Goal: Task Accomplishment & Management: Use online tool/utility

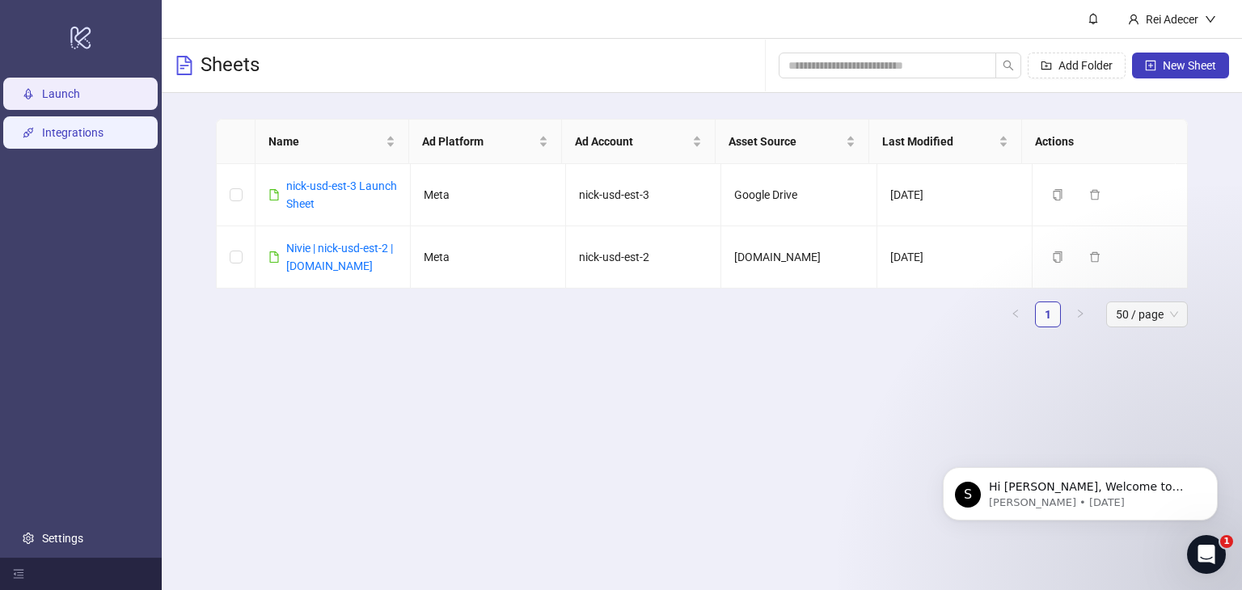
click at [103, 137] on link "Integrations" at bounding box center [72, 132] width 61 height 13
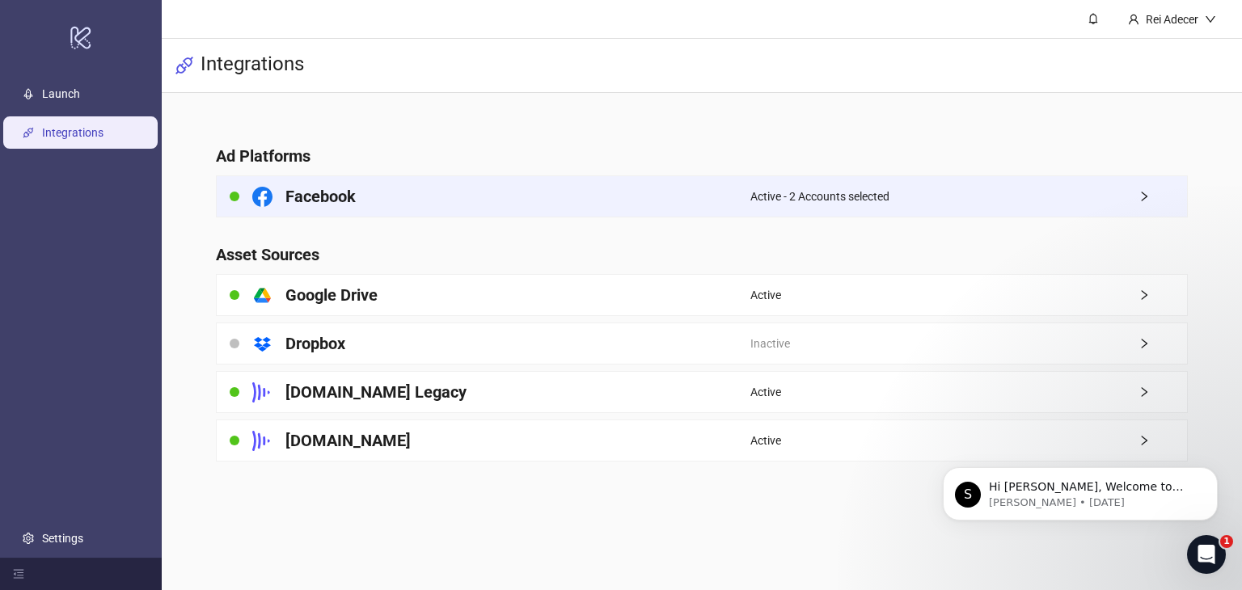
click at [914, 202] on div "Active - 2 Accounts selected" at bounding box center [968, 196] width 437 height 40
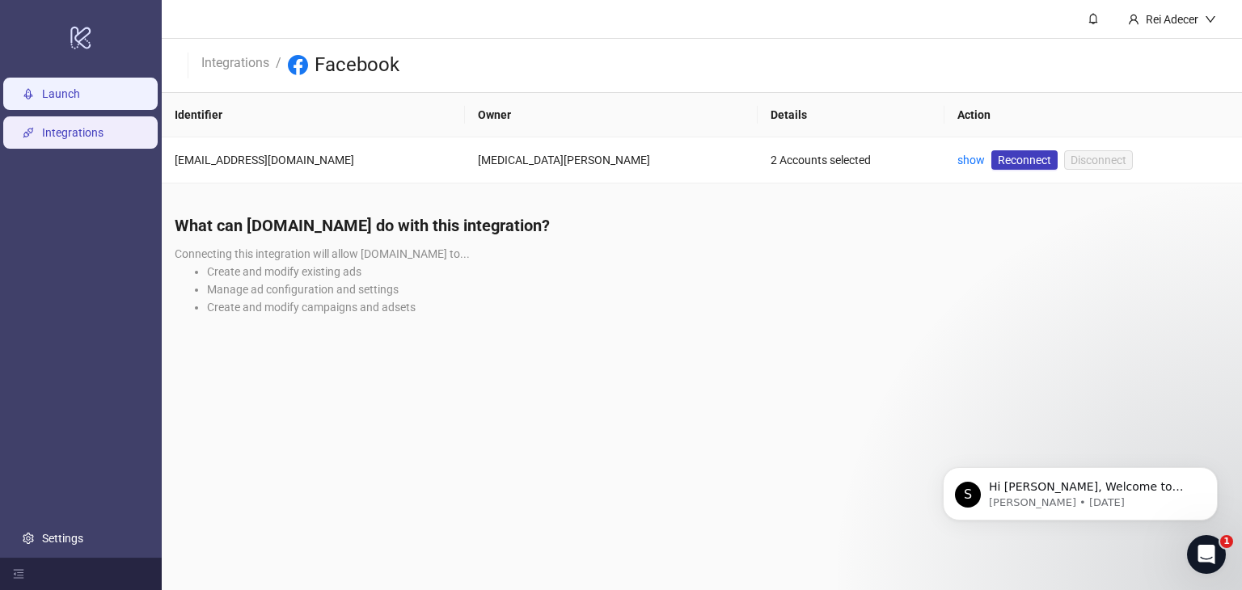
click at [80, 87] on link "Launch" at bounding box center [61, 93] width 38 height 13
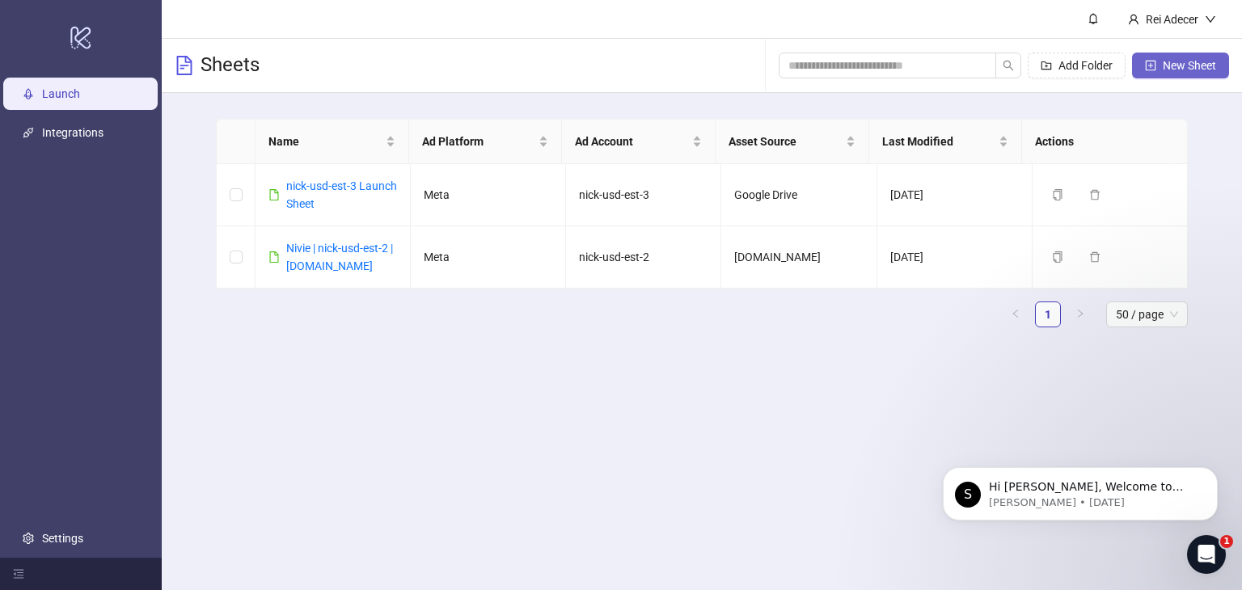
click at [1158, 66] on button "New Sheet" at bounding box center [1180, 66] width 97 height 26
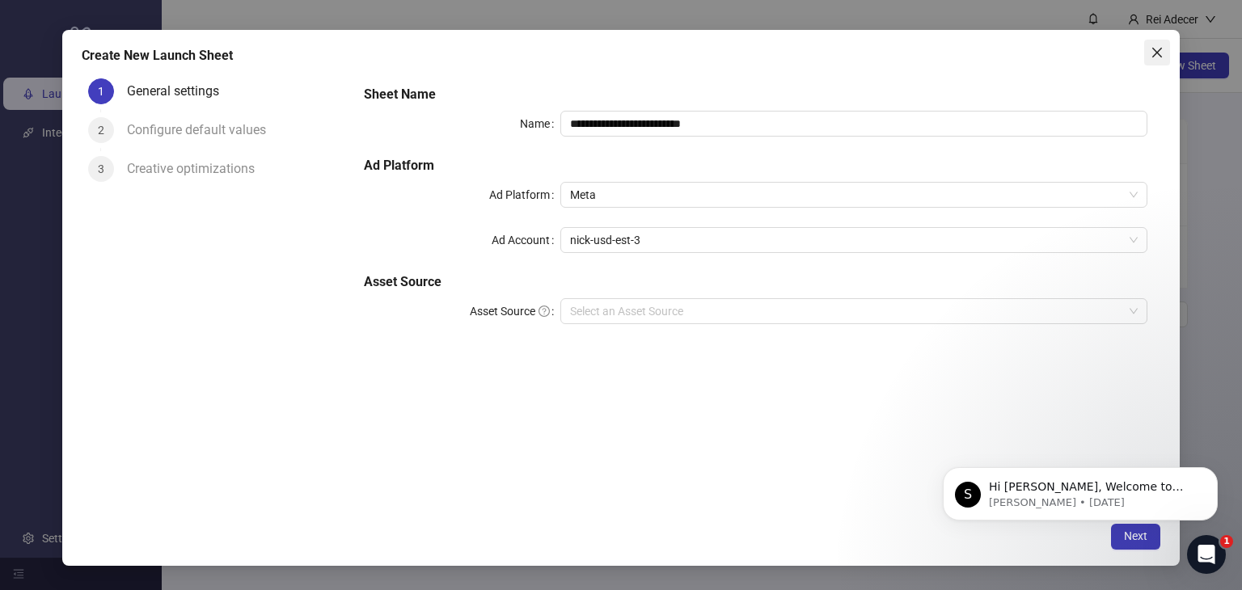
click at [1155, 53] on icon "close" at bounding box center [1157, 52] width 10 height 10
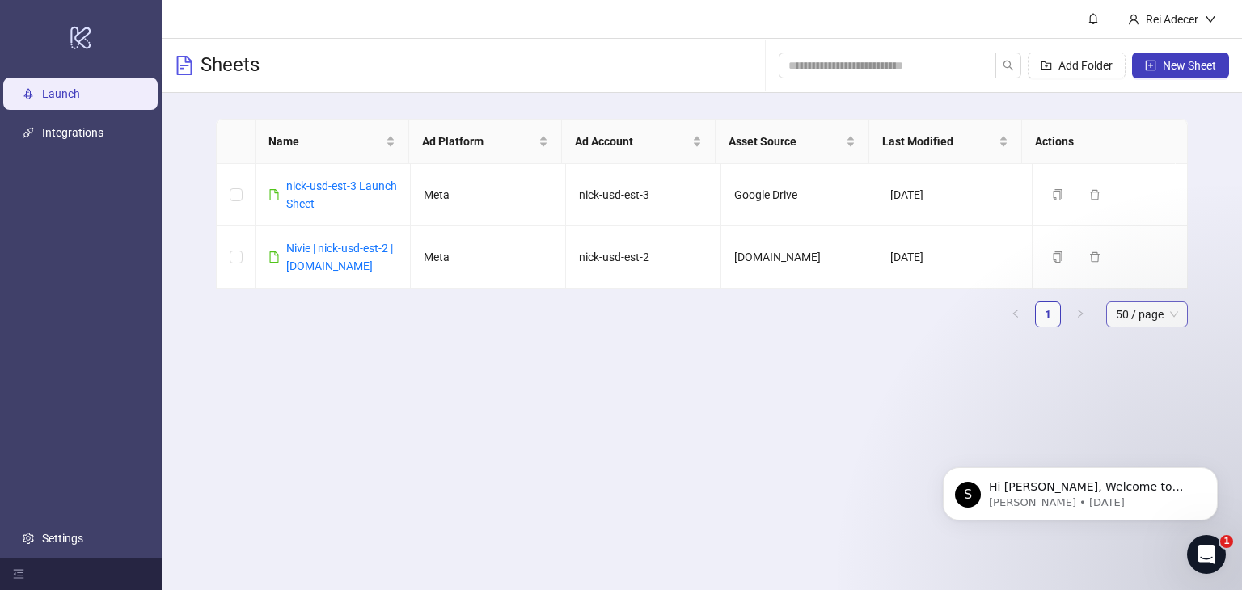
click at [1168, 312] on span "50 / page" at bounding box center [1147, 314] width 62 height 24
click at [1169, 316] on span "50 / page" at bounding box center [1147, 314] width 62 height 24
click at [1193, 63] on span "New Sheet" at bounding box center [1189, 65] width 53 height 13
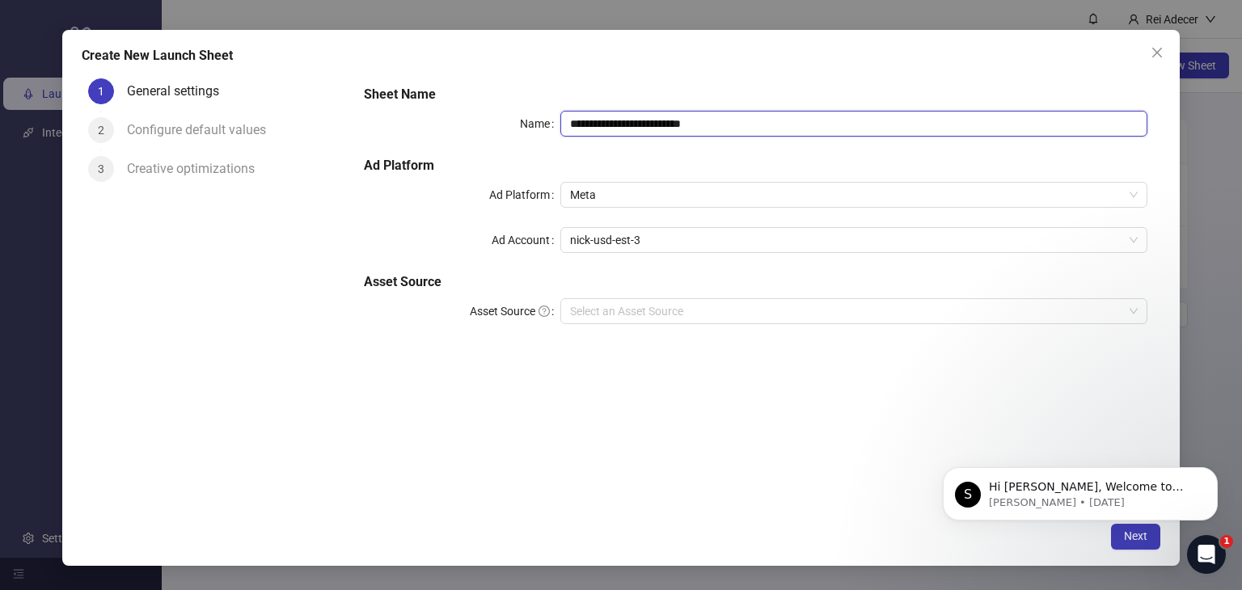
click at [638, 120] on input "**********" at bounding box center [854, 124] width 588 height 26
click at [640, 121] on input "**********" at bounding box center [854, 124] width 588 height 26
click at [638, 125] on input "**********" at bounding box center [854, 124] width 588 height 26
drag, startPoint x: 747, startPoint y: 127, endPoint x: 651, endPoint y: 128, distance: 96.2
click at [651, 128] on input "**********" at bounding box center [854, 124] width 588 height 26
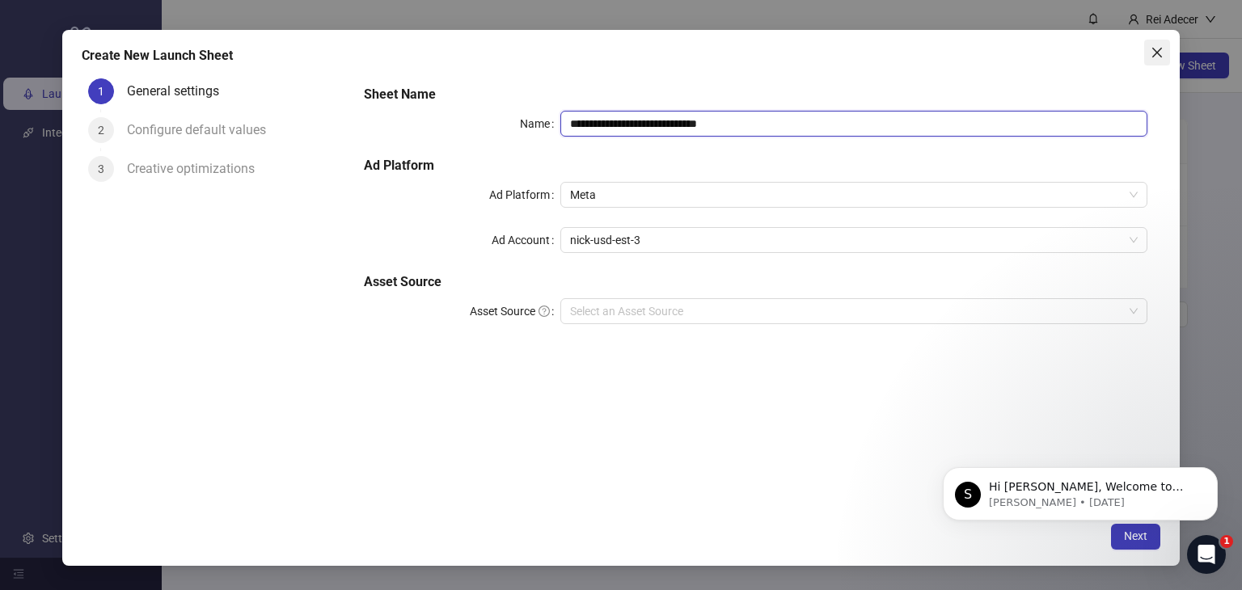
type input "**********"
click at [1161, 40] on button "Close" at bounding box center [1157, 53] width 26 height 26
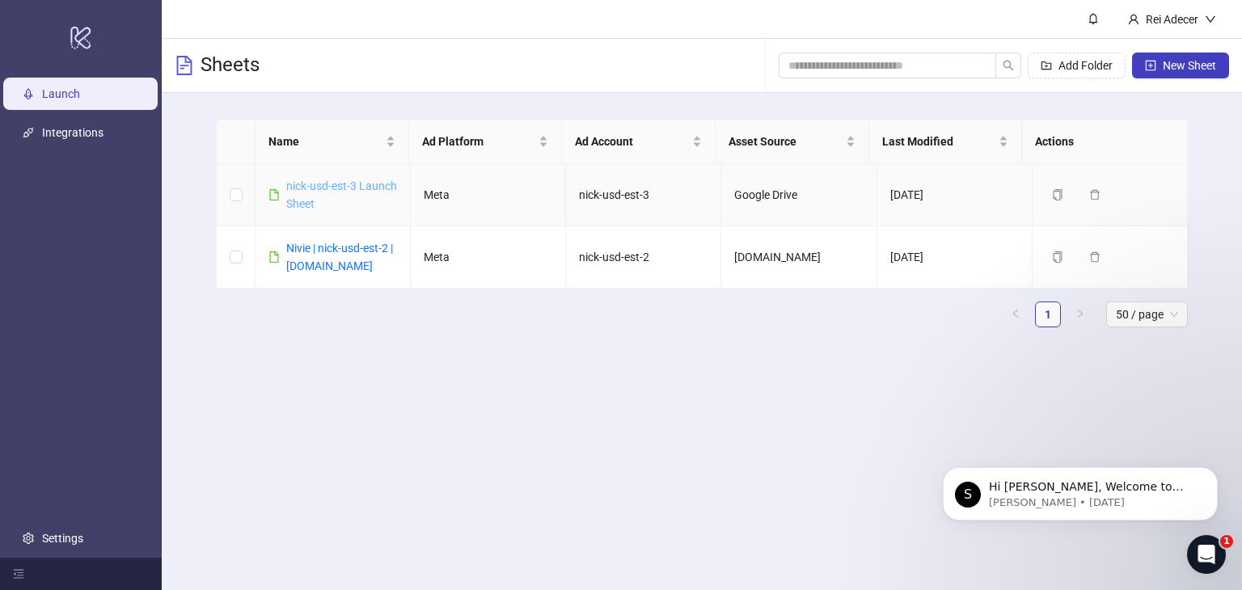
click at [315, 201] on link "nick-usd-est-3 Launch Sheet" at bounding box center [341, 194] width 111 height 31
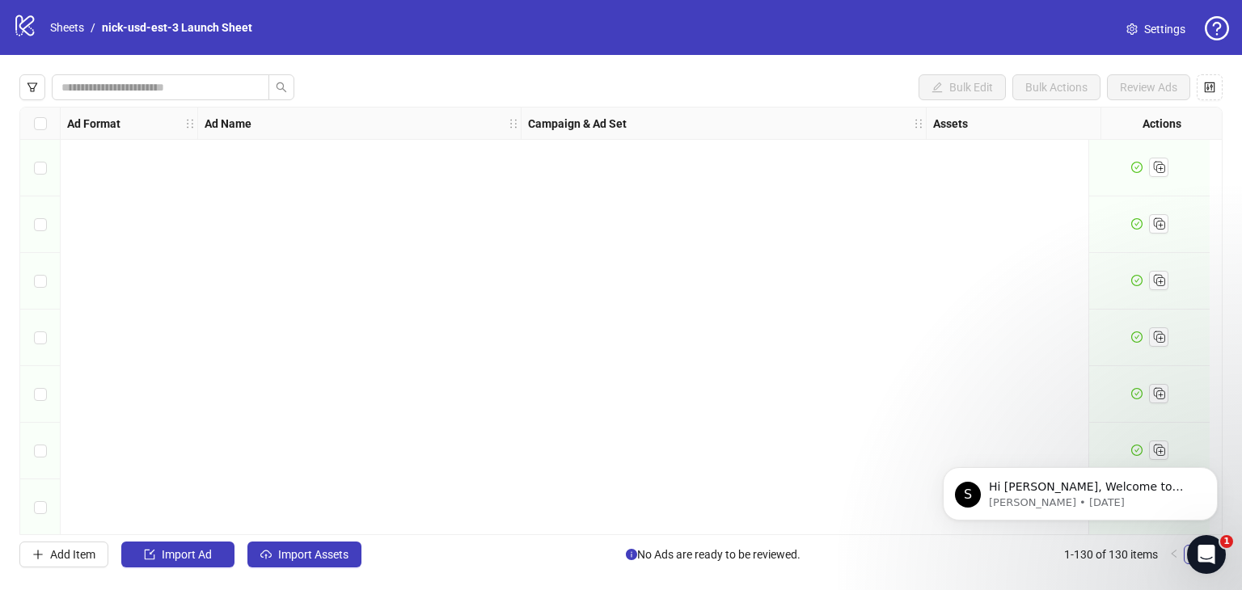
scroll to position [2264, 0]
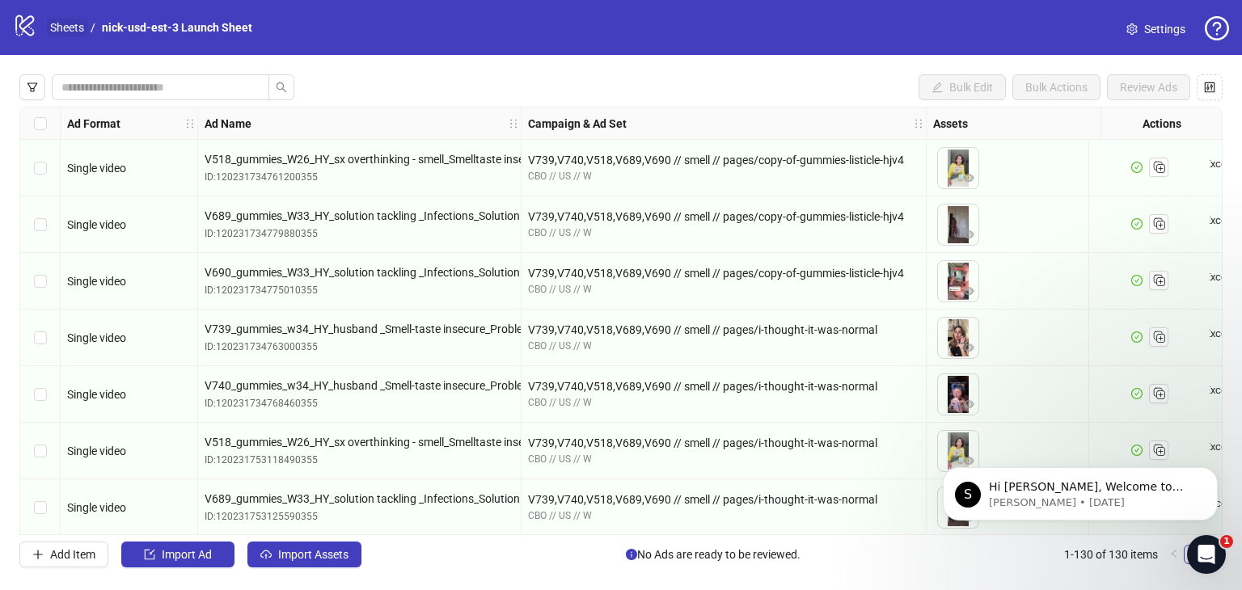
click at [72, 23] on link "Sheets" at bounding box center [67, 28] width 40 height 18
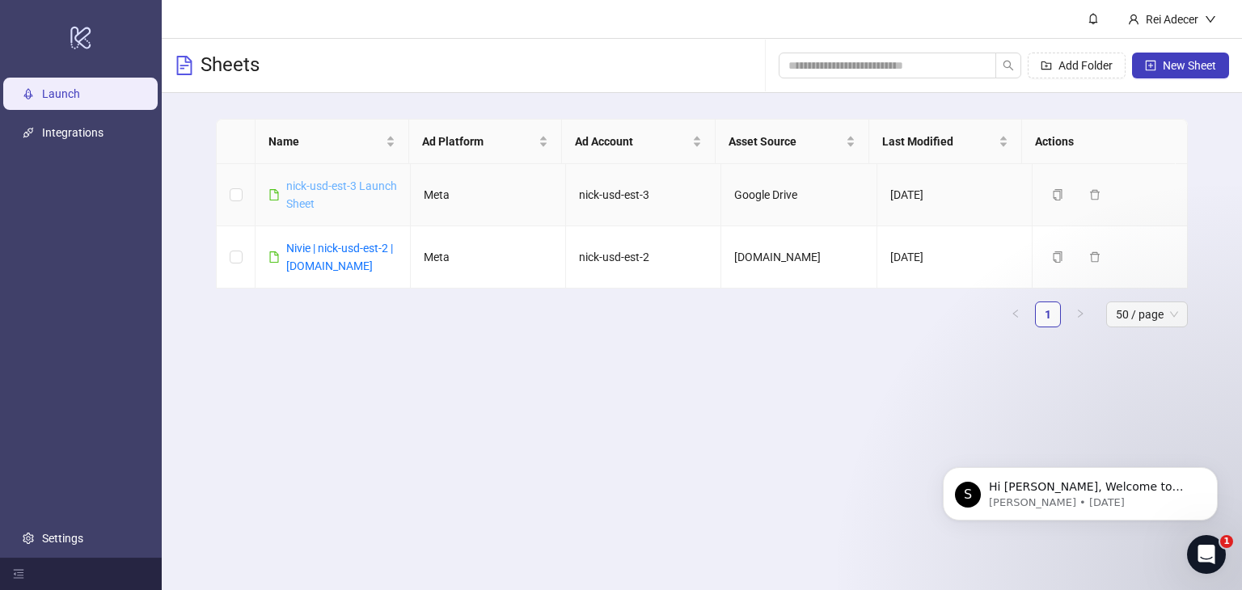
click at [340, 199] on link "nick-usd-est-3 Launch Sheet" at bounding box center [341, 194] width 111 height 31
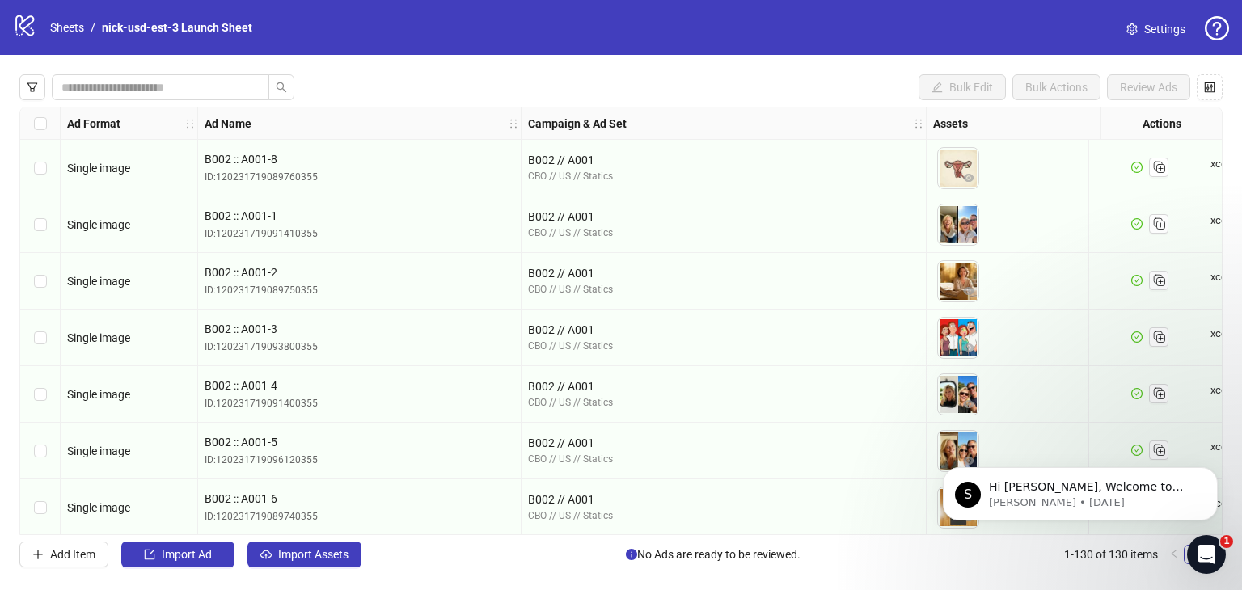
click at [22, 28] on icon at bounding box center [24, 25] width 19 height 21
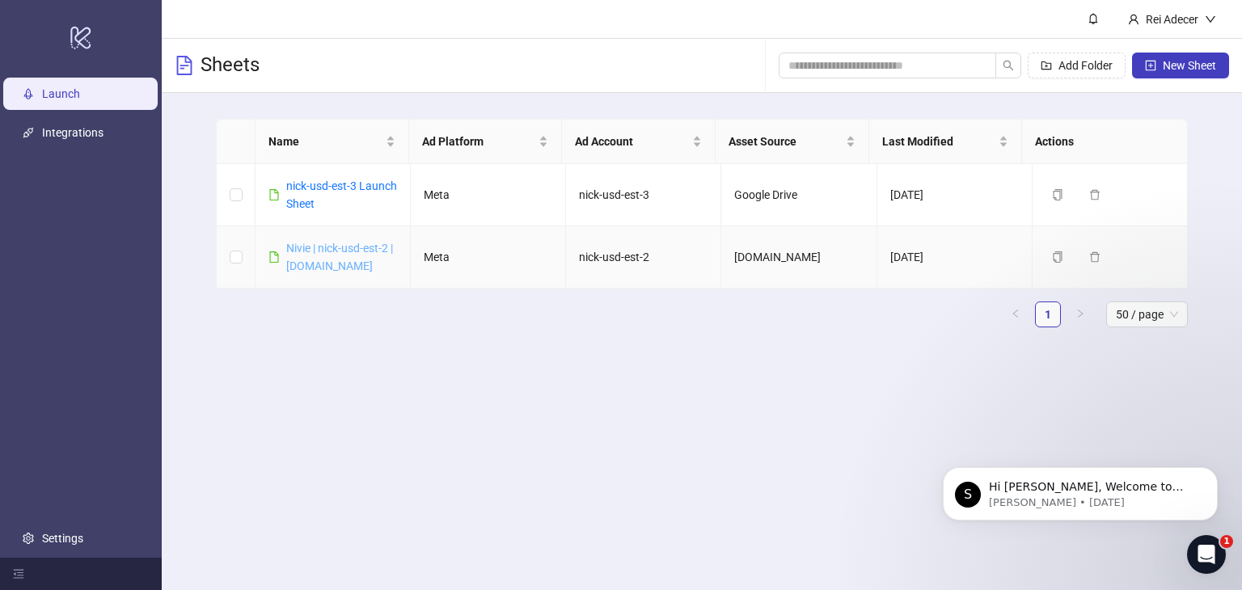
click at [323, 250] on link "Nivie | nick-usd-est-2 | [DOMAIN_NAME]" at bounding box center [339, 257] width 107 height 31
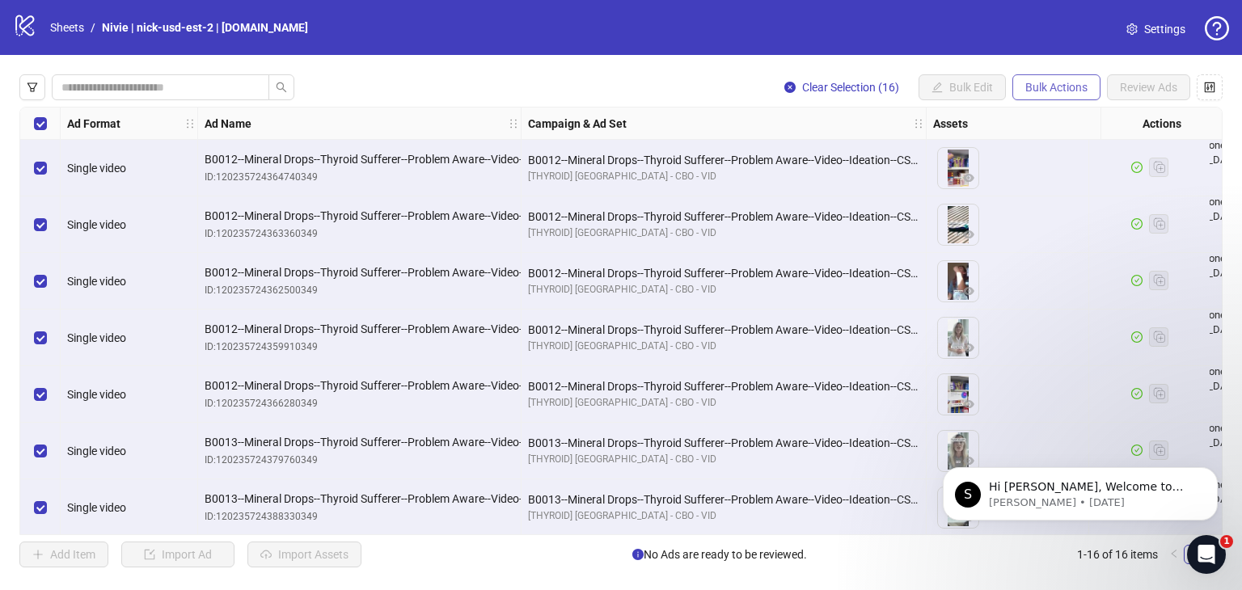
click at [1063, 91] on span "Bulk Actions" at bounding box center [1056, 87] width 62 height 13
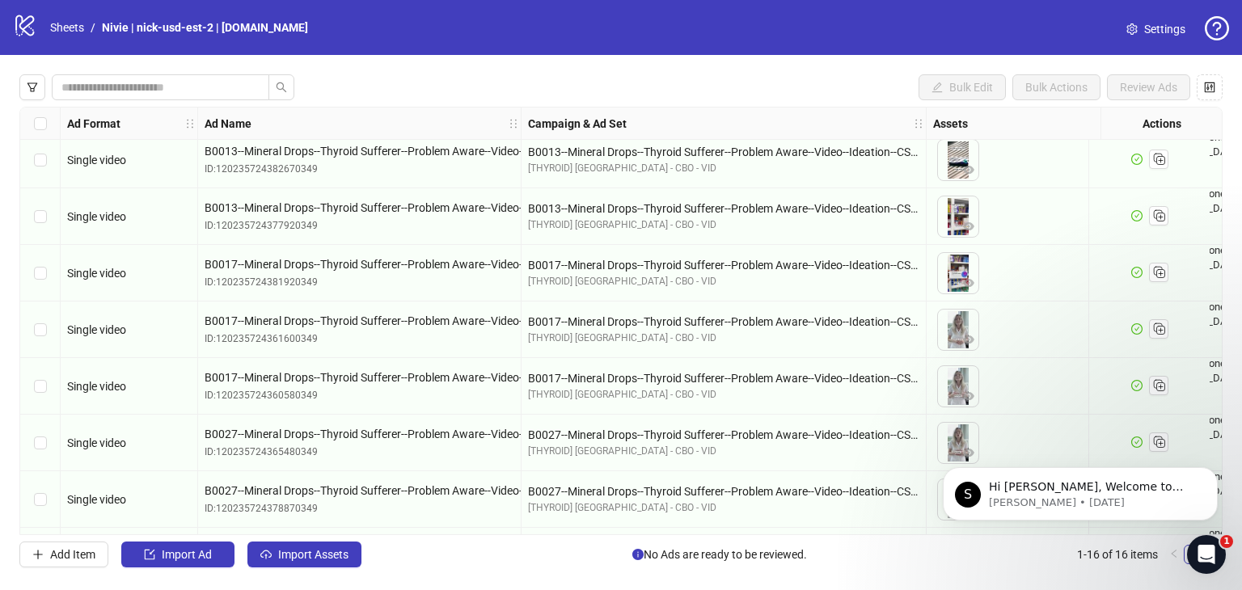
scroll to position [517, 0]
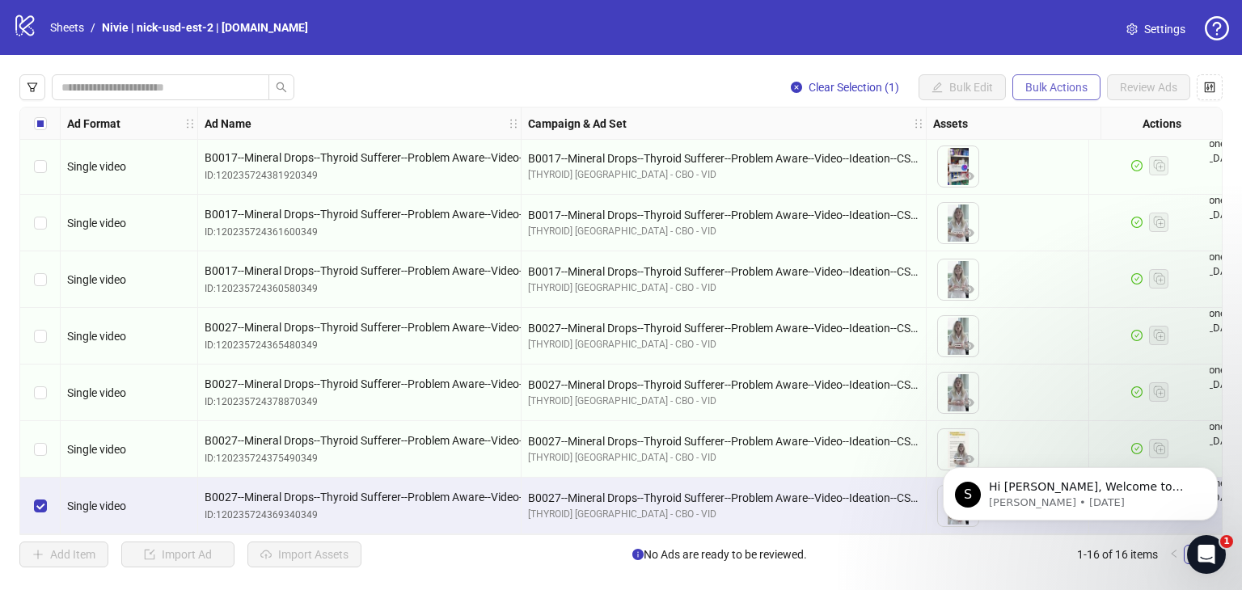
click at [1048, 89] on span "Bulk Actions" at bounding box center [1056, 87] width 62 height 13
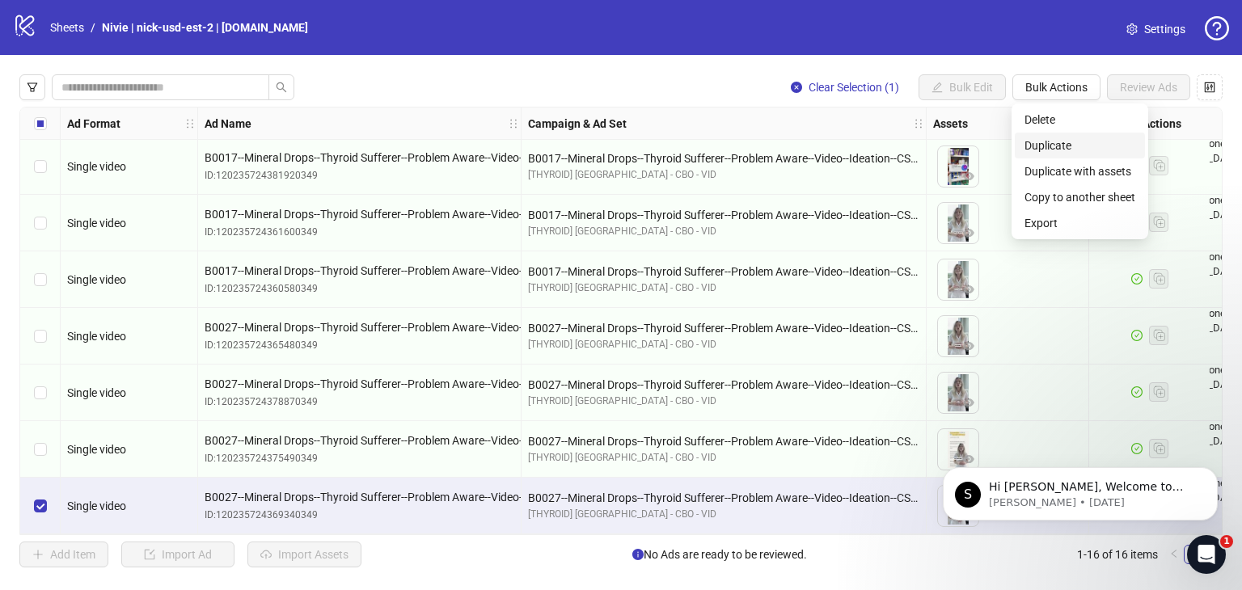
click at [1054, 135] on li "Duplicate" at bounding box center [1080, 146] width 130 height 26
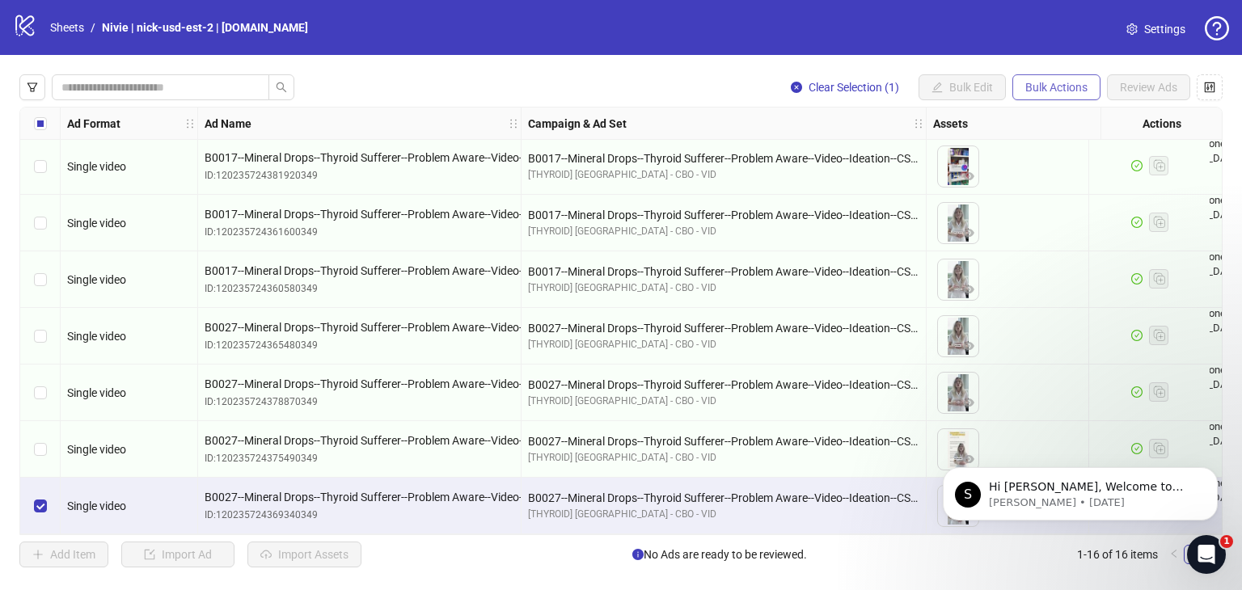
click at [1061, 95] on button "Bulk Actions" at bounding box center [1056, 87] width 88 height 26
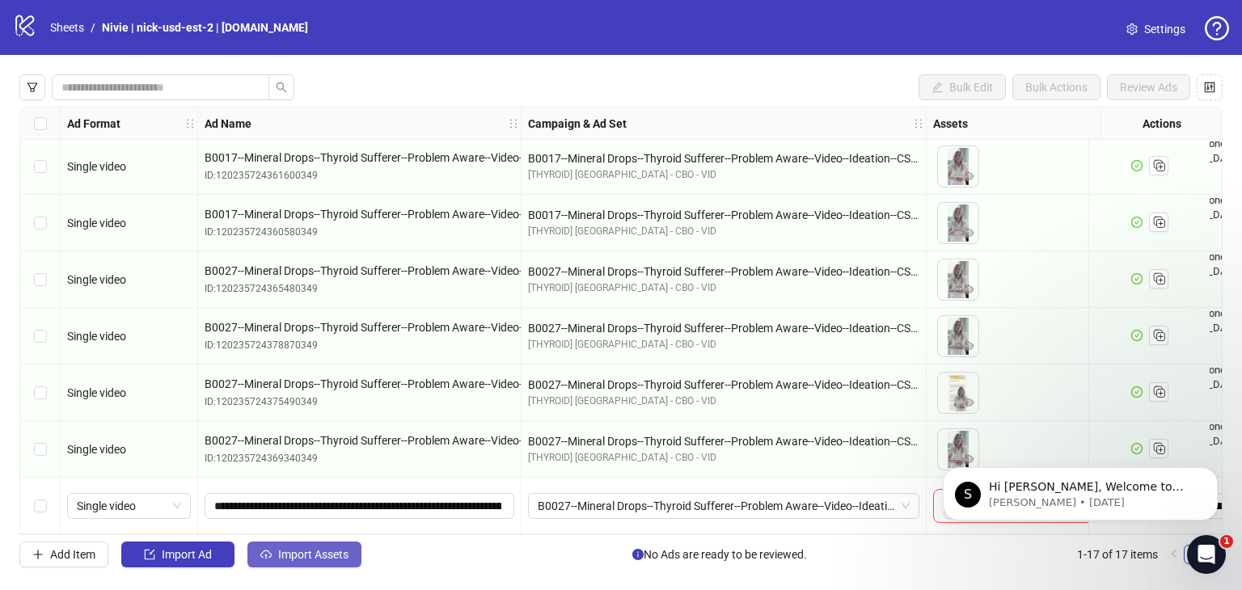
click at [329, 549] on span "Import Assets" at bounding box center [313, 554] width 70 height 13
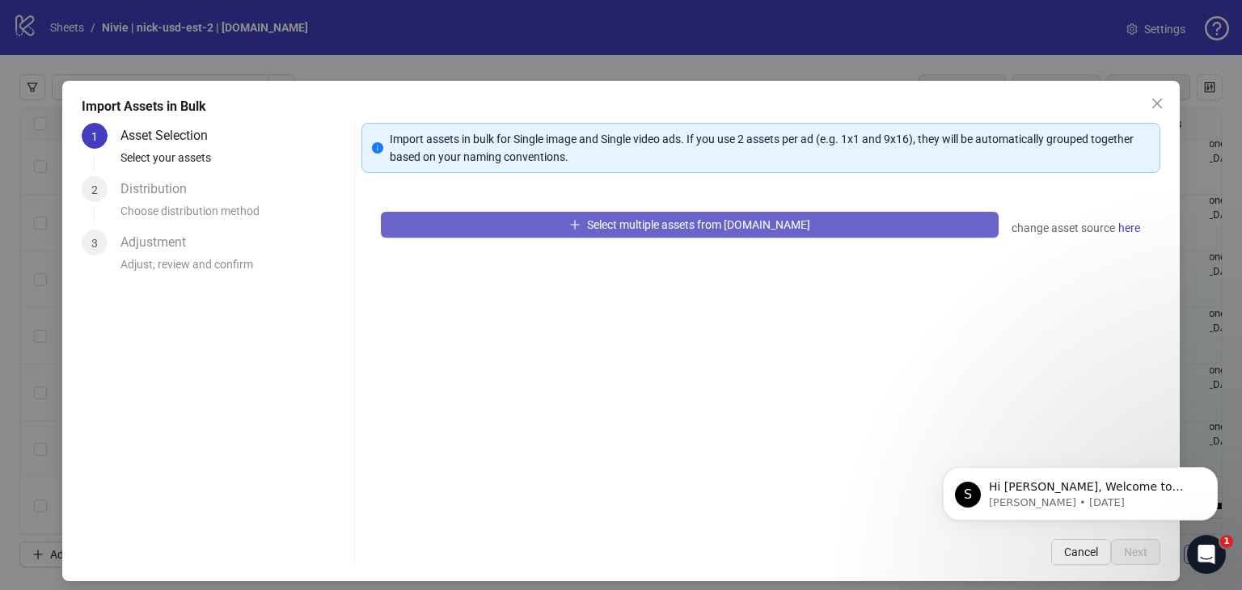
click at [679, 224] on span "Select multiple assets from Frame.io" at bounding box center [698, 224] width 223 height 13
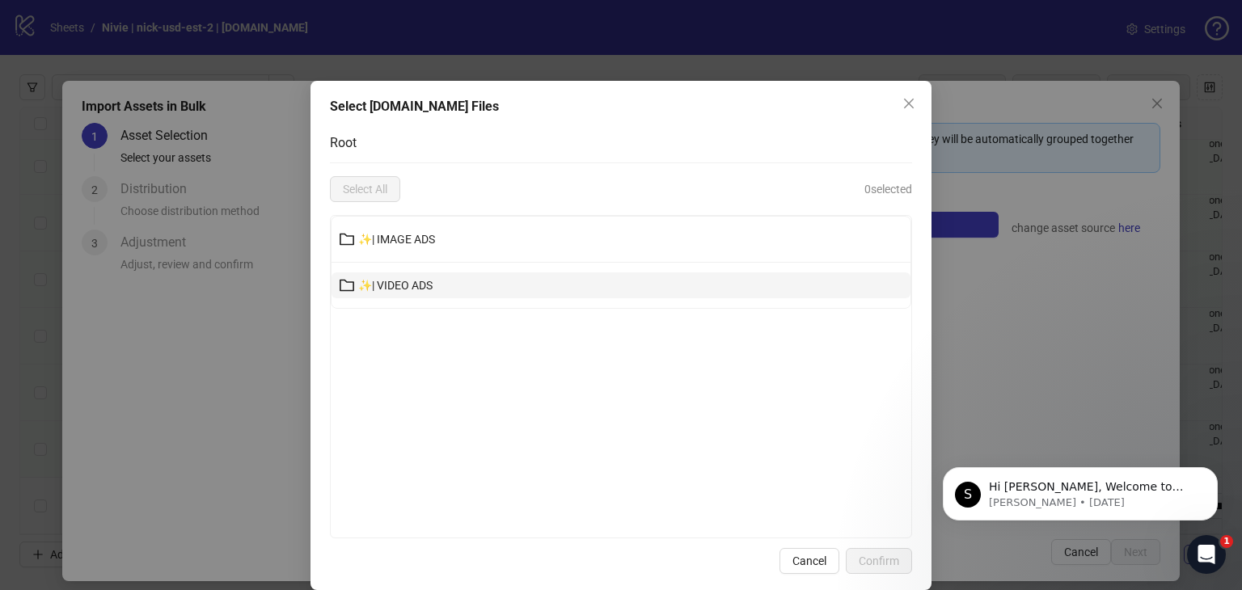
click at [511, 294] on button "✨| VIDEO ADS" at bounding box center [620, 285] width 579 height 26
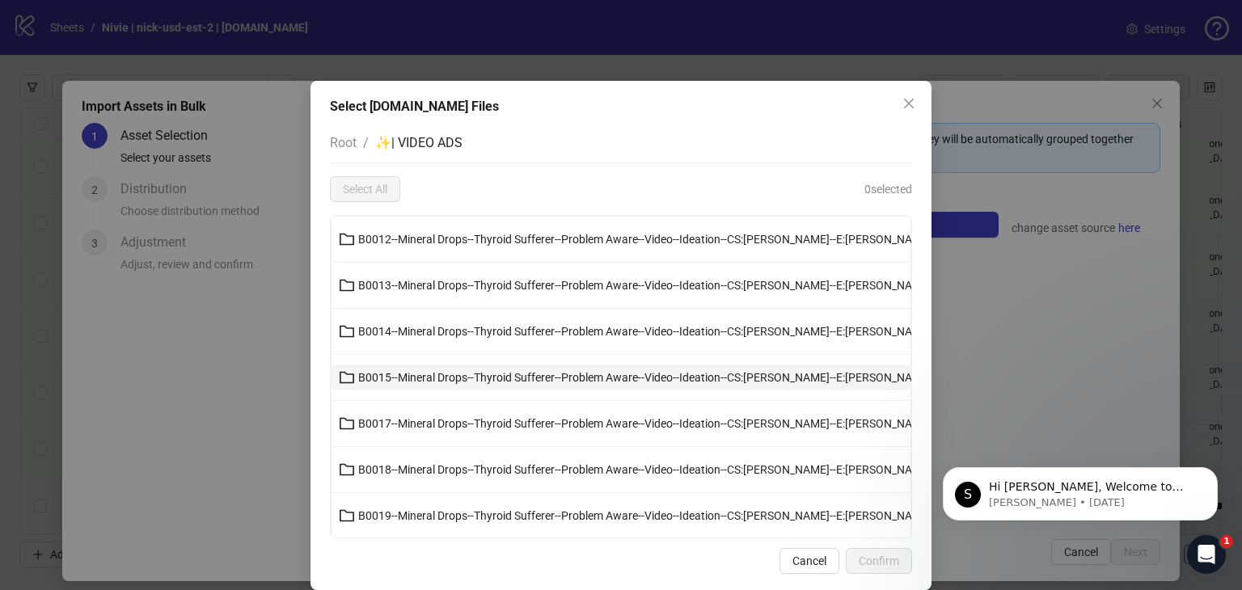
click at [343, 375] on icon "folder" at bounding box center [347, 377] width 16 height 16
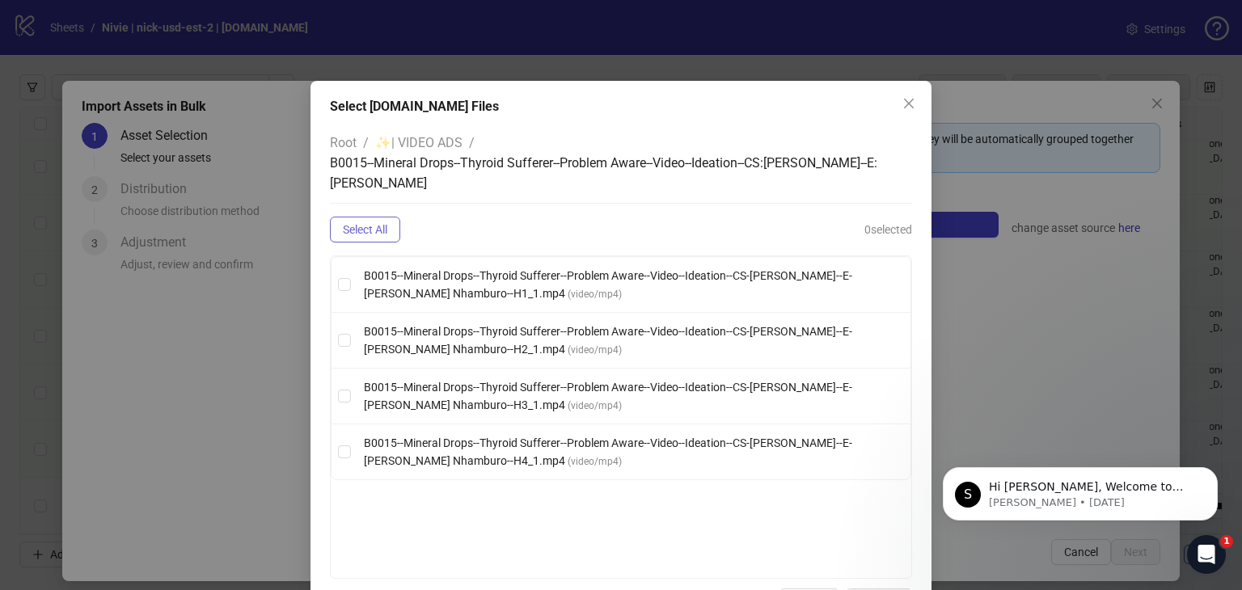
click at [351, 237] on button "Select All" at bounding box center [365, 230] width 70 height 26
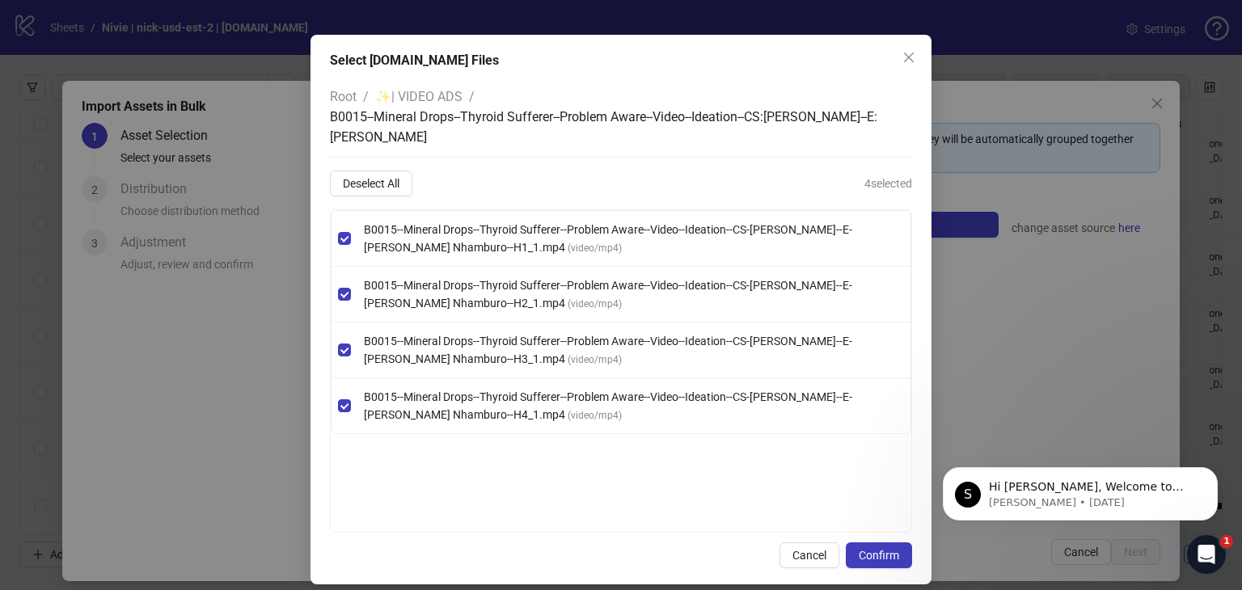
scroll to position [60, 0]
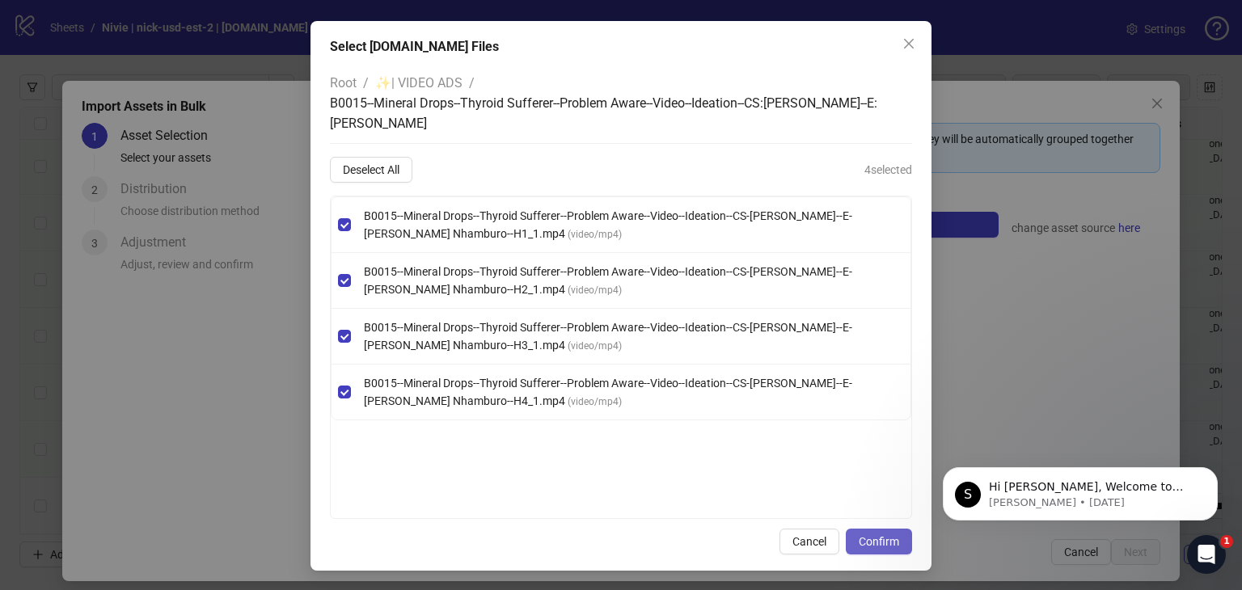
click at [876, 541] on span "Confirm" at bounding box center [879, 541] width 40 height 13
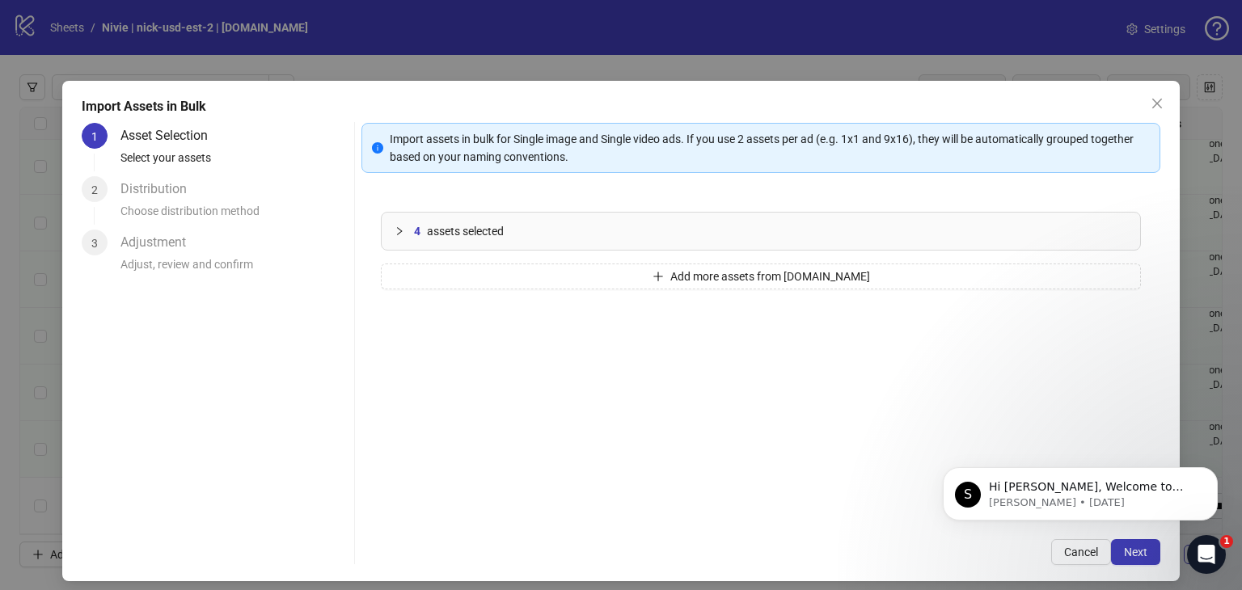
scroll to position [0, 0]
click at [823, 275] on span "Add more assets from Frame.io" at bounding box center [770, 276] width 200 height 13
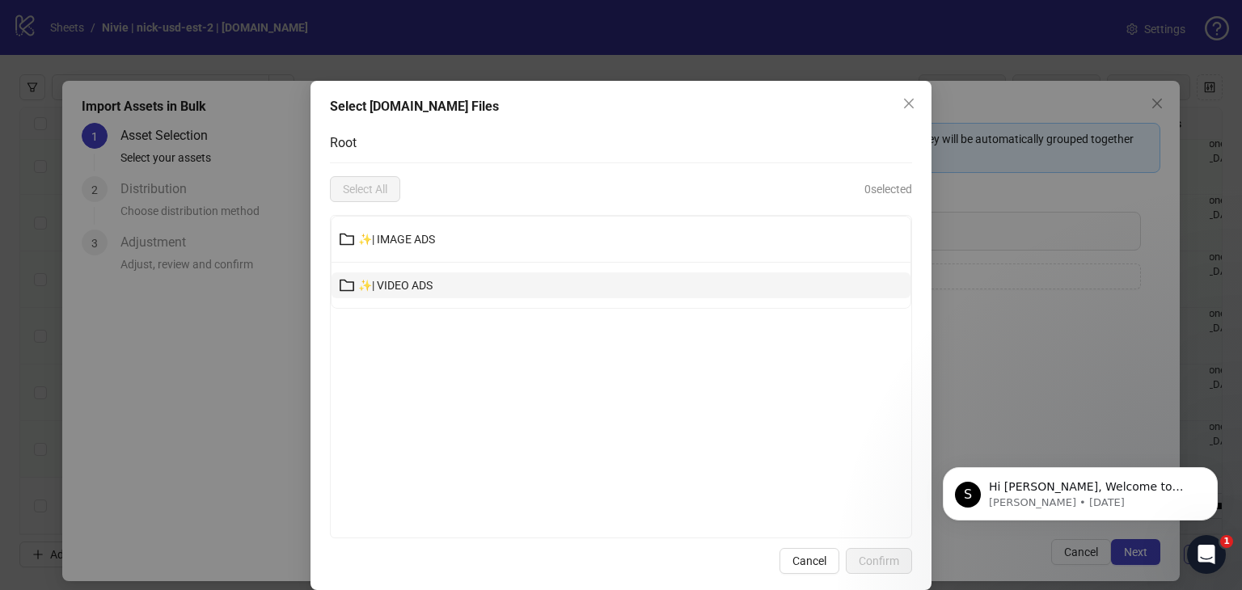
click at [692, 292] on button "✨| VIDEO ADS" at bounding box center [620, 285] width 579 height 26
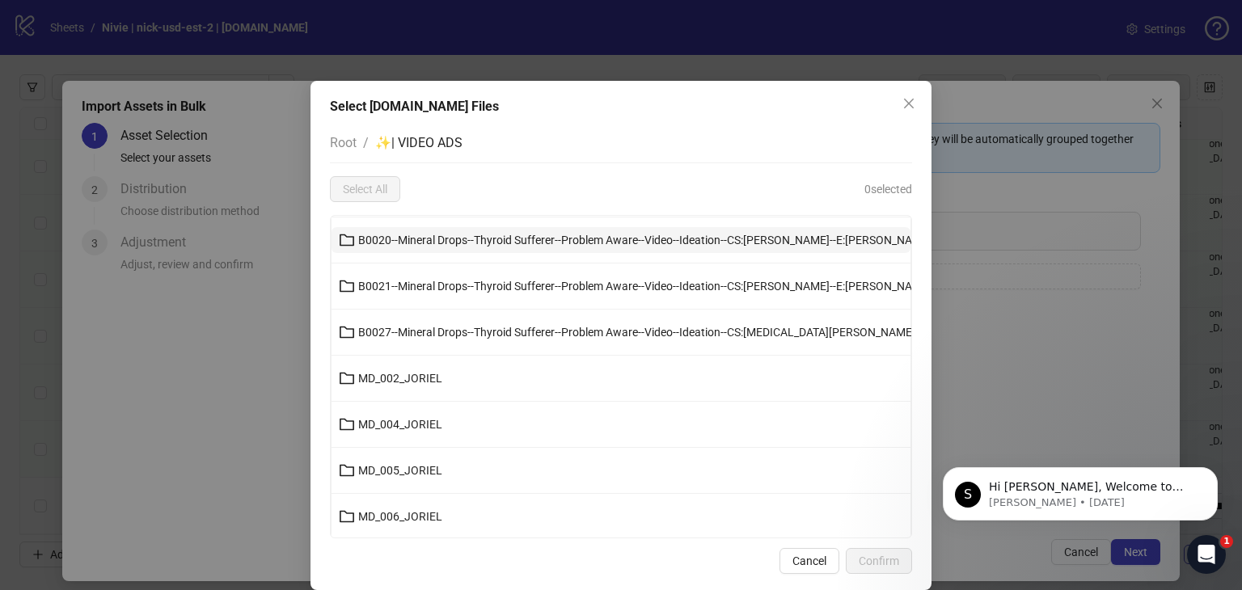
scroll to position [323, 0]
click at [348, 238] on icon "folder" at bounding box center [347, 238] width 16 height 16
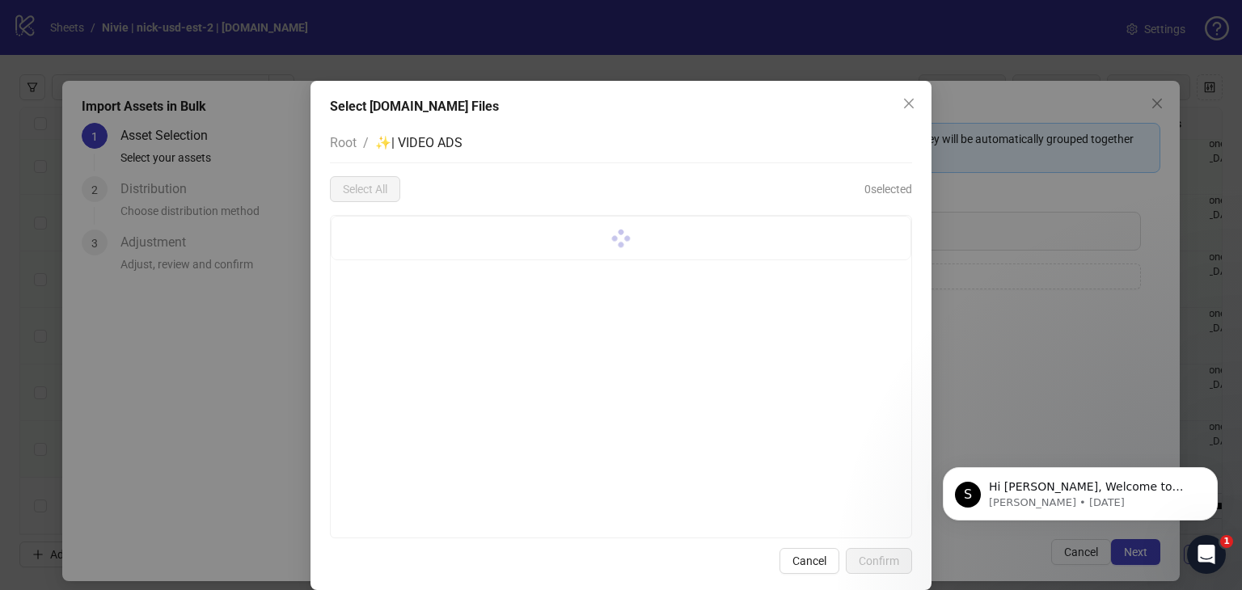
scroll to position [0, 0]
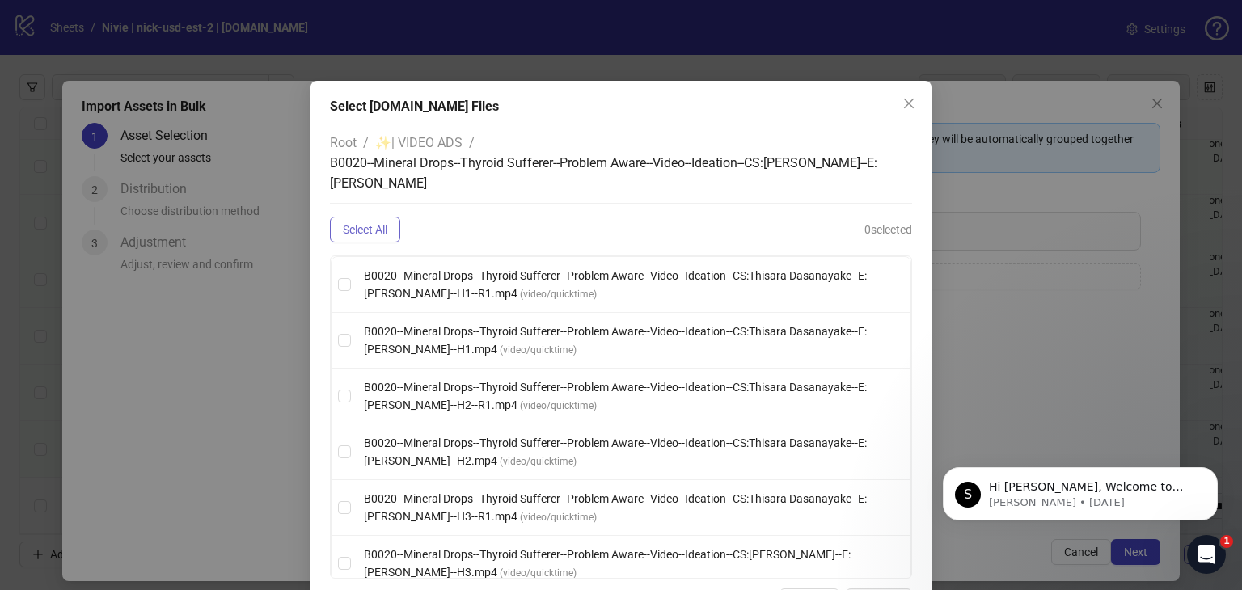
click at [348, 238] on button "Select All" at bounding box center [365, 230] width 70 height 26
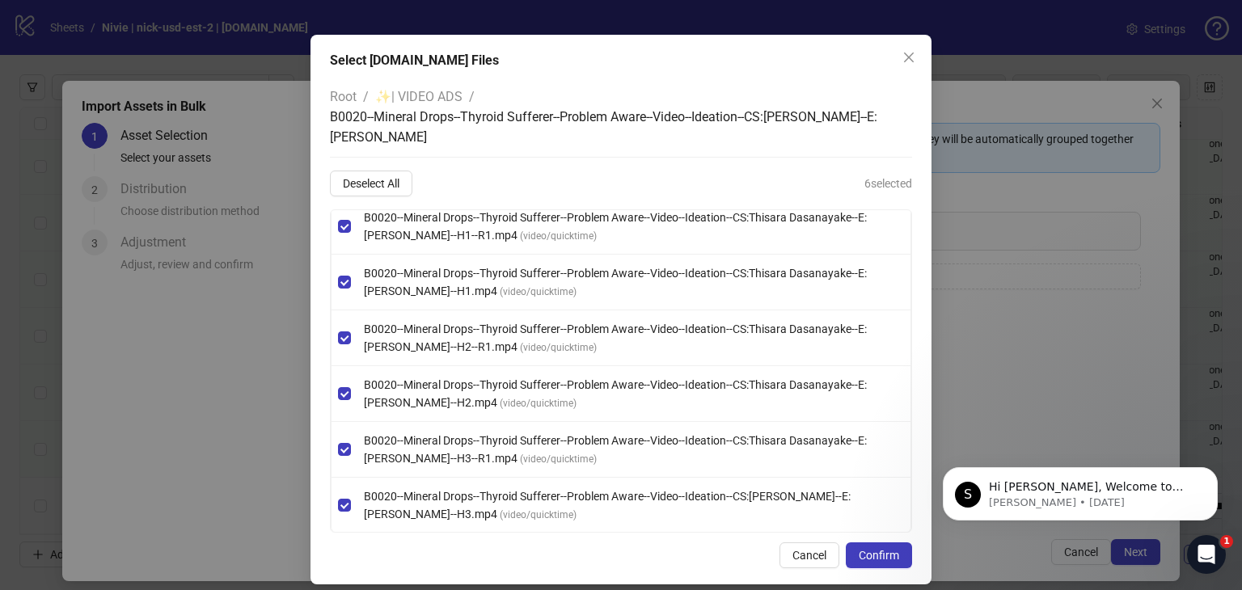
scroll to position [60, 0]
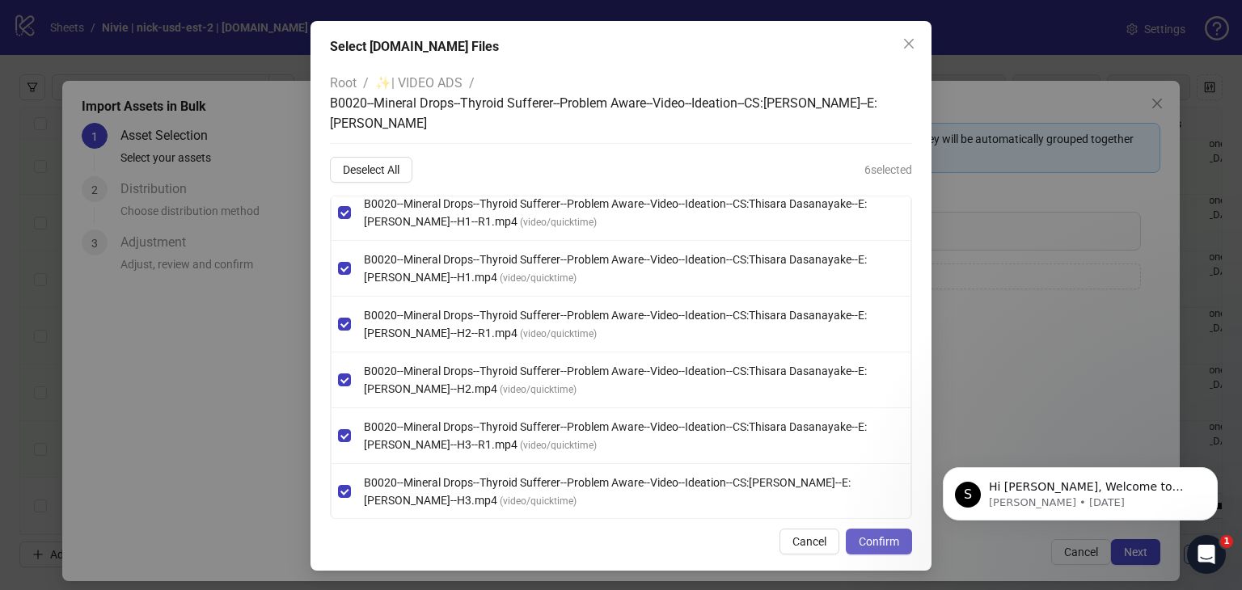
click at [880, 535] on span "Confirm" at bounding box center [879, 541] width 40 height 13
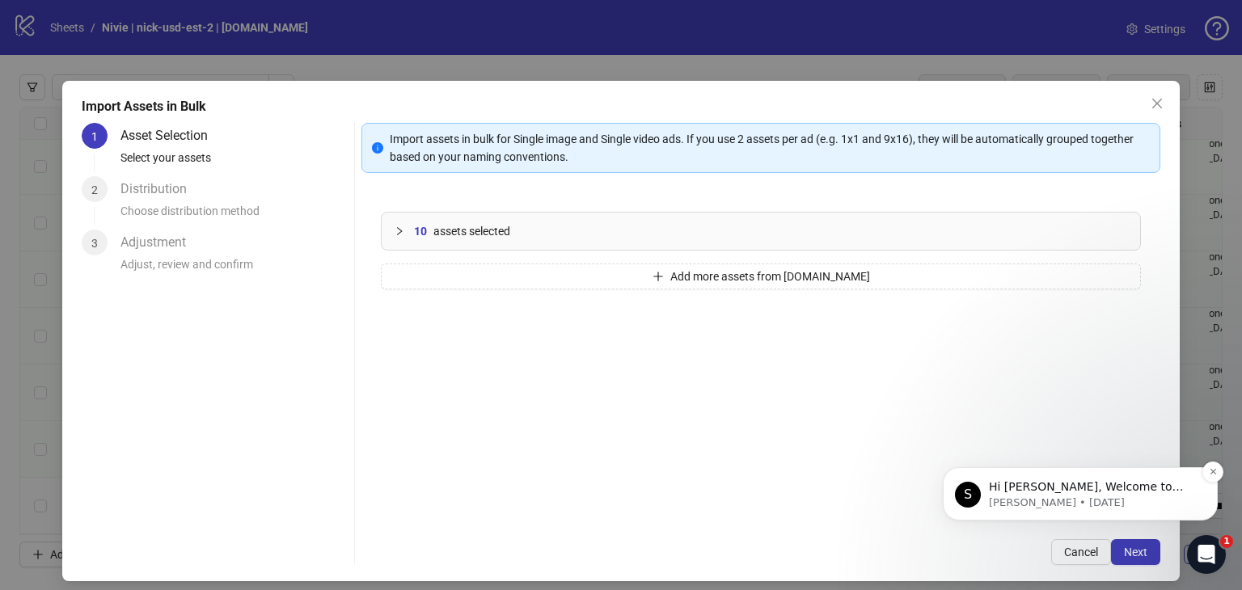
scroll to position [0, 0]
click at [809, 277] on span "Add more assets from Frame.io" at bounding box center [770, 276] width 200 height 13
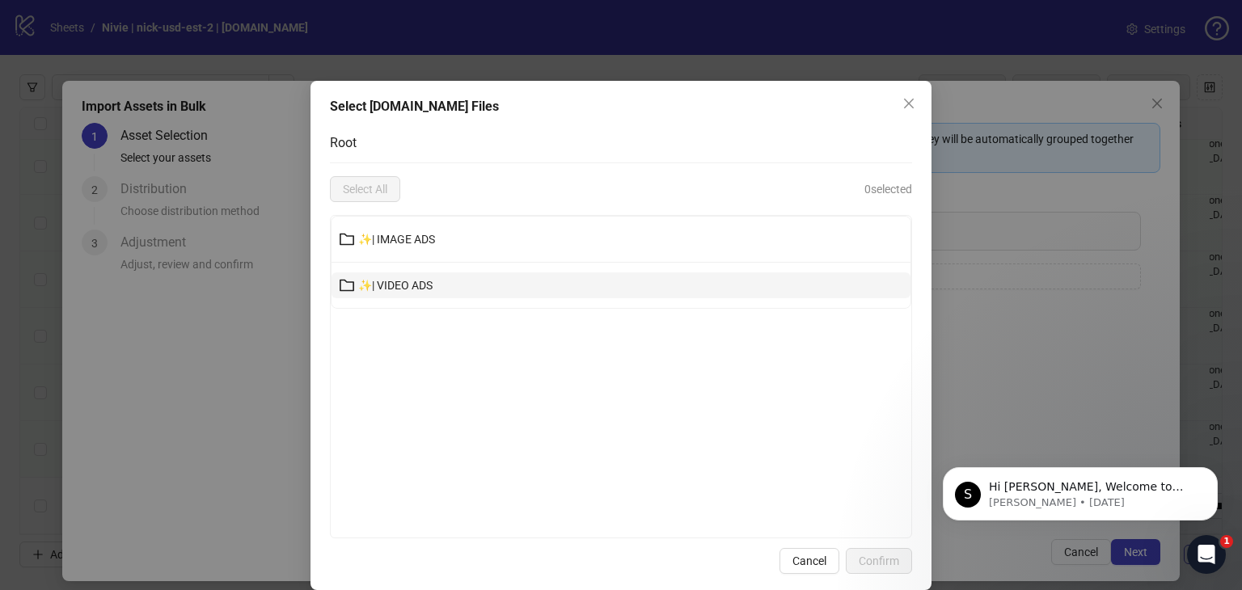
click at [381, 276] on button "✨| VIDEO ADS" at bounding box center [620, 285] width 579 height 26
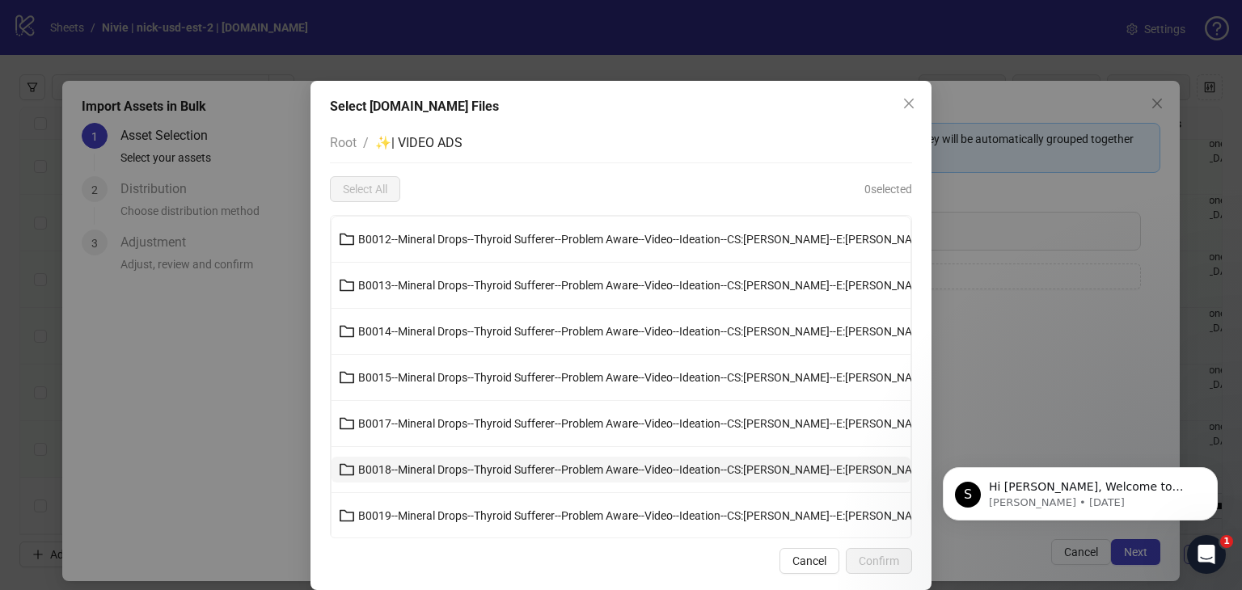
click at [462, 467] on span "B0018--Mineral Drops--Thyroid Sufferer--Problem Aware--Video--Ideation--CS:This…" at bounding box center [673, 469] width 630 height 13
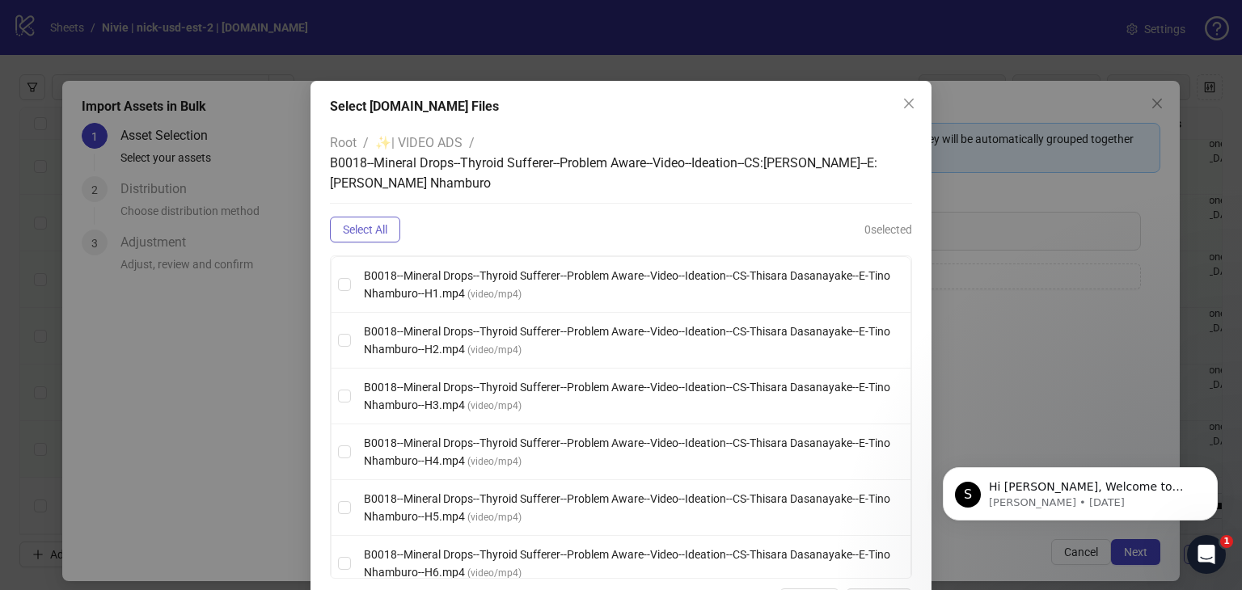
click at [369, 222] on button "Select All" at bounding box center [365, 230] width 70 height 26
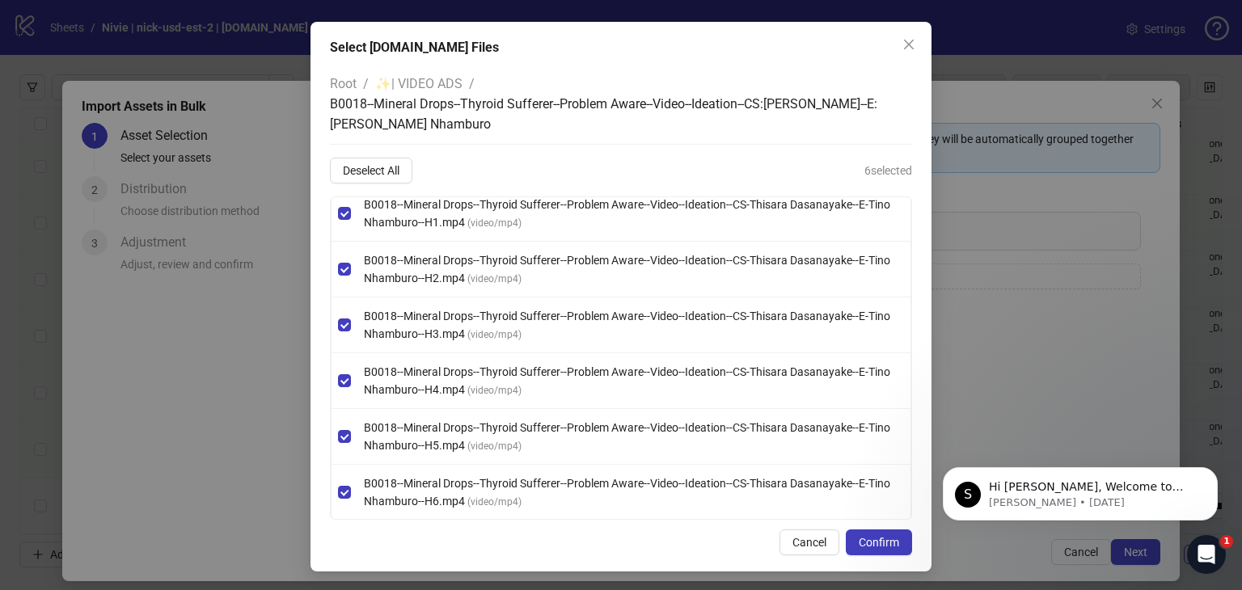
scroll to position [60, 0]
click at [871, 535] on span "Confirm" at bounding box center [879, 541] width 40 height 13
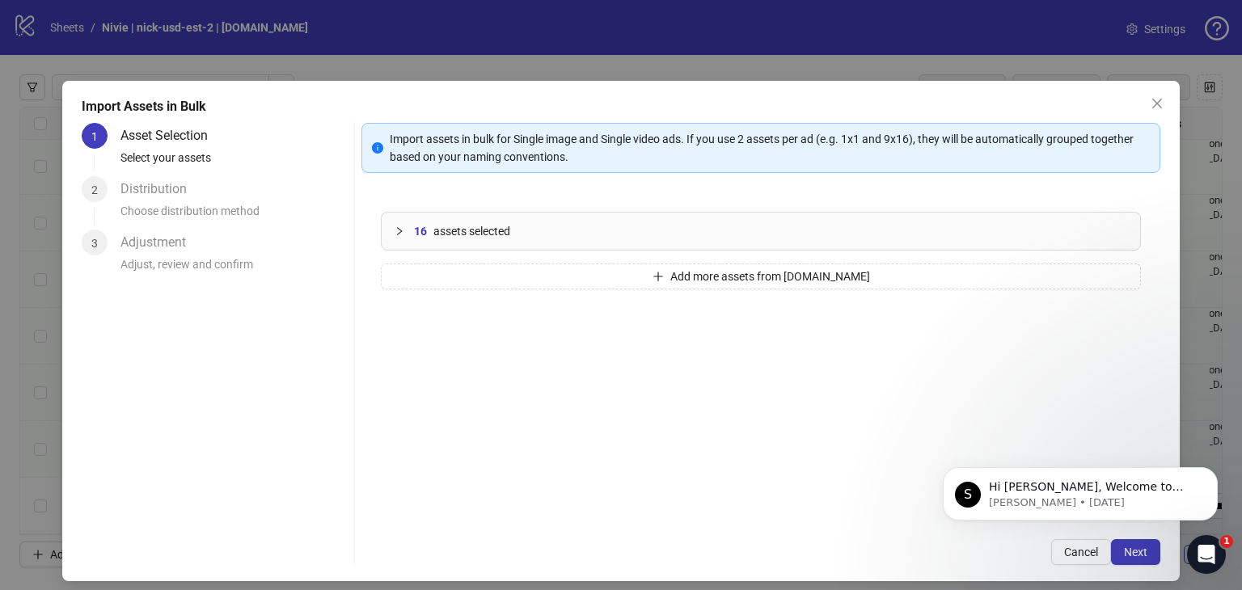
scroll to position [0, 0]
click at [699, 273] on span "Add more assets from Frame.io" at bounding box center [770, 276] width 200 height 13
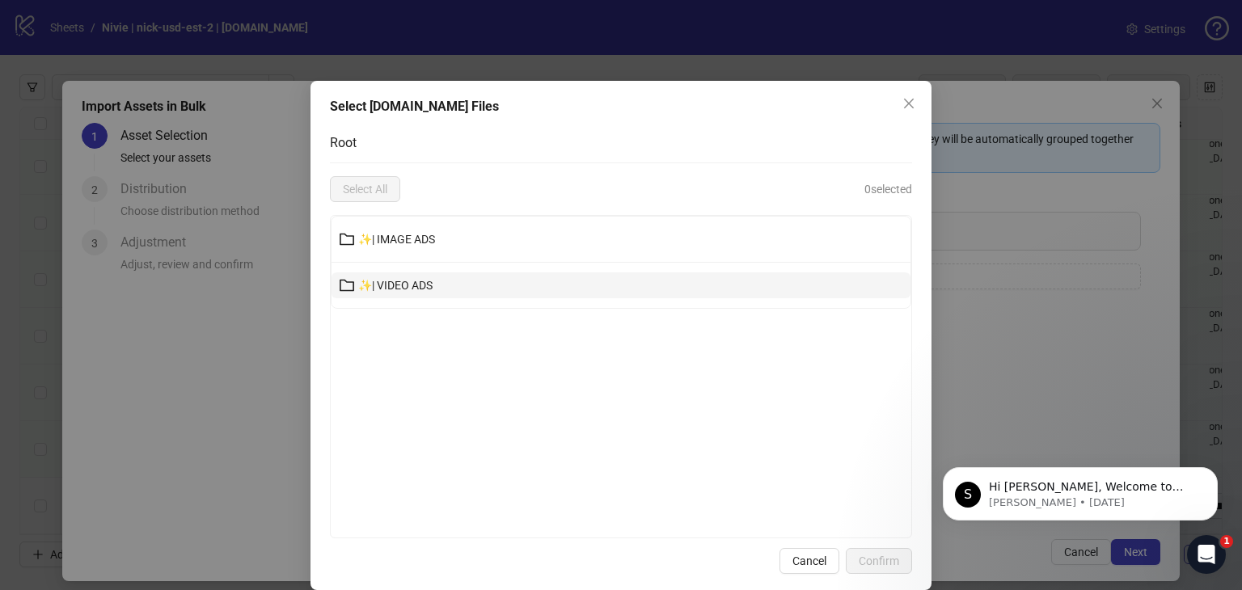
click at [446, 281] on button "✨| VIDEO ADS" at bounding box center [620, 285] width 579 height 26
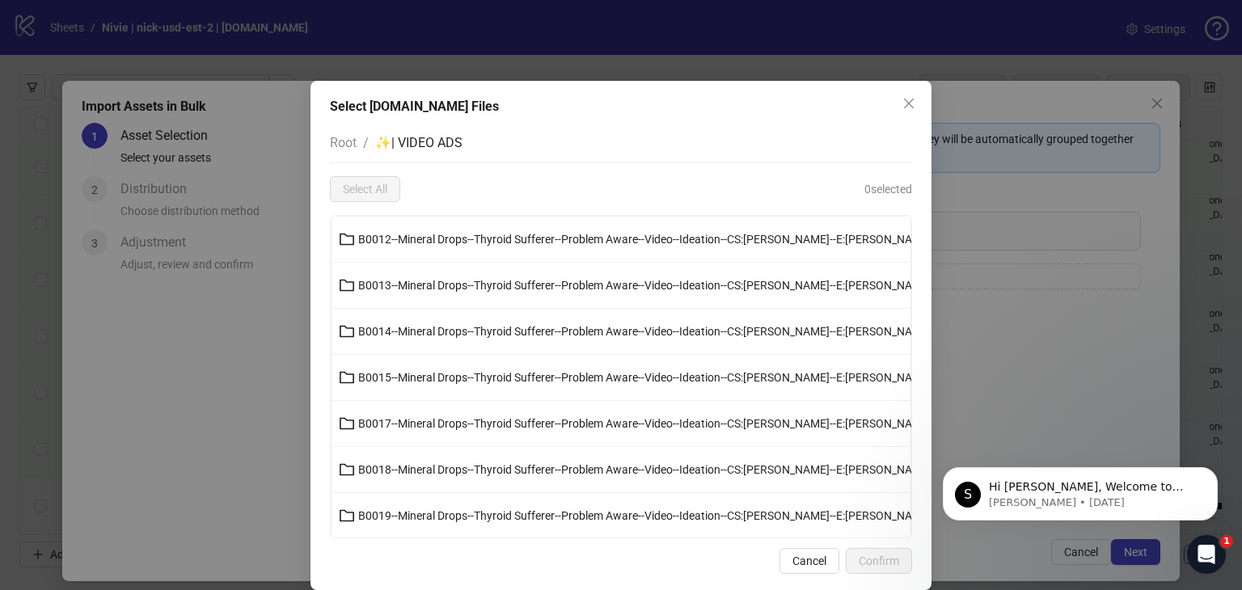
scroll to position [162, 0]
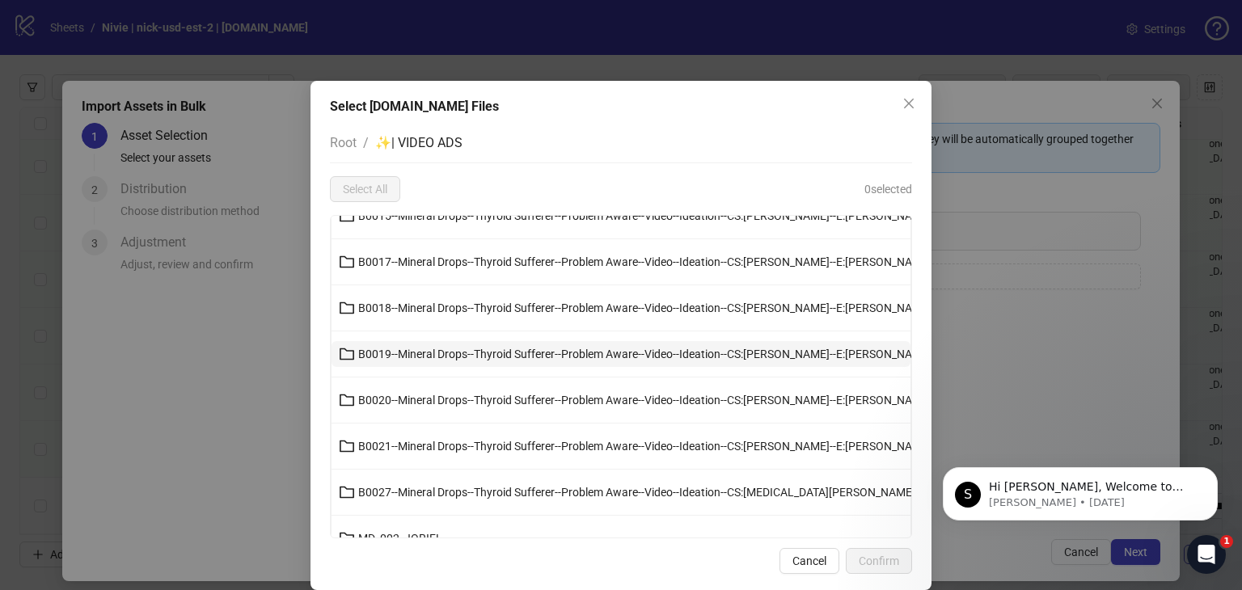
click at [440, 350] on span "B0019--Mineral Drops--Thyroid Sufferer--Problem Aware--Video--Ideation--CS:This…" at bounding box center [644, 354] width 573 height 13
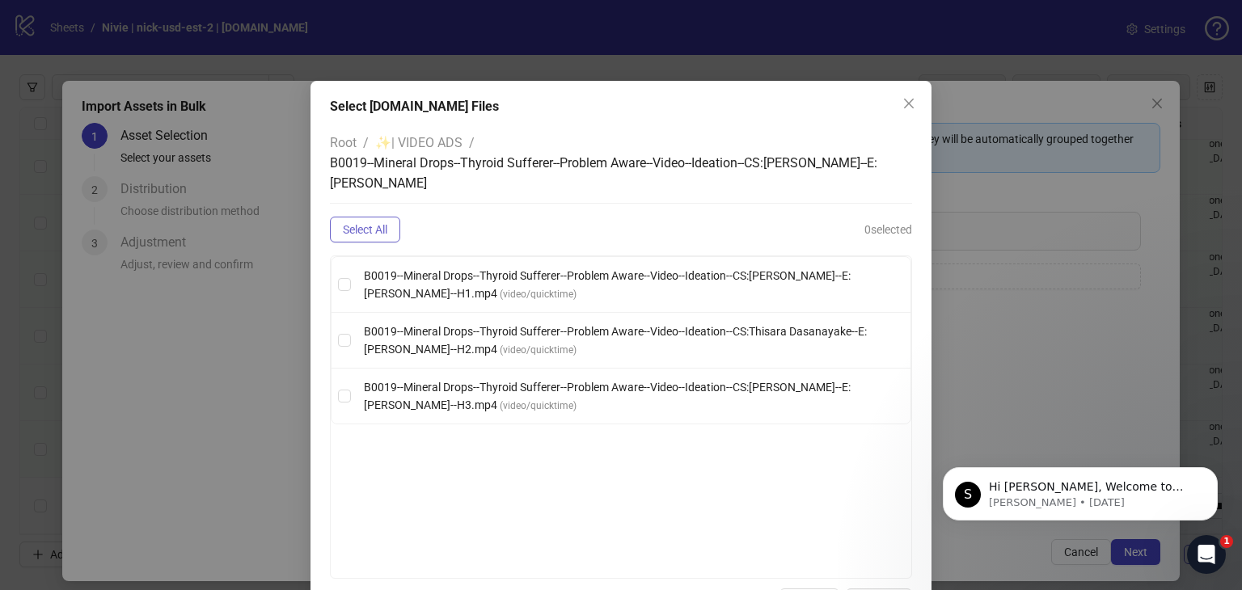
click at [357, 232] on span "Select All" at bounding box center [365, 229] width 44 height 13
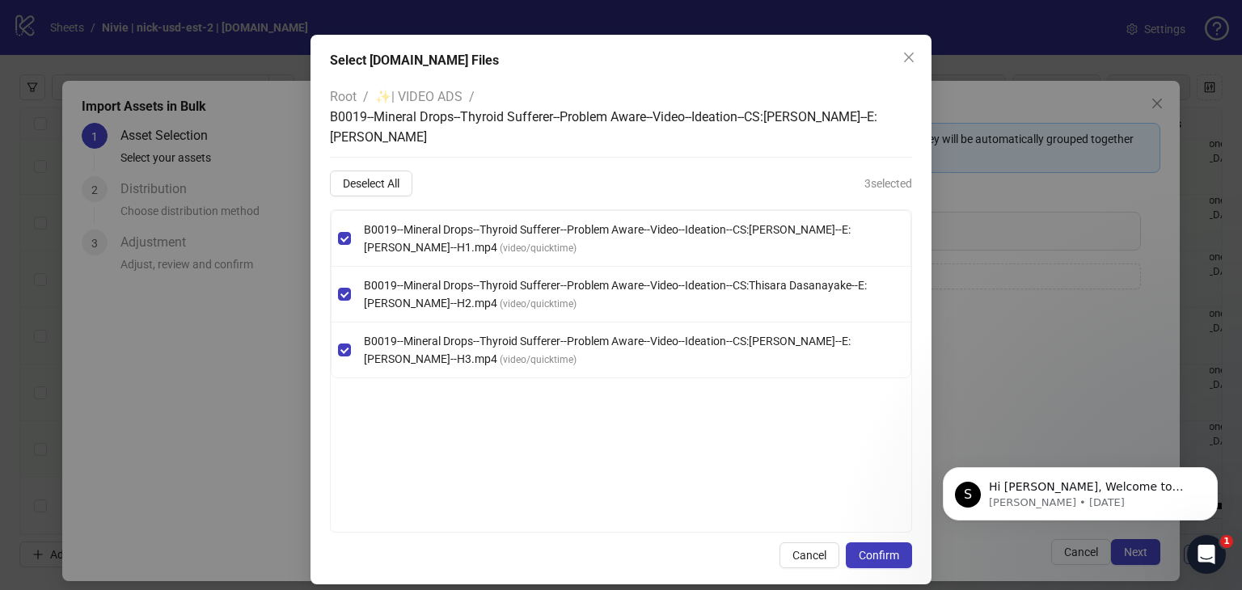
scroll to position [60, 0]
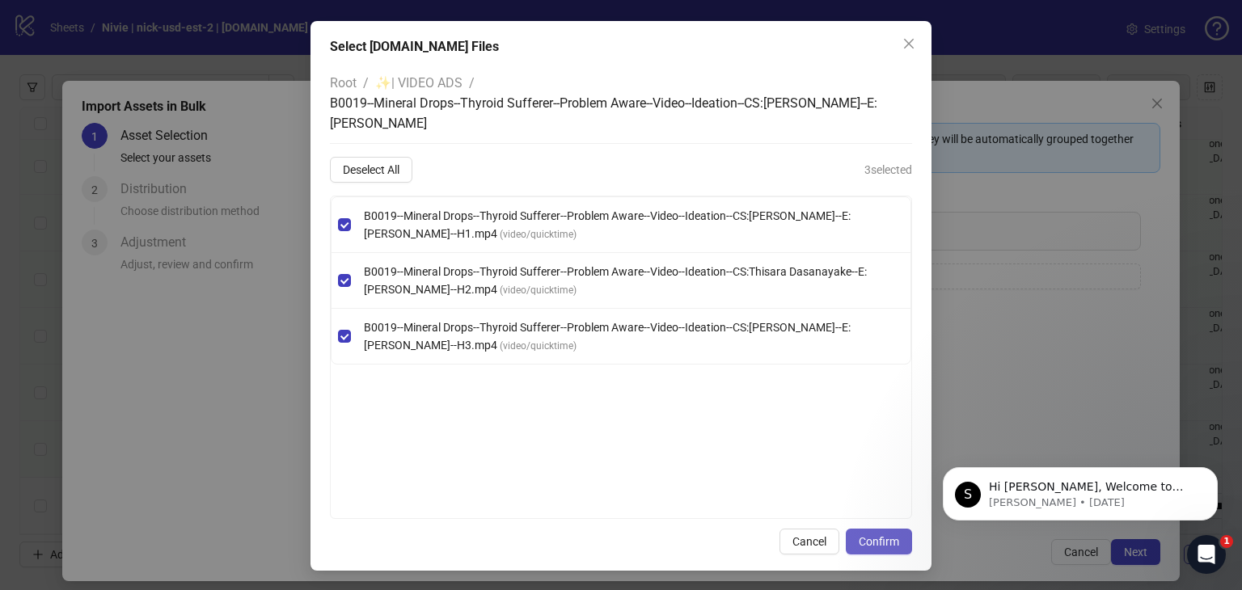
click at [868, 543] on span "Confirm" at bounding box center [879, 541] width 40 height 13
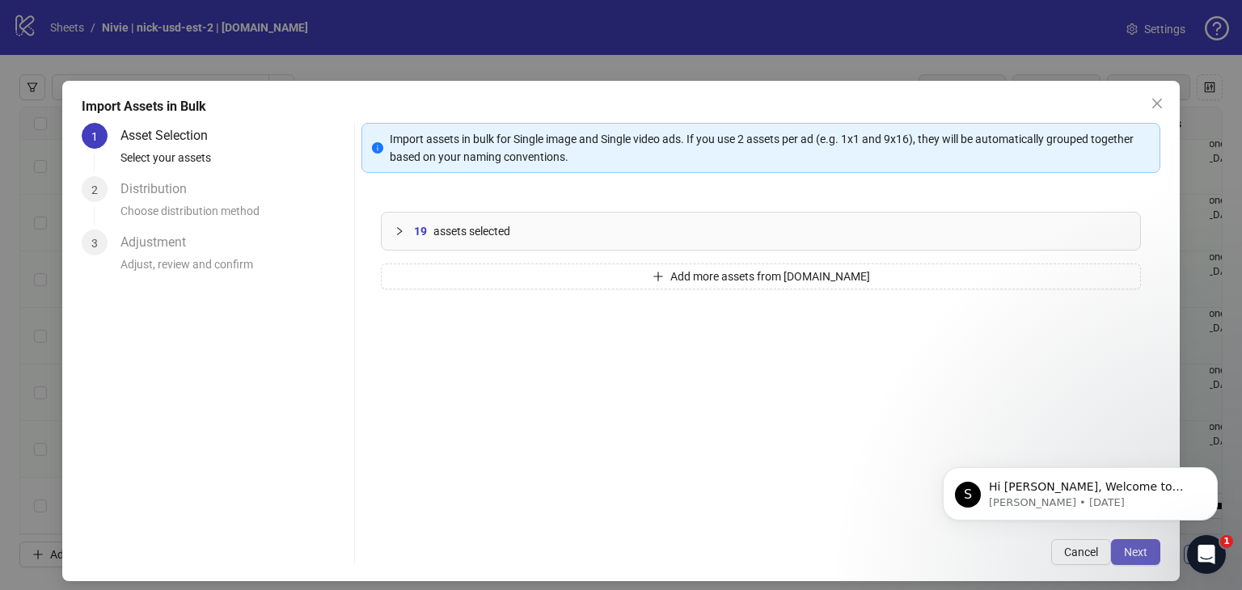
click at [1124, 549] on span "Next" at bounding box center [1135, 552] width 23 height 13
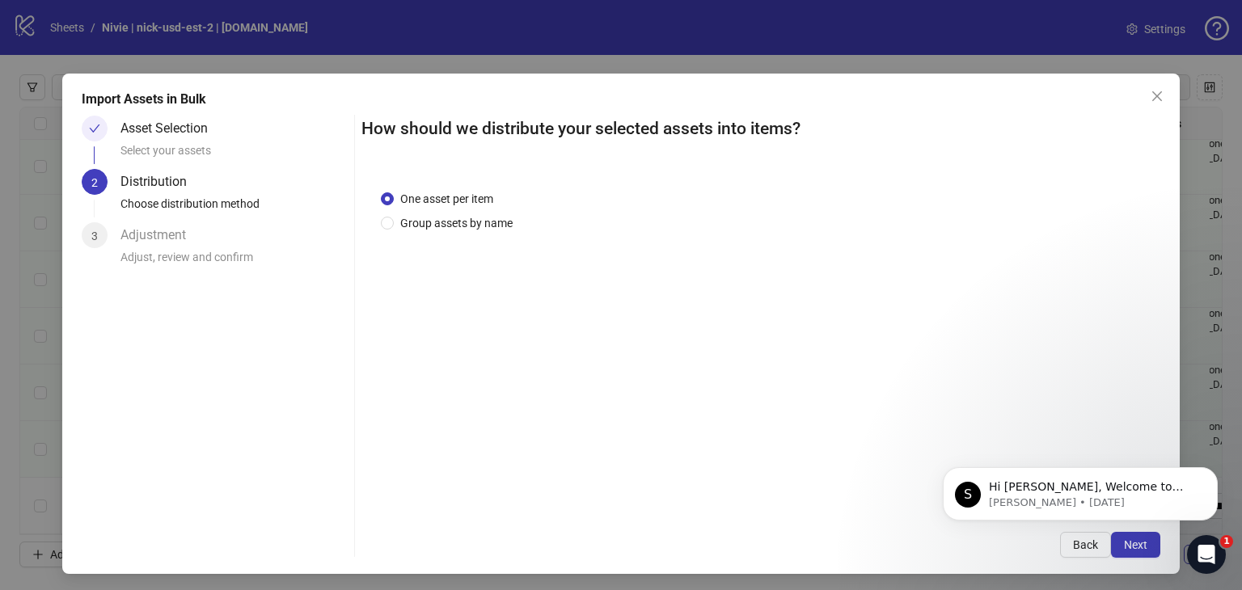
scroll to position [10, 0]
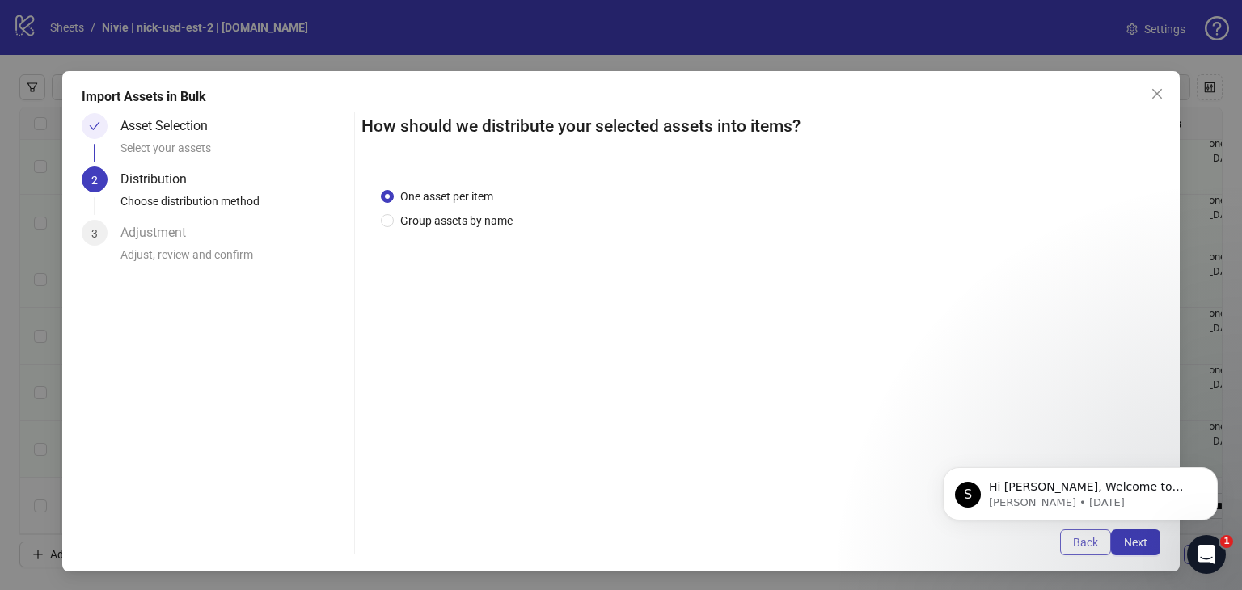
click at [1073, 547] on span "Back" at bounding box center [1085, 542] width 25 height 13
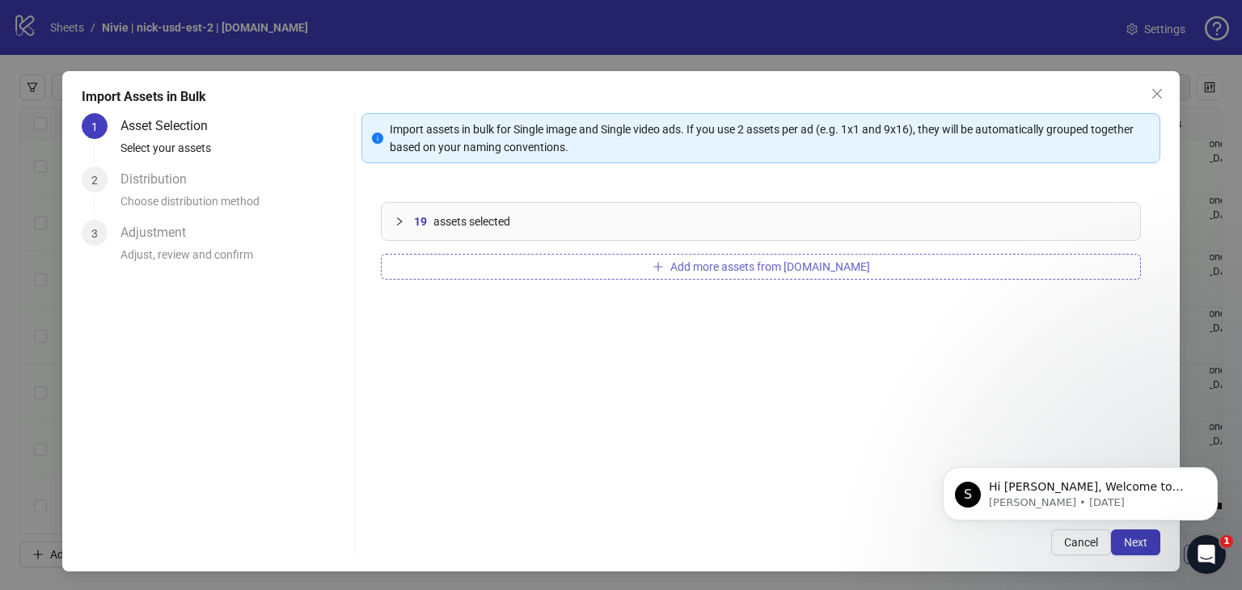
click at [766, 260] on span "Add more assets from Frame.io" at bounding box center [770, 266] width 200 height 13
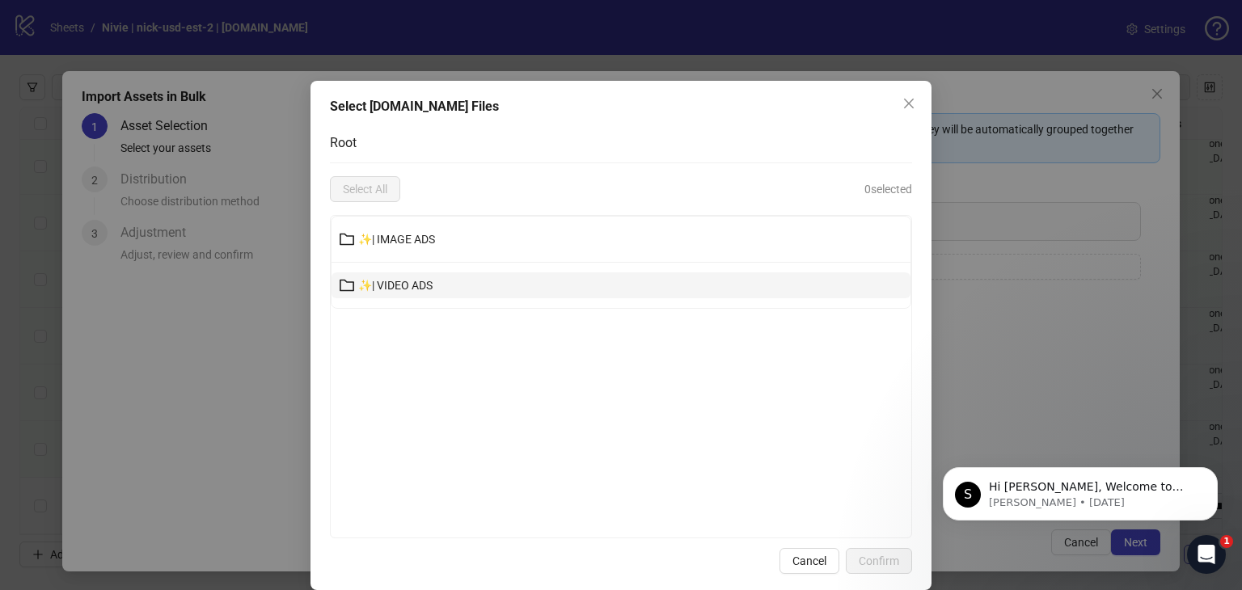
click at [548, 282] on button "✨| VIDEO ADS" at bounding box center [620, 285] width 579 height 26
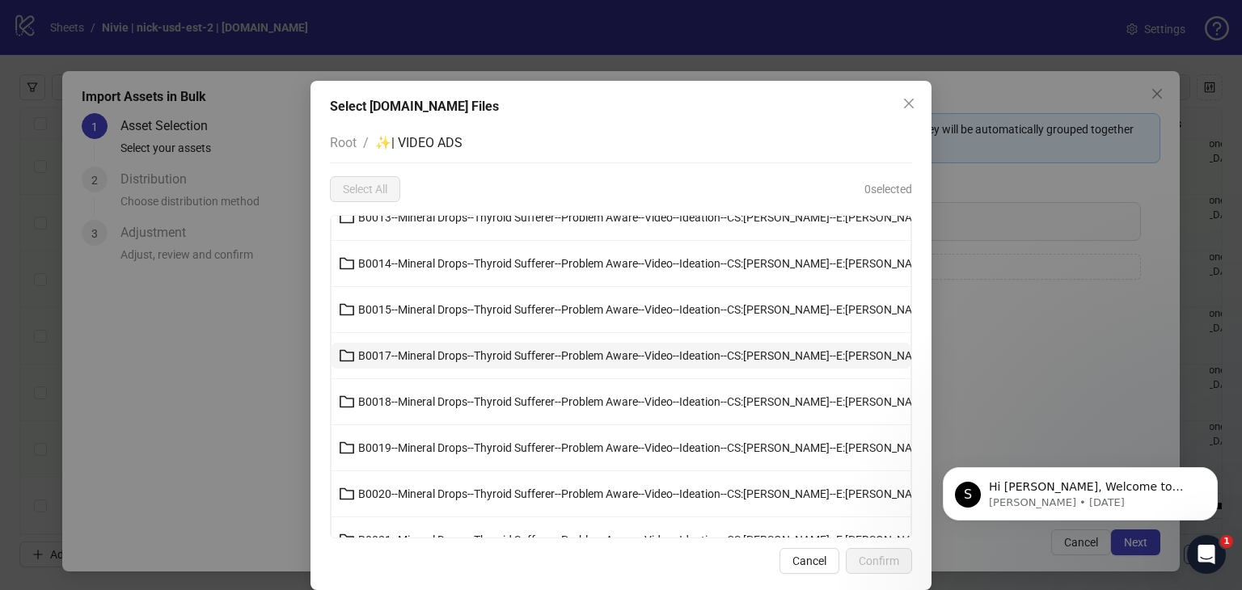
scroll to position [162, 0]
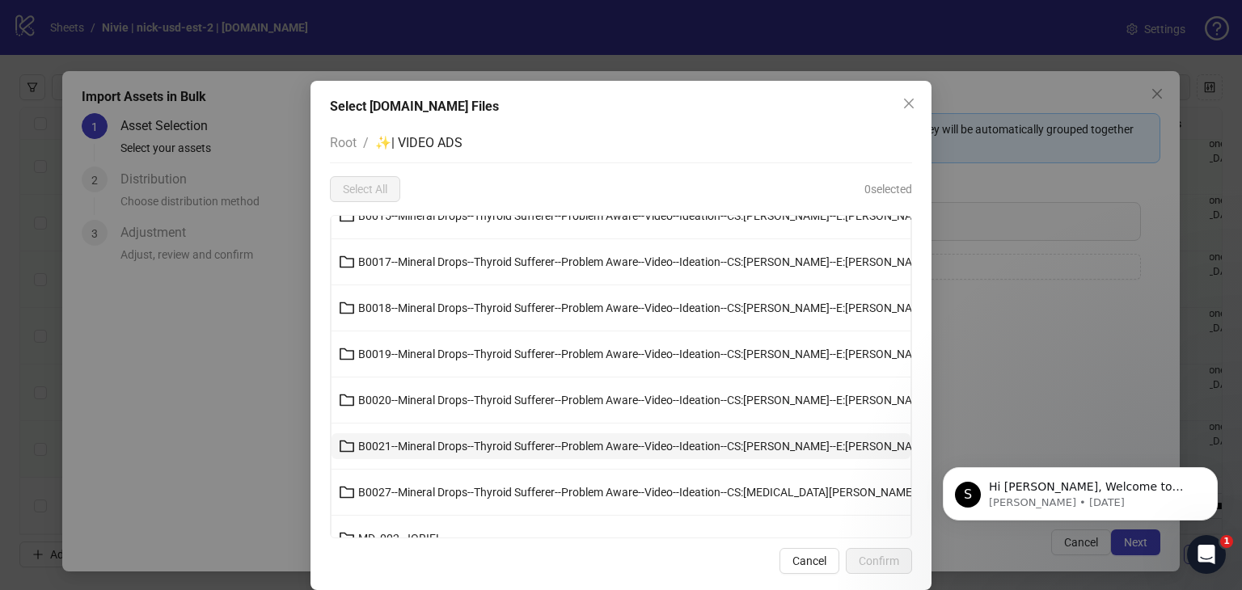
click at [492, 446] on span "B0021--Mineral Drops--Thyroid Sufferer--Problem Aware--Video--Ideation--CS:This…" at bounding box center [673, 446] width 630 height 13
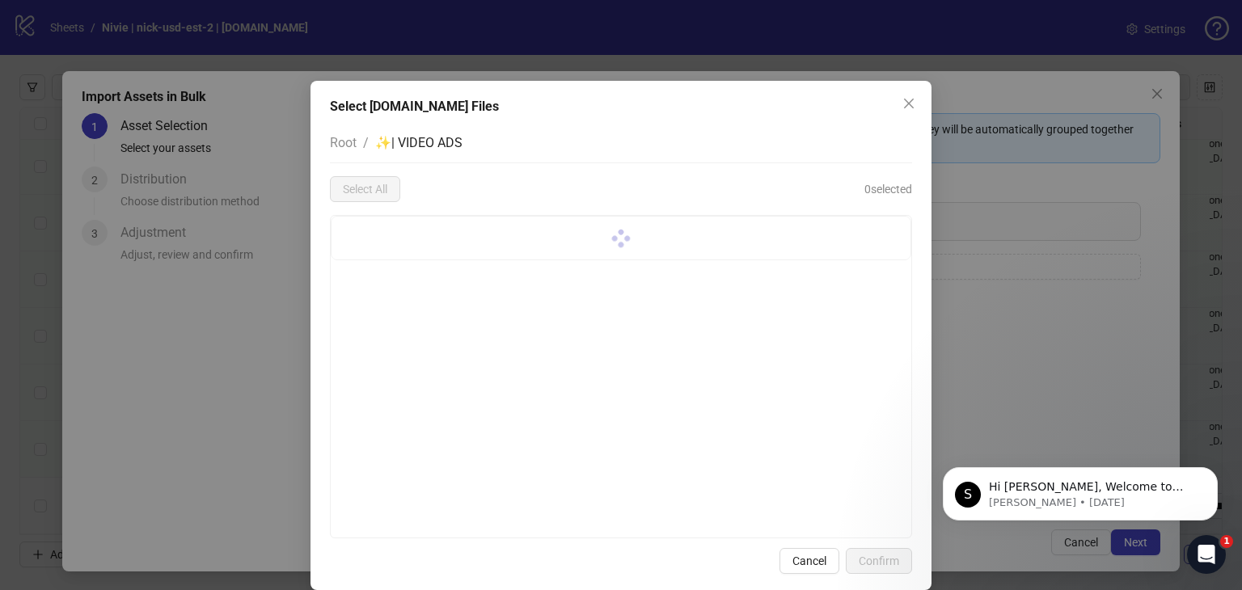
scroll to position [0, 0]
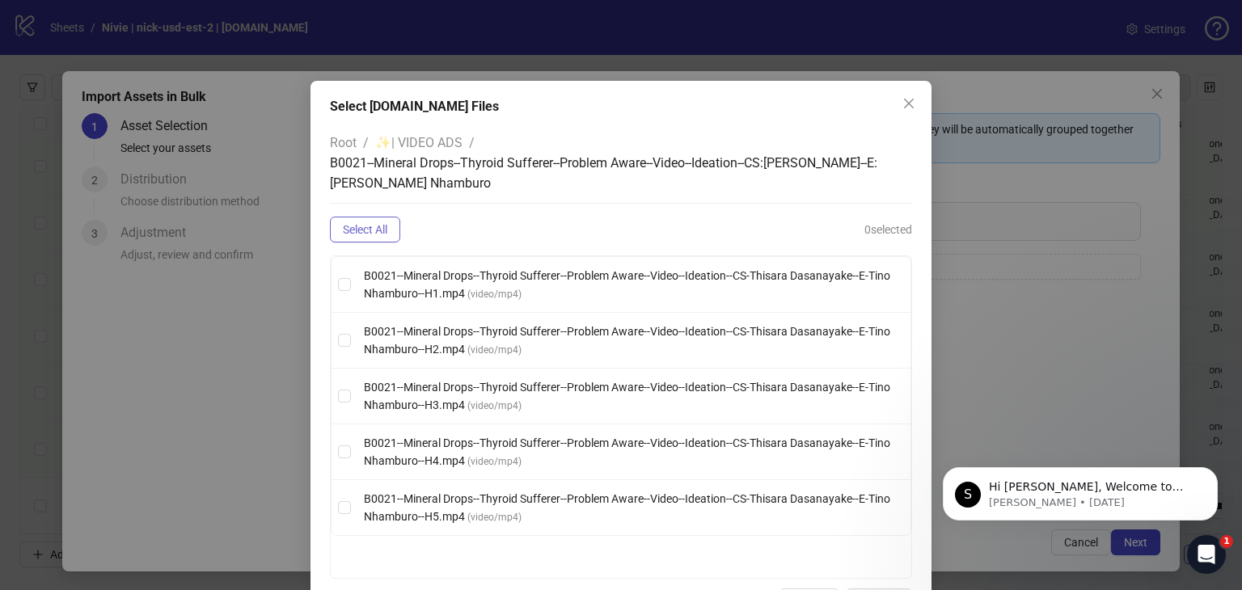
click at [363, 236] on span "Select All" at bounding box center [365, 229] width 44 height 13
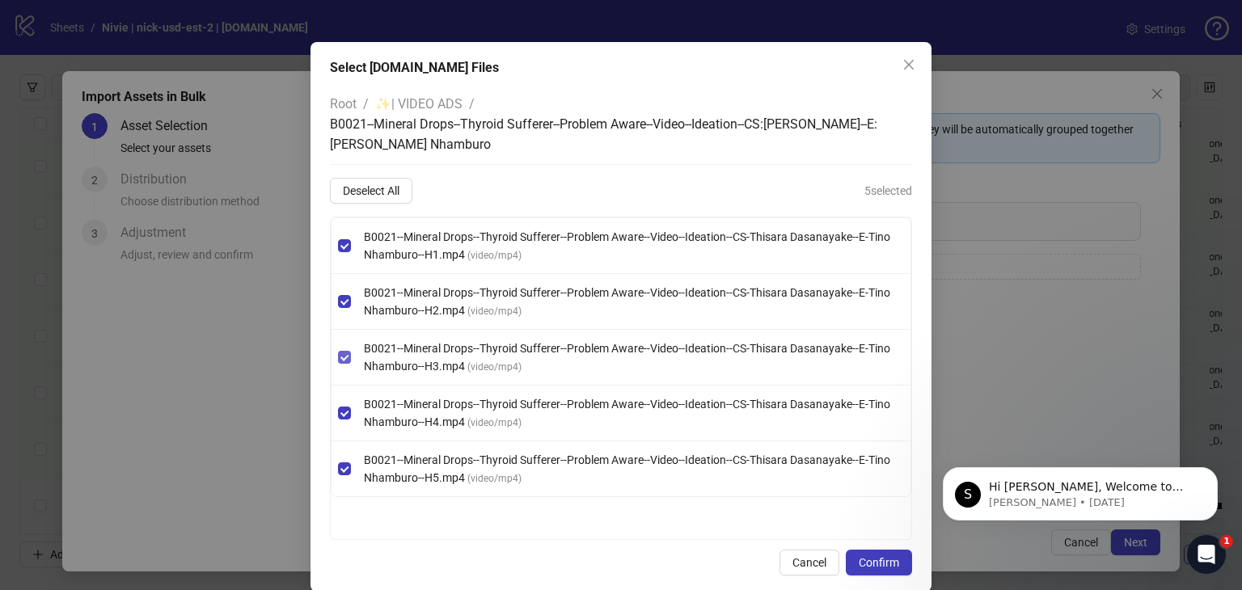
scroll to position [60, 0]
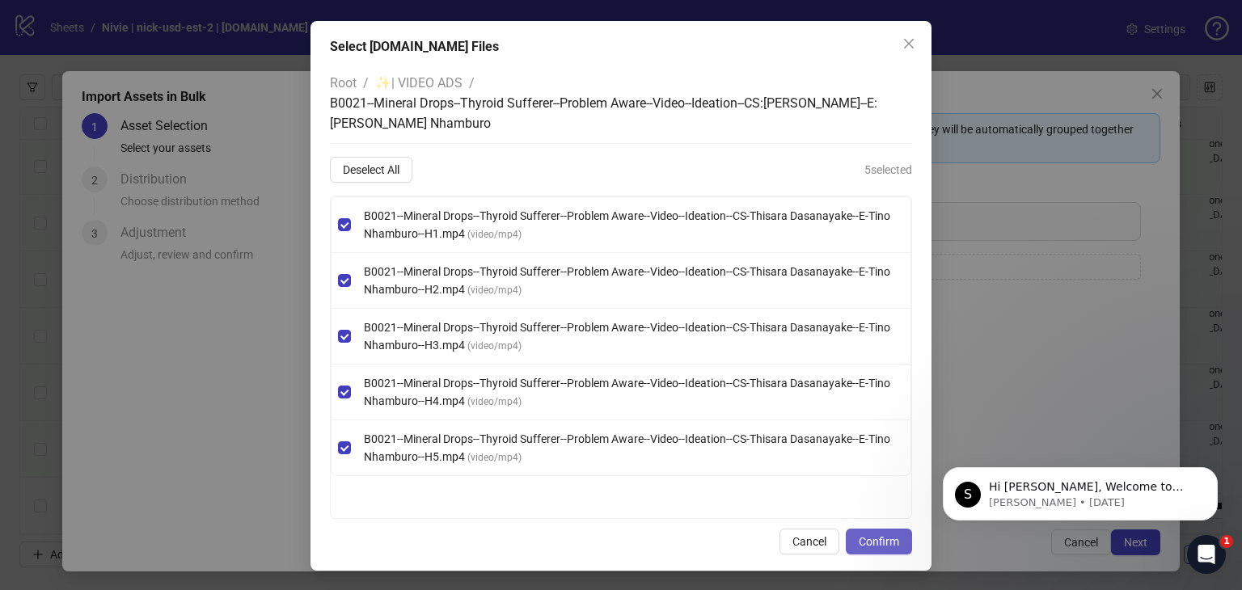
click at [863, 544] on span "Confirm" at bounding box center [879, 541] width 40 height 13
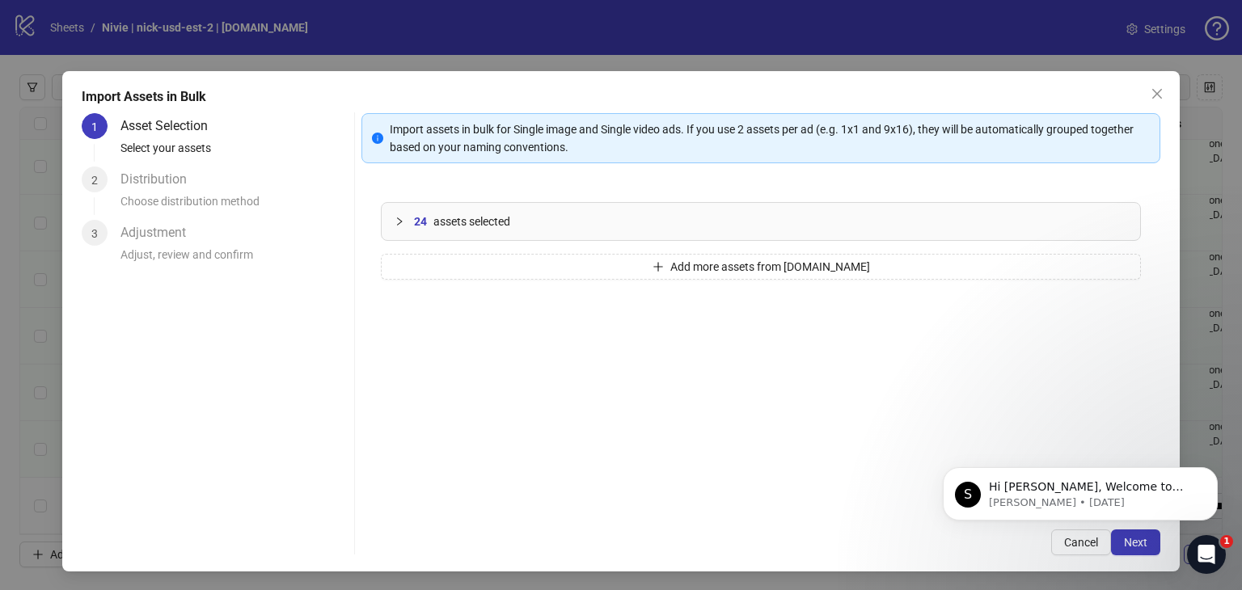
scroll to position [0, 0]
click at [1118, 544] on html "S Hi Rei, Welcome to Kitchn.io! 🎉 You’re all set to start launching ads effortl…" at bounding box center [1079, 489] width 323 height 113
click at [1208, 469] on button "Dismiss notification" at bounding box center [1212, 472] width 21 height 21
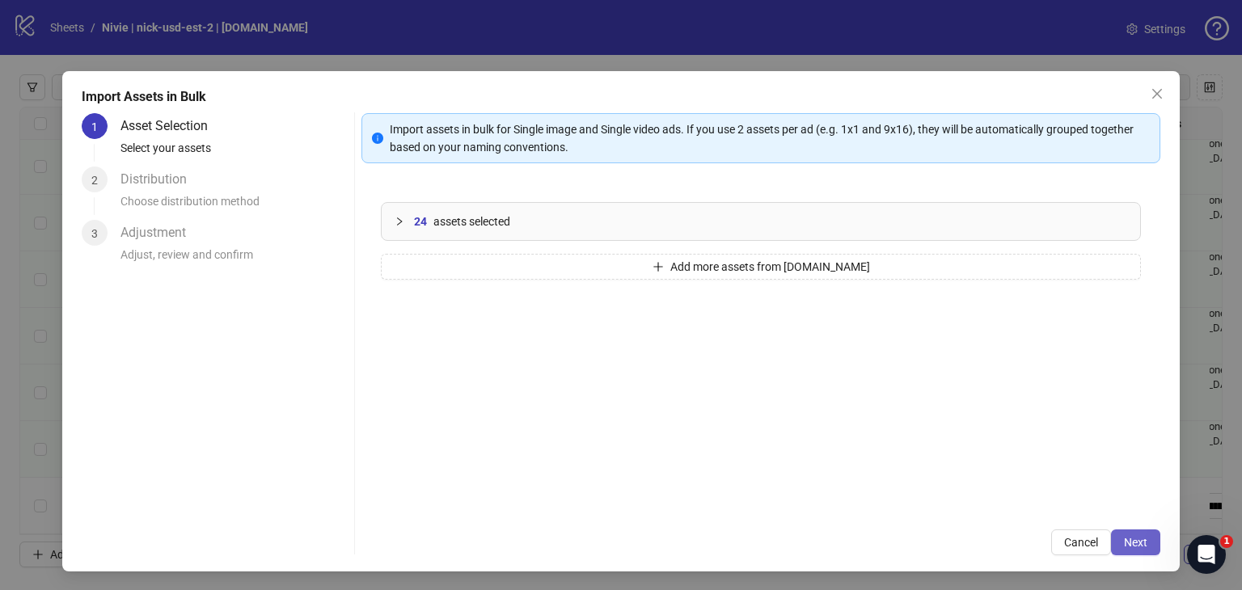
click at [1131, 542] on span "Next" at bounding box center [1135, 542] width 23 height 13
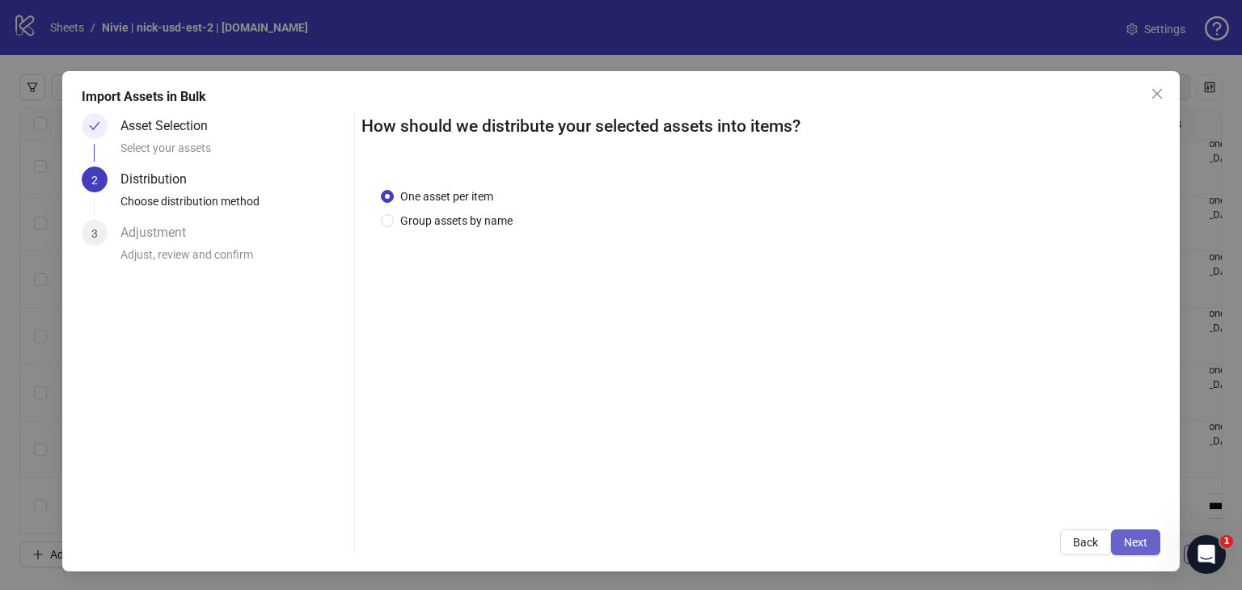
click at [1127, 543] on span "Next" at bounding box center [1135, 542] width 23 height 13
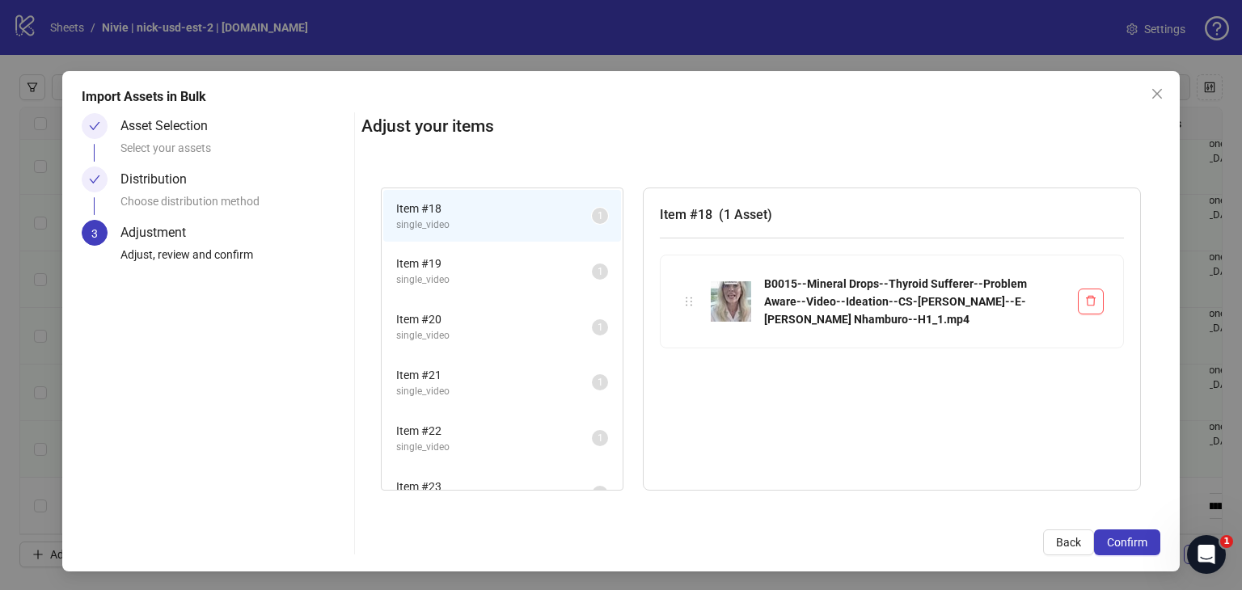
click at [1127, 544] on span "Confirm" at bounding box center [1127, 542] width 40 height 13
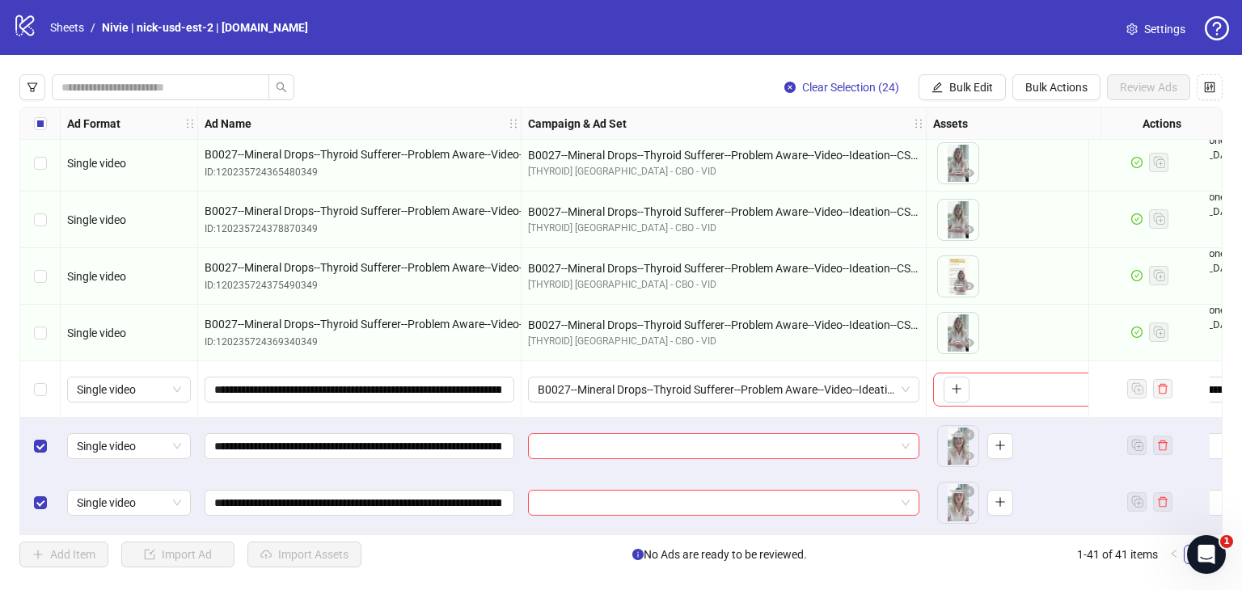
scroll to position [638, 0]
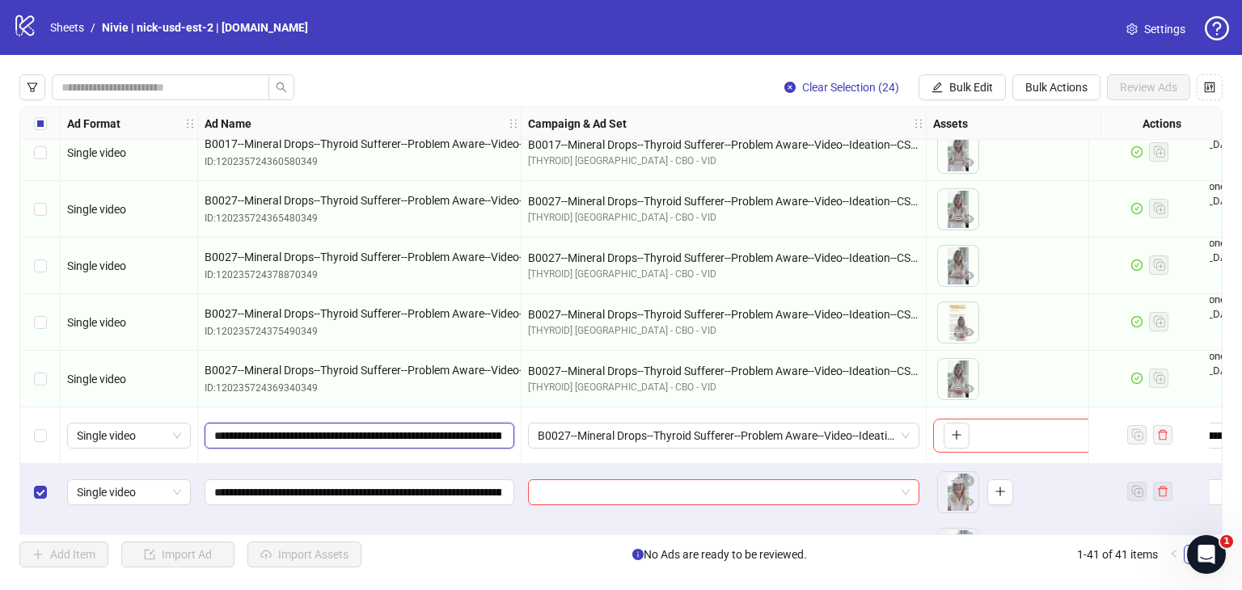
click at [492, 434] on input "**********" at bounding box center [357, 436] width 287 height 18
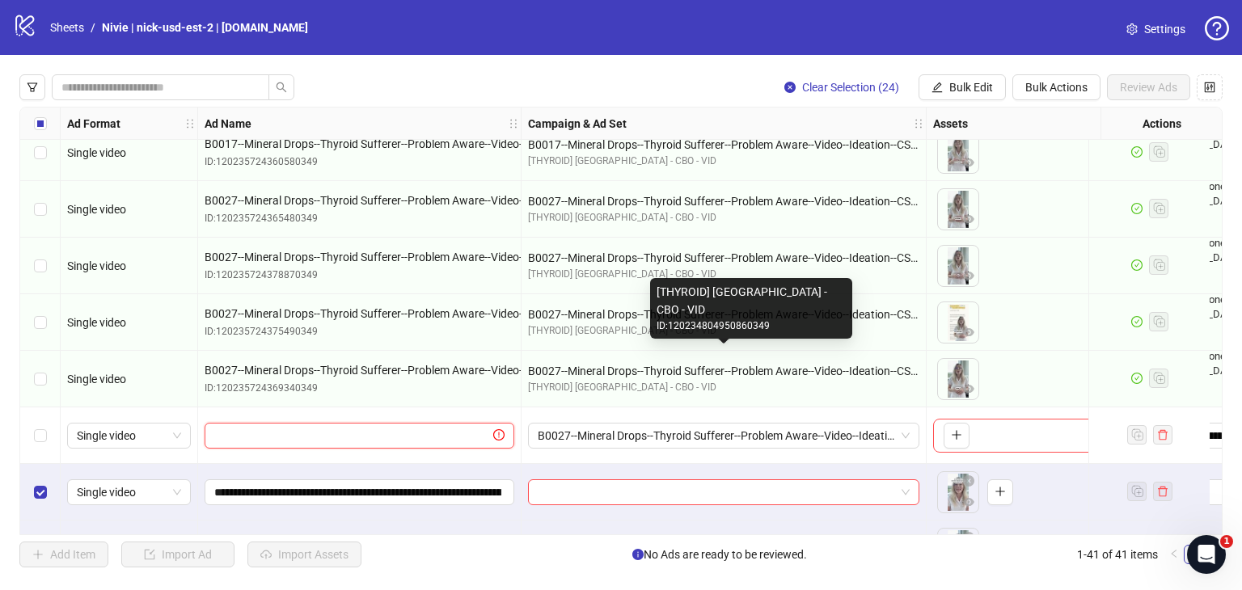
scroll to position [719, 0]
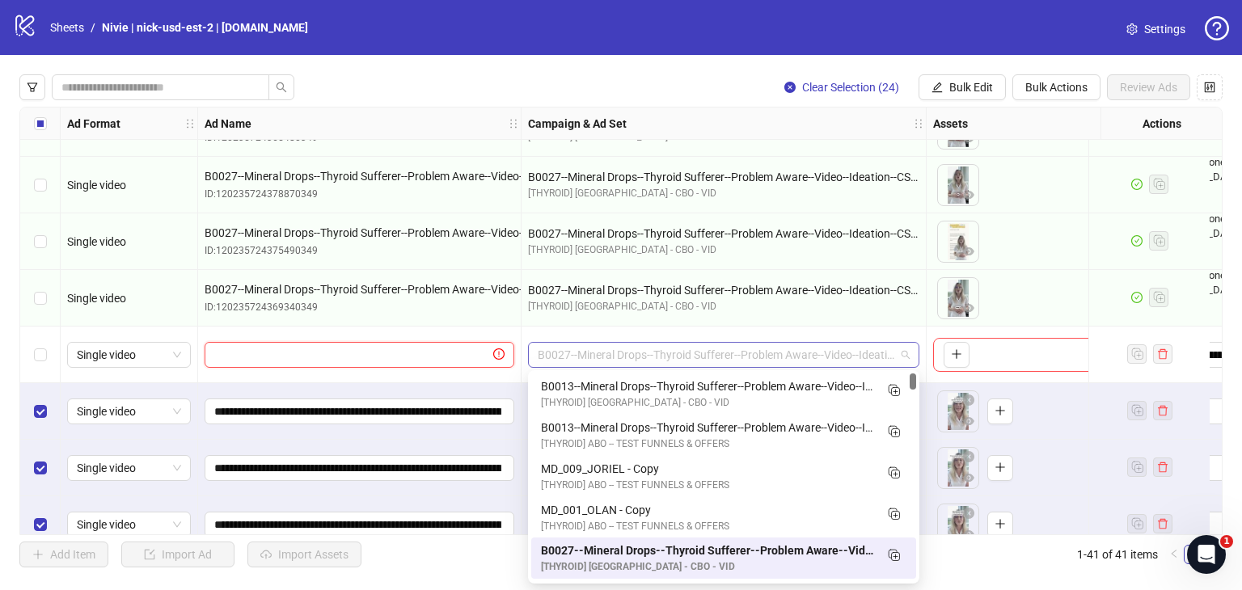
click at [680, 350] on span "B0027--Mineral Drops--Thyroid Sufferer--Problem Aware--Video--Ideation--CS:[MED…" at bounding box center [724, 355] width 372 height 24
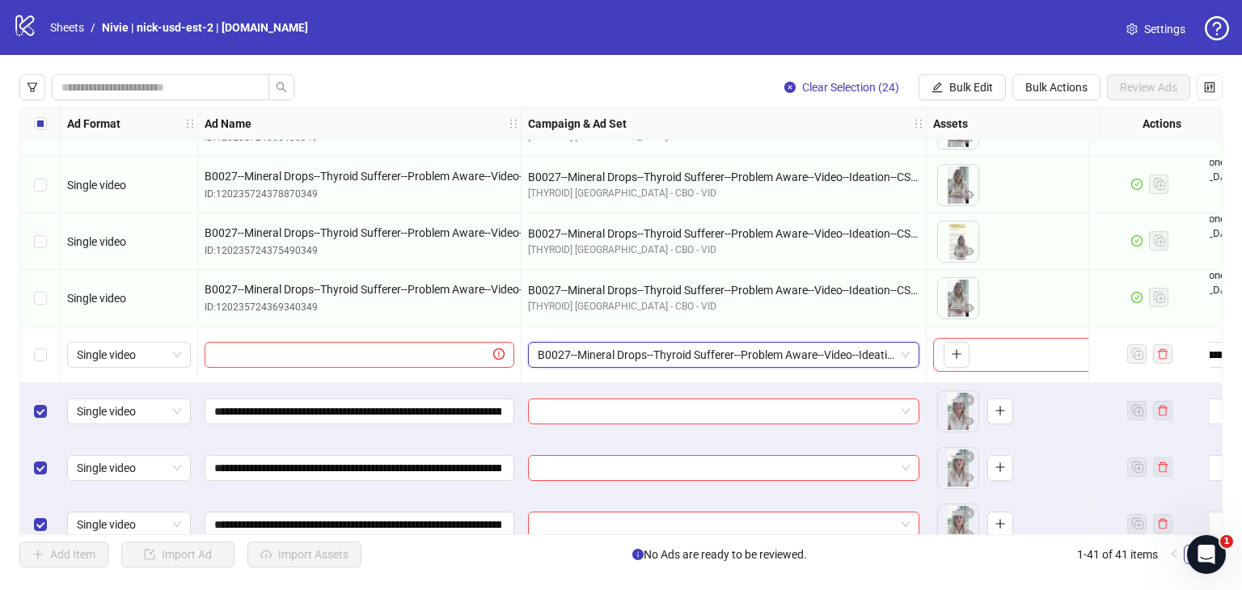
click at [680, 350] on span "B0027--Mineral Drops--Thyroid Sufferer--Problem Aware--Video--Ideation--CS:[MED…" at bounding box center [724, 355] width 372 height 24
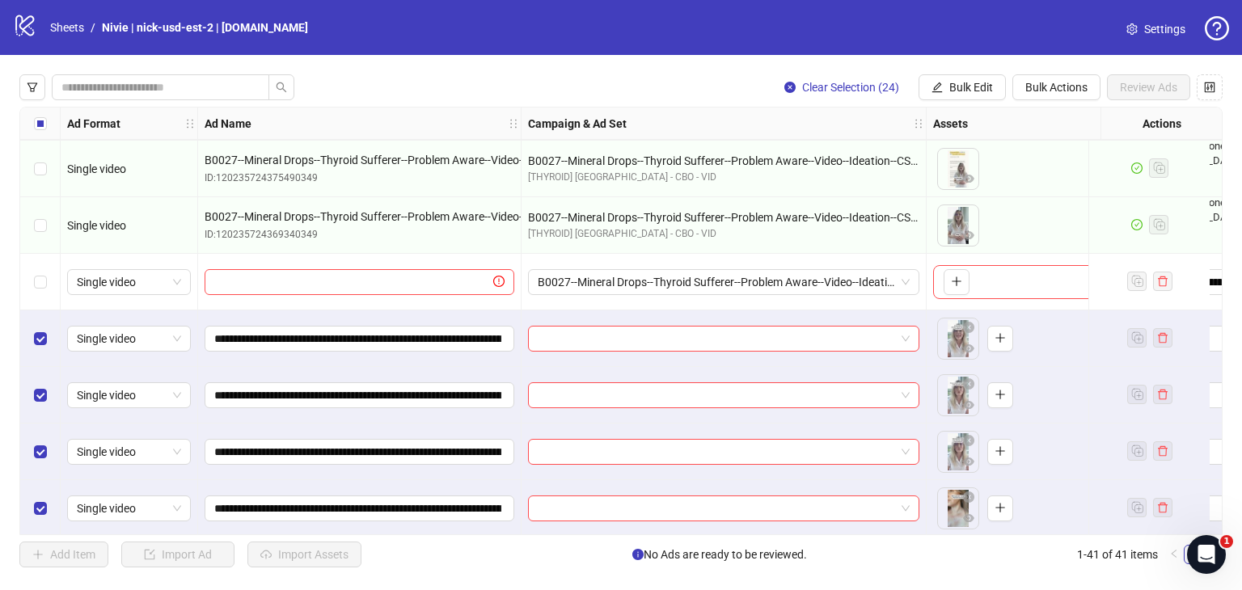
scroll to position [880, 0]
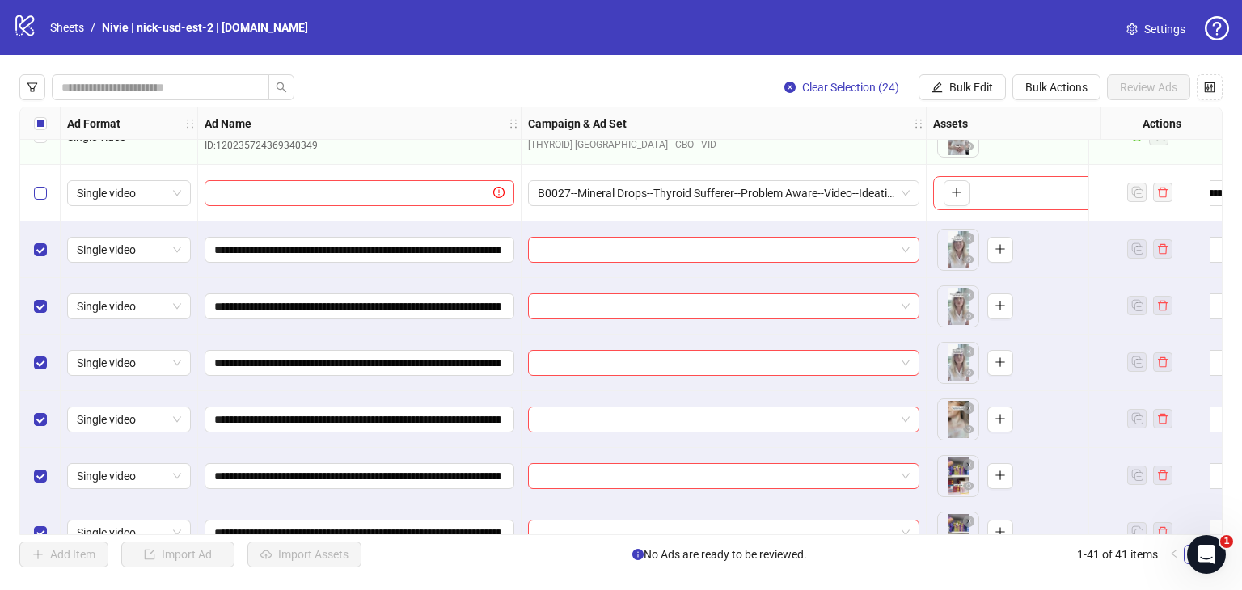
click at [40, 198] on label "Select row 17" at bounding box center [40, 193] width 13 height 18
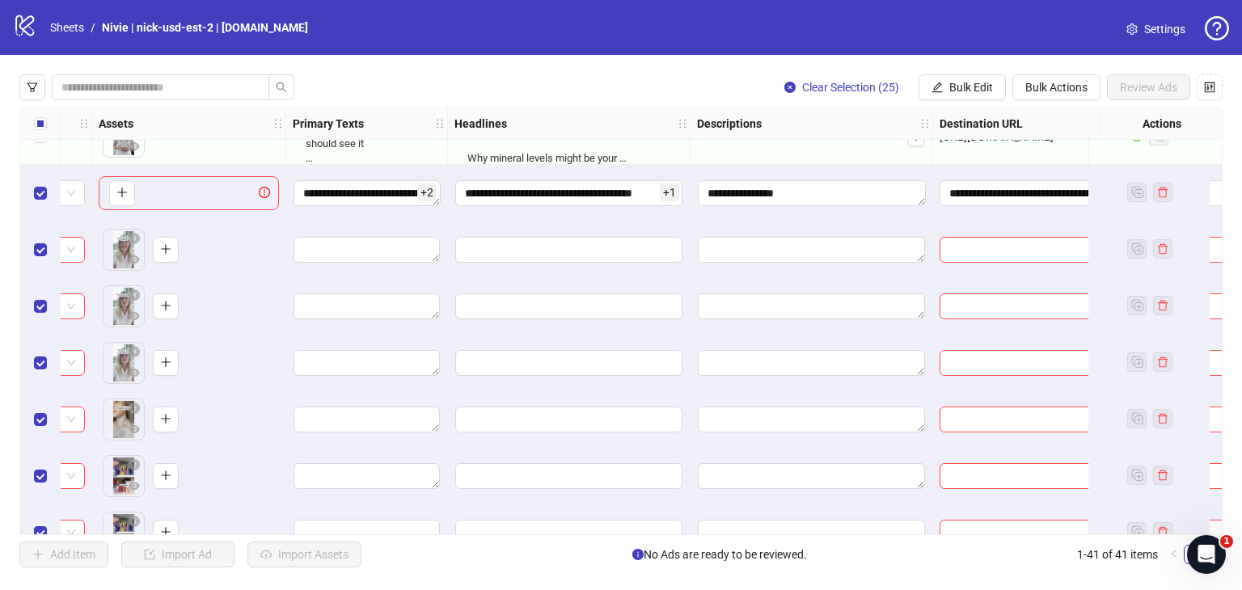
scroll to position [880, 853]
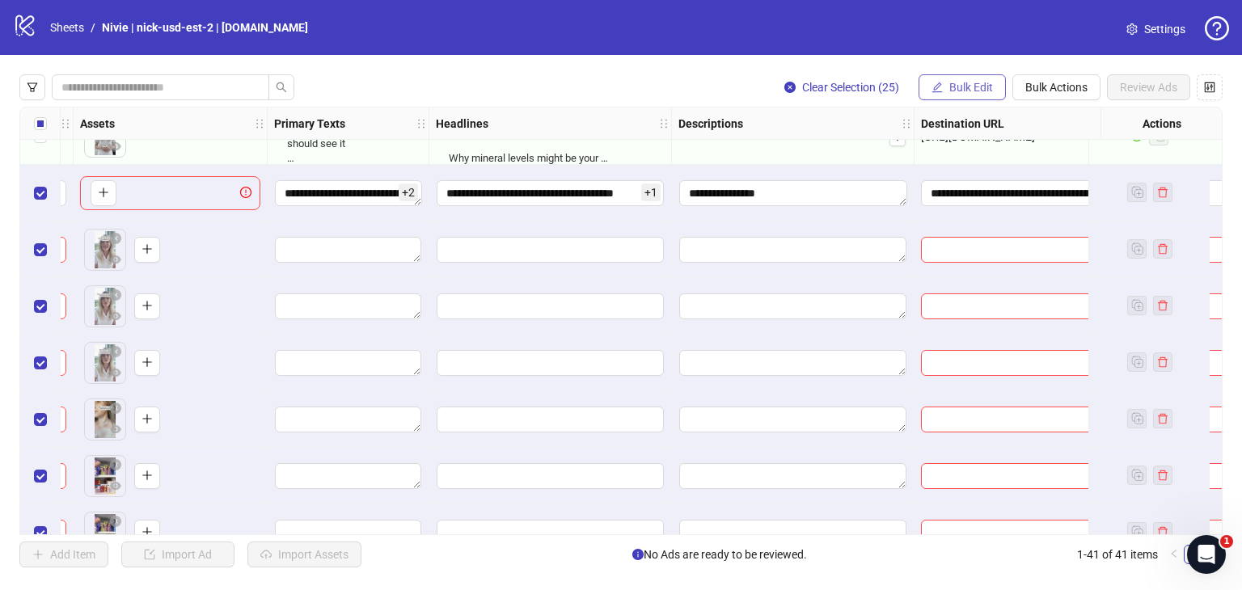
click at [987, 95] on button "Bulk Edit" at bounding box center [961, 87] width 87 height 26
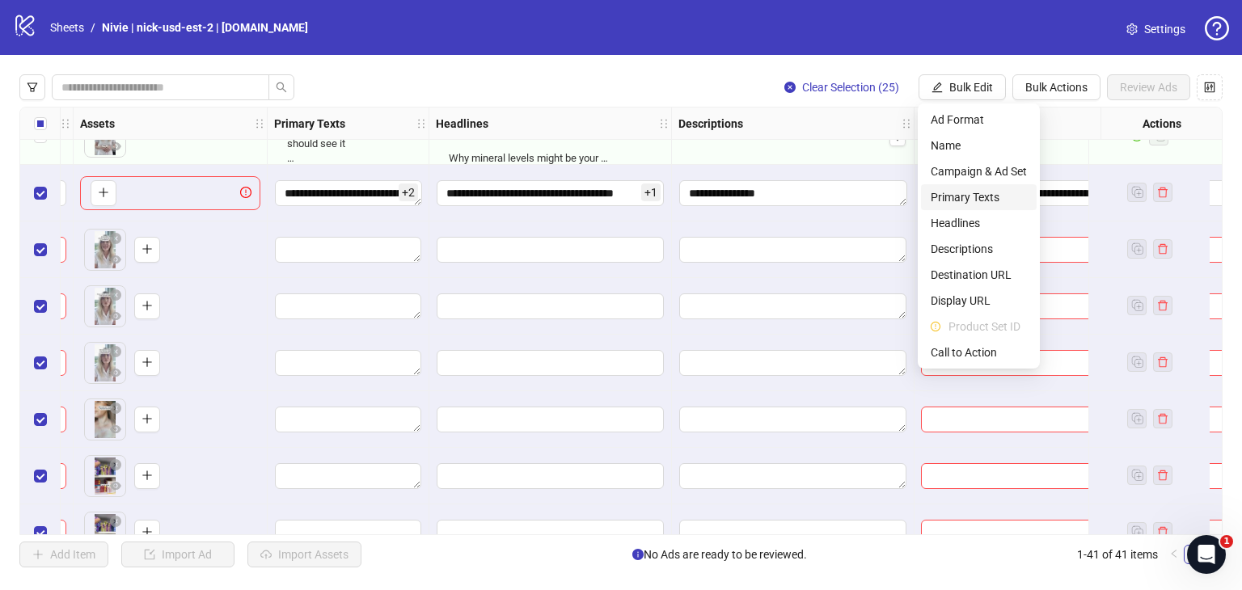
click at [969, 197] on span "Primary Texts" at bounding box center [979, 197] width 96 height 18
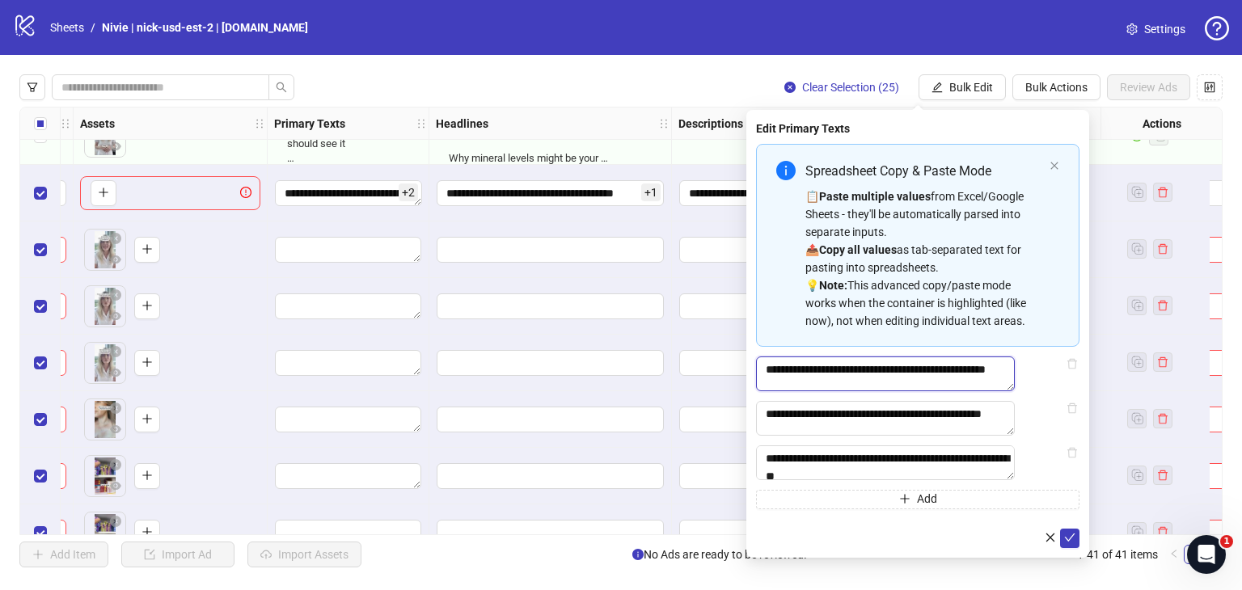
click at [938, 382] on textarea "**********" at bounding box center [885, 374] width 259 height 35
click at [1073, 543] on icon "check" at bounding box center [1069, 537] width 11 height 11
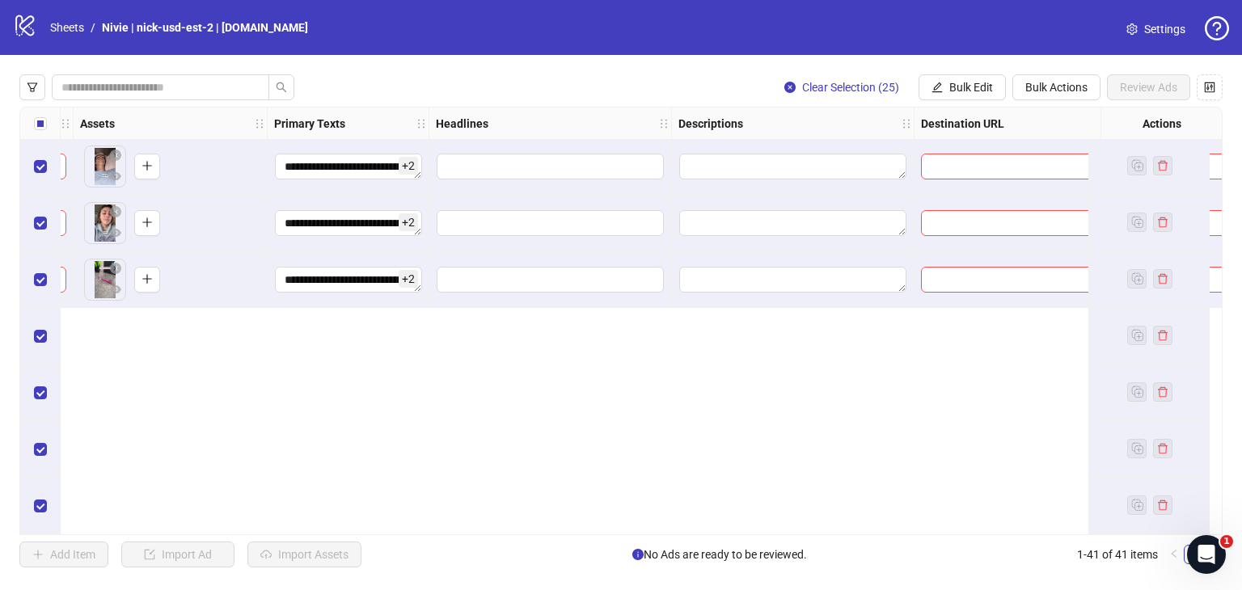
scroll to position [1527, 853]
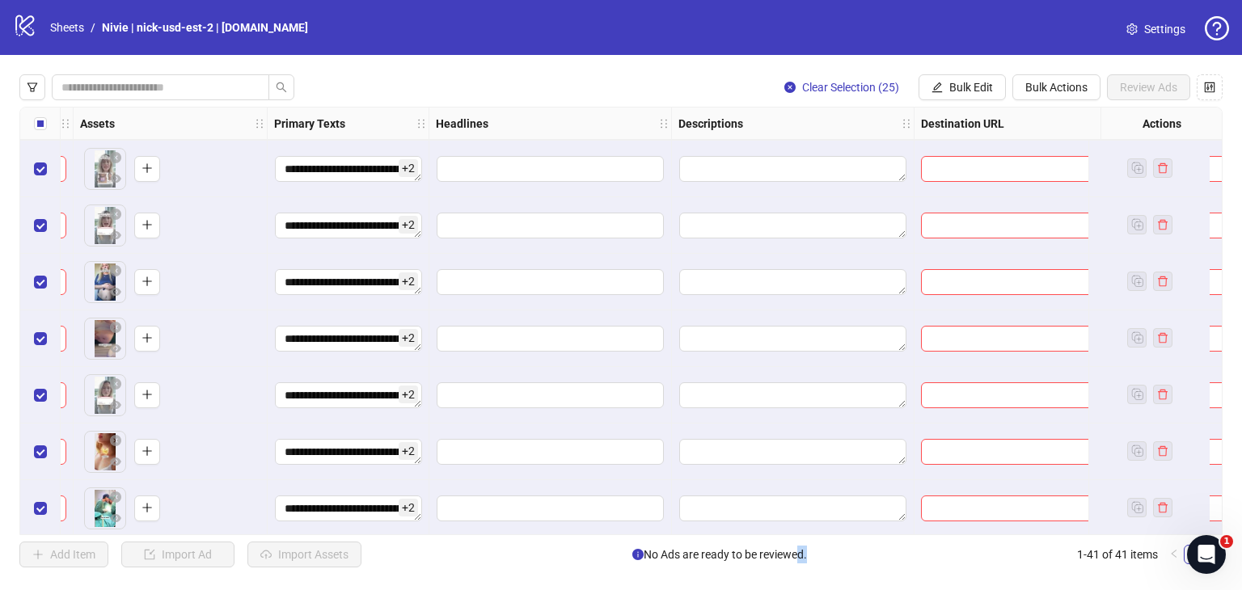
drag, startPoint x: 793, startPoint y: 539, endPoint x: 805, endPoint y: 539, distance: 12.1
click at [805, 539] on div "**********" at bounding box center [621, 321] width 1242 height 532
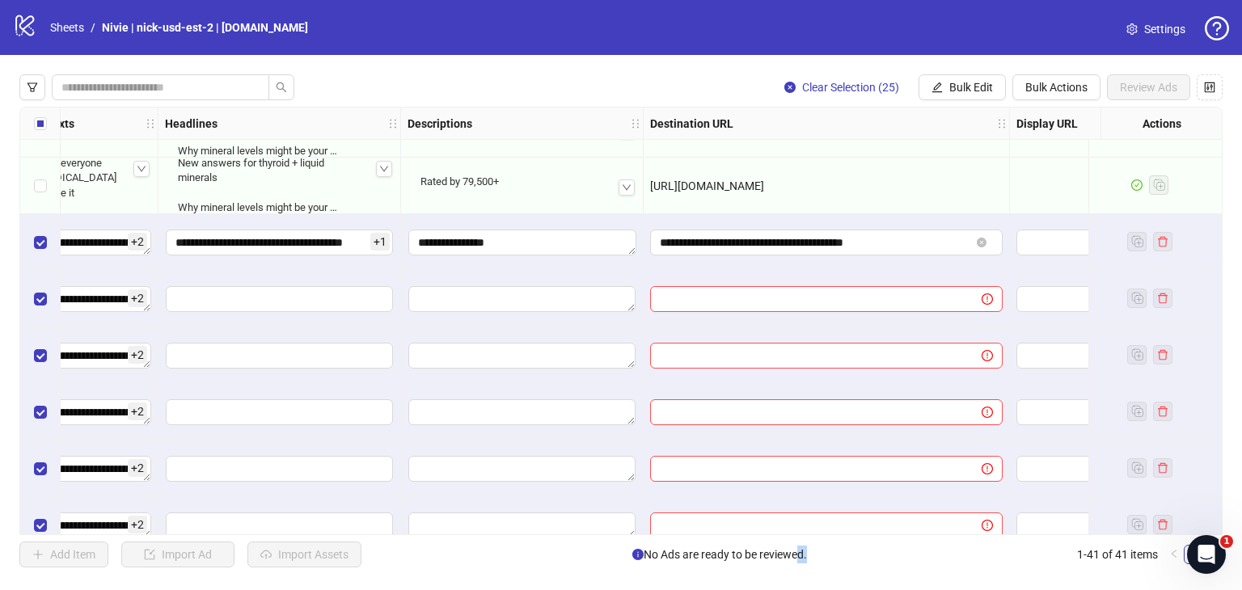
scroll to position [719, 1124]
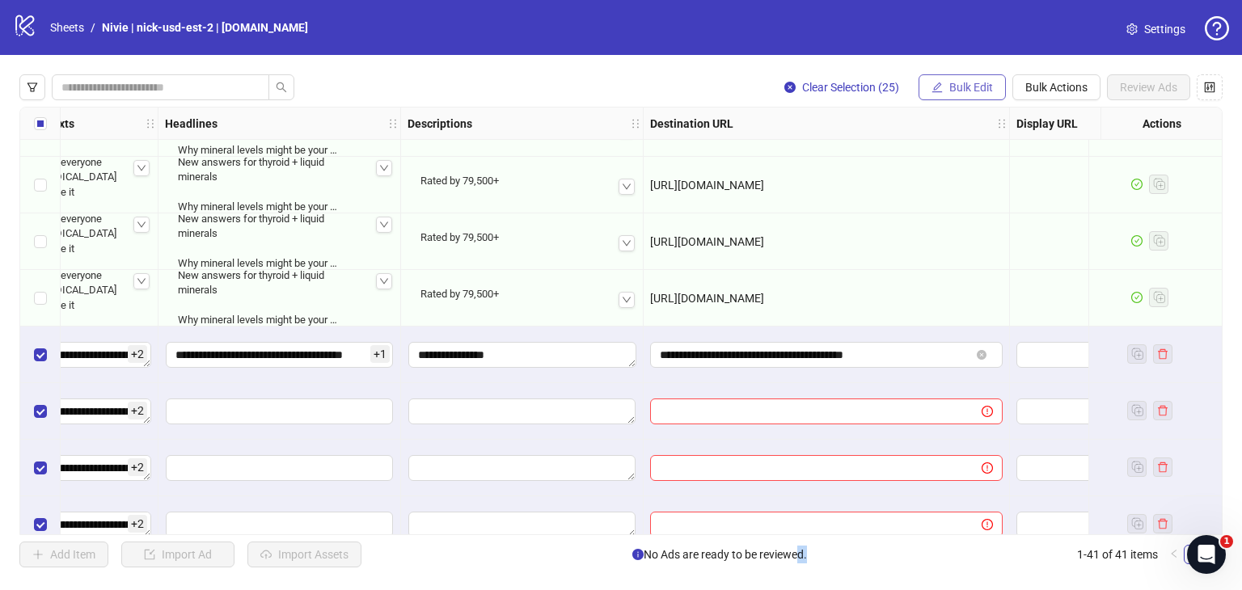
click at [954, 91] on span "Bulk Edit" at bounding box center [971, 87] width 44 height 13
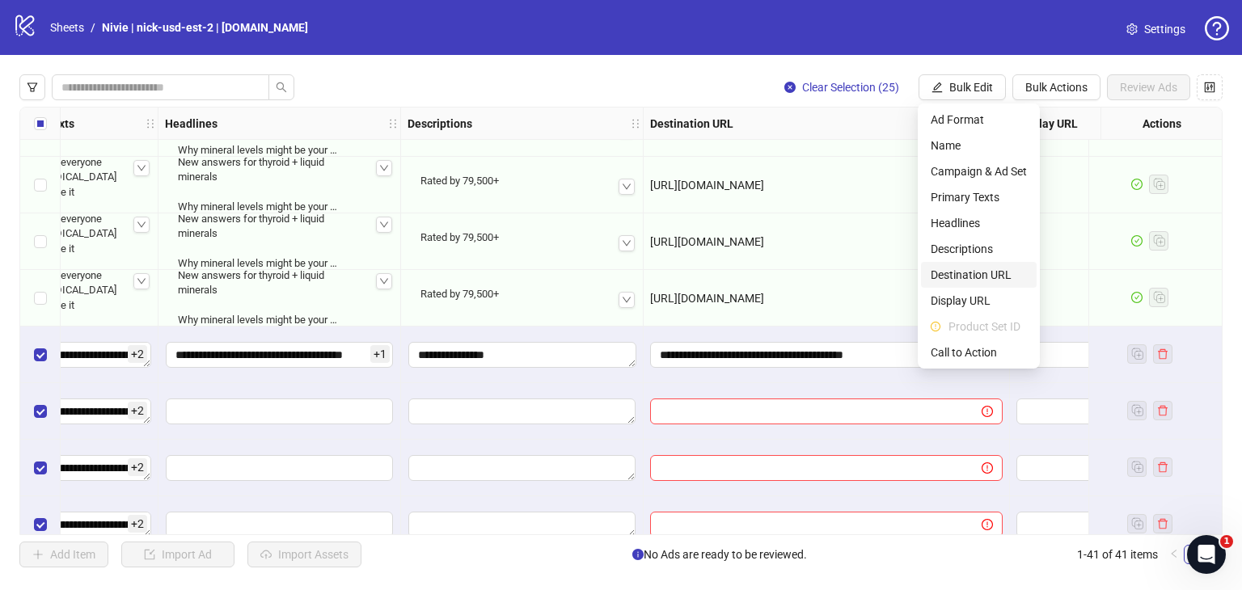
click at [964, 269] on span "Destination URL" at bounding box center [979, 275] width 96 height 18
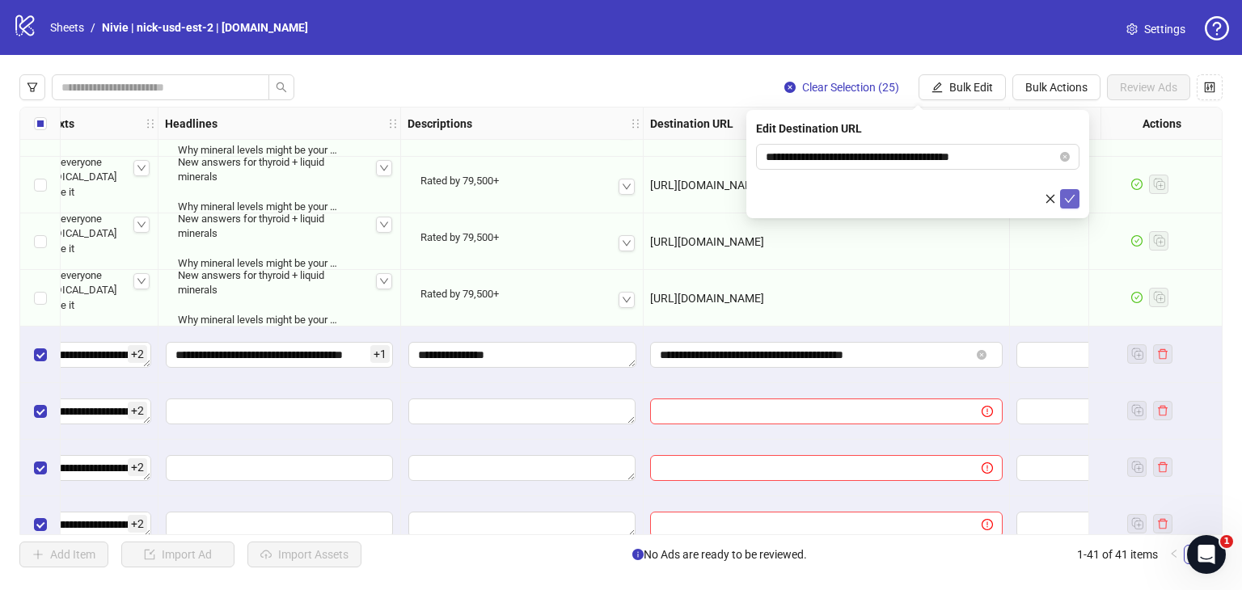
click at [1063, 196] on button "submit" at bounding box center [1069, 198] width 19 height 19
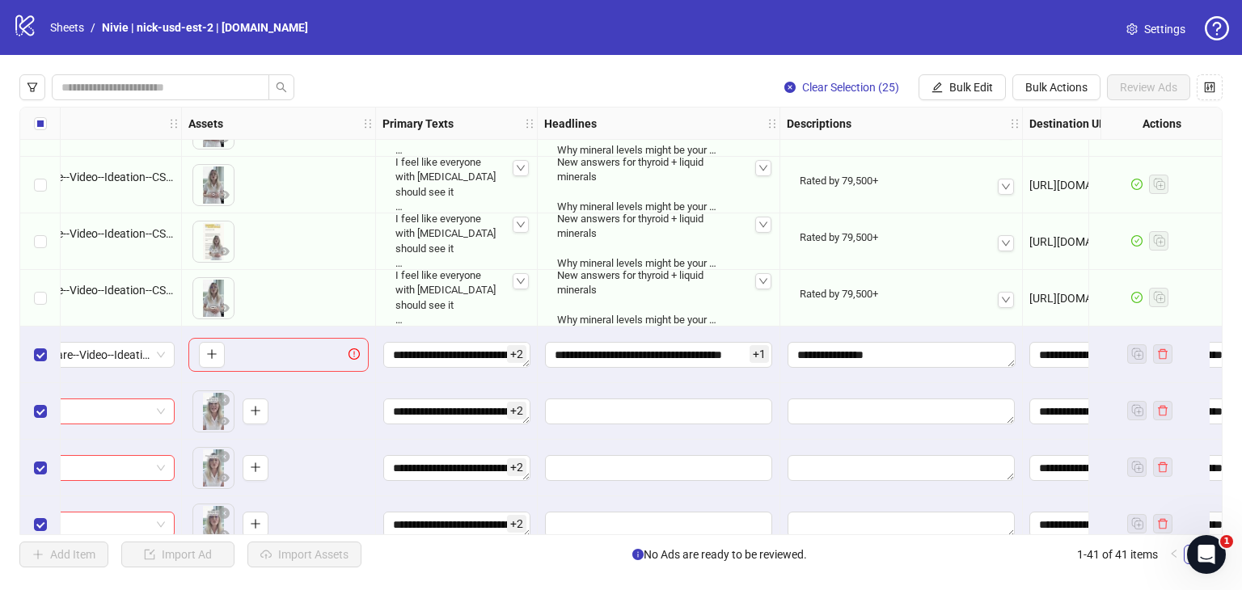
scroll to position [800, 745]
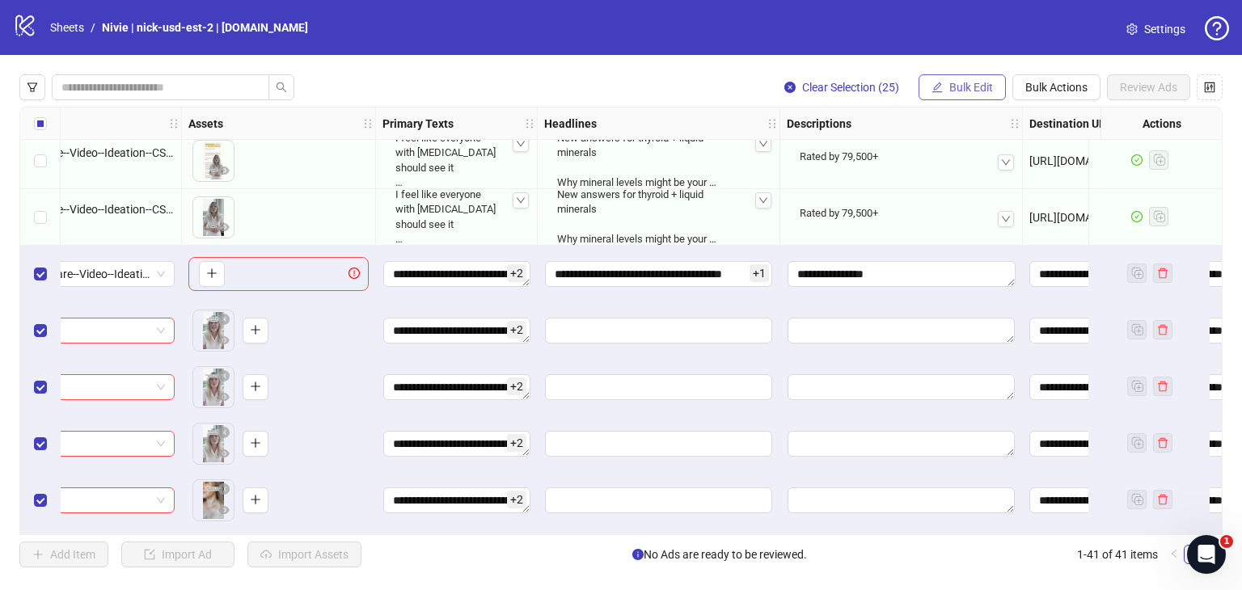
click at [982, 88] on span "Bulk Edit" at bounding box center [971, 87] width 44 height 13
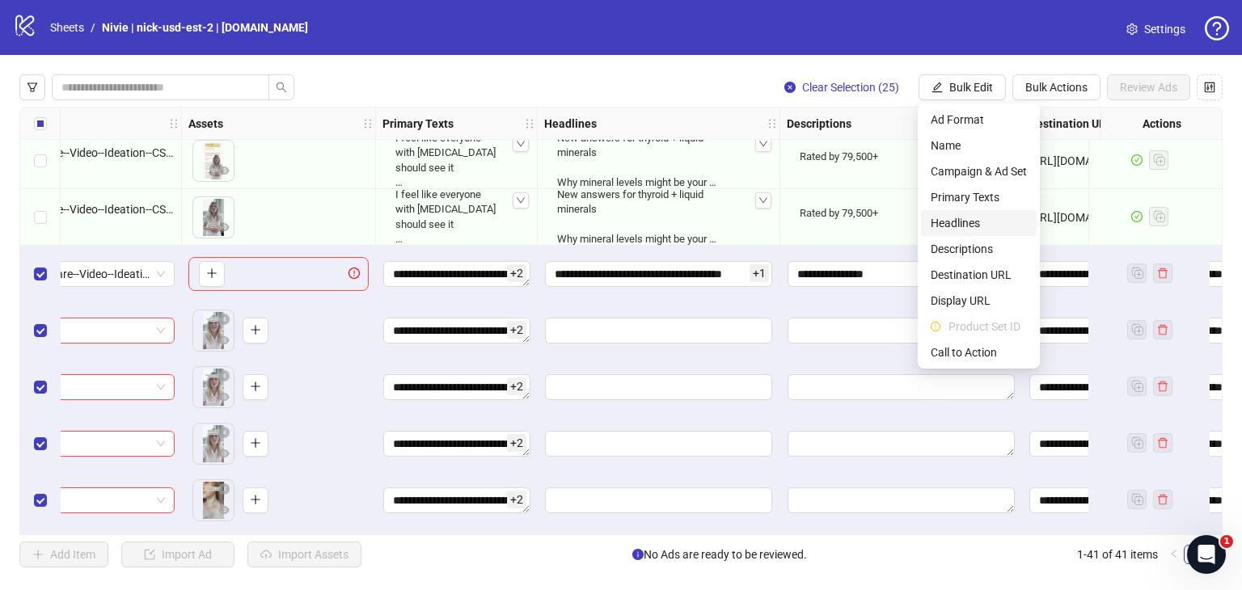
click at [971, 221] on span "Headlines" at bounding box center [979, 223] width 96 height 18
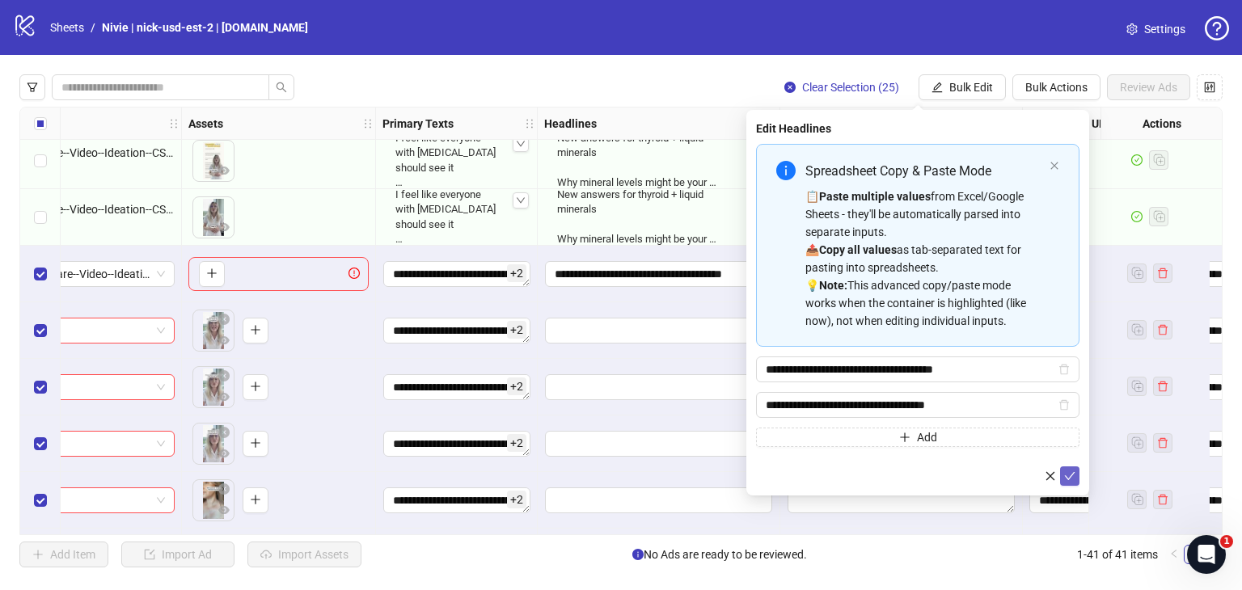
click at [1070, 475] on icon "check" at bounding box center [1070, 476] width 11 height 8
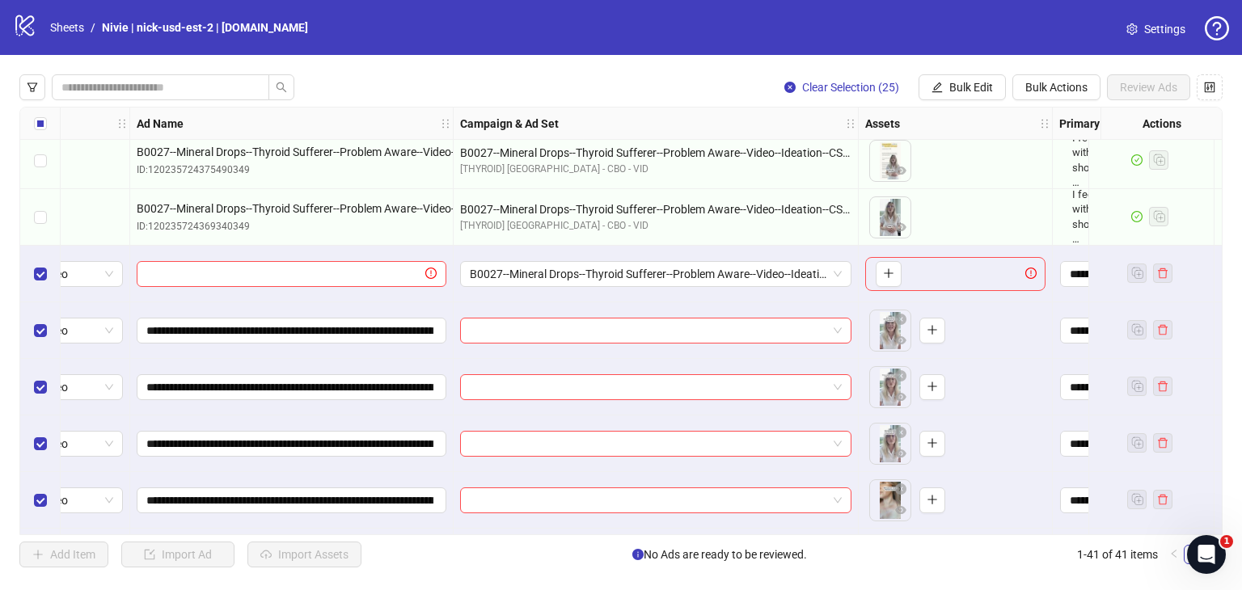
scroll to position [800, 0]
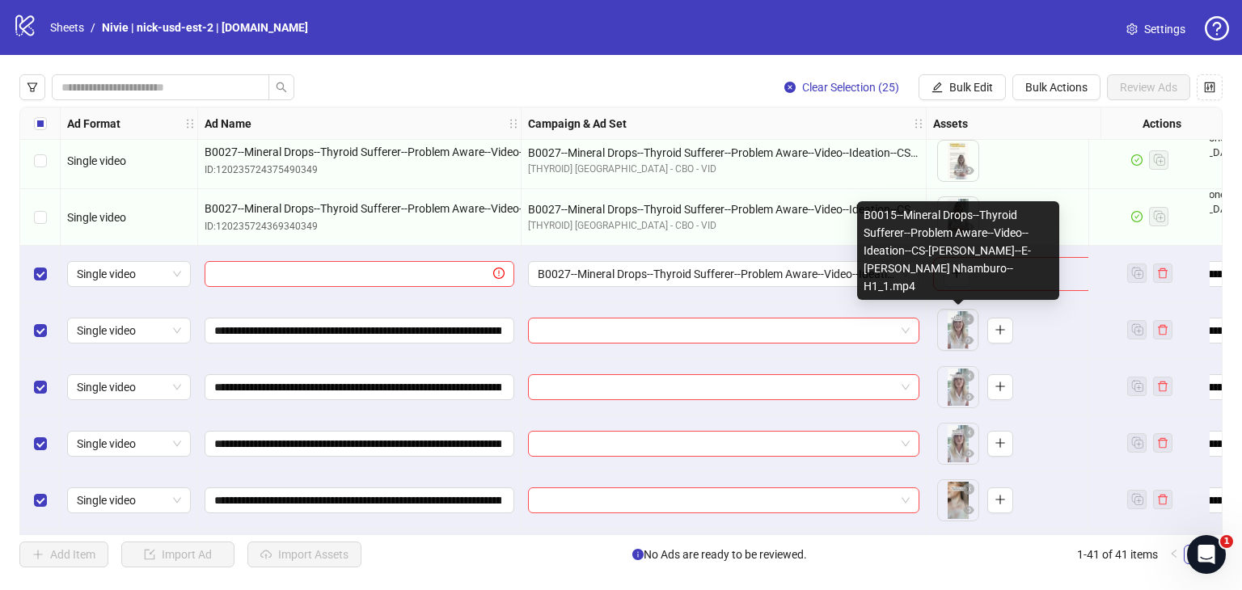
click at [954, 332] on body "logo/logo-mobile Sheets / Nivie | nick-usd-est-2 | Frame.io Settings Clear Sele…" at bounding box center [621, 295] width 1242 height 590
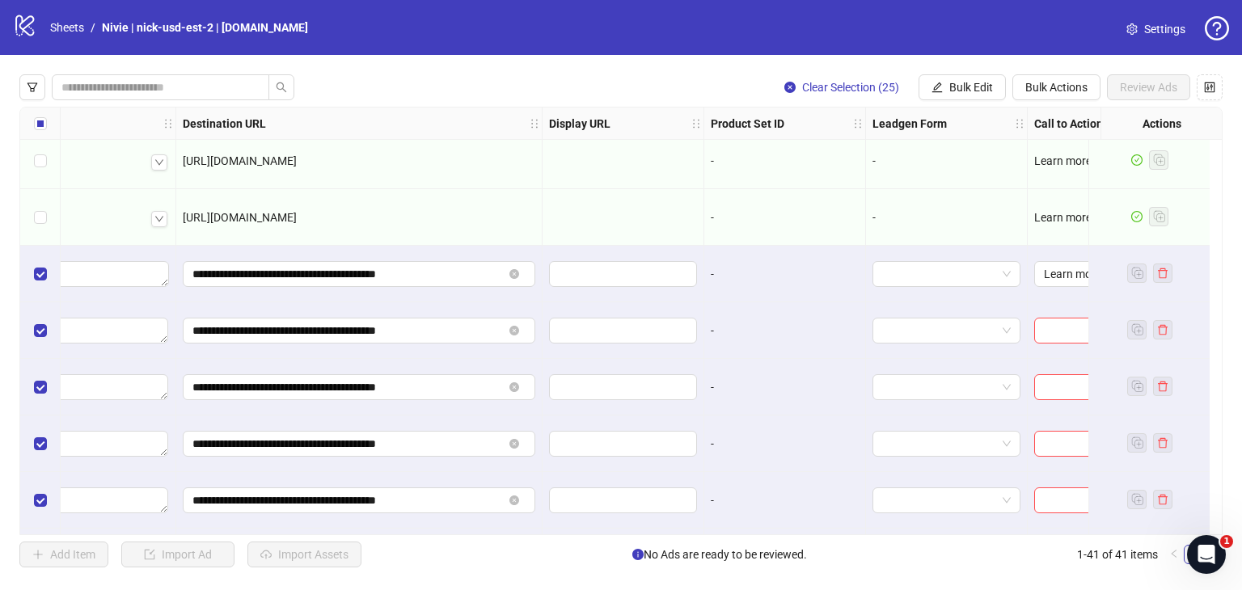
scroll to position [800, 1659]
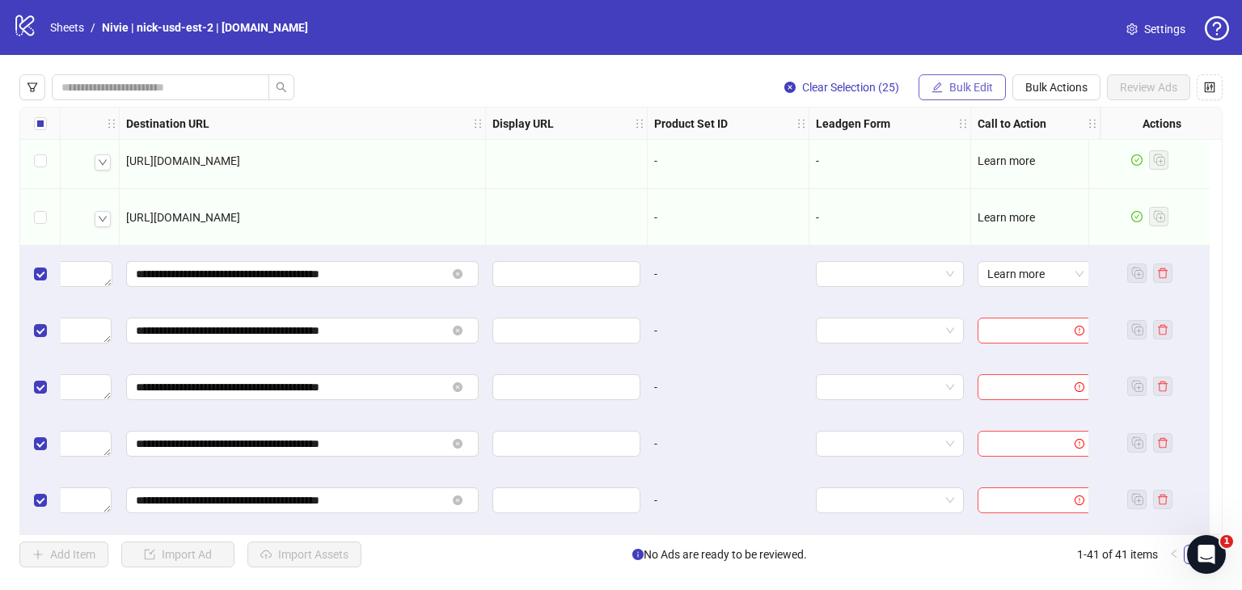
click at [964, 88] on span "Bulk Edit" at bounding box center [971, 87] width 44 height 13
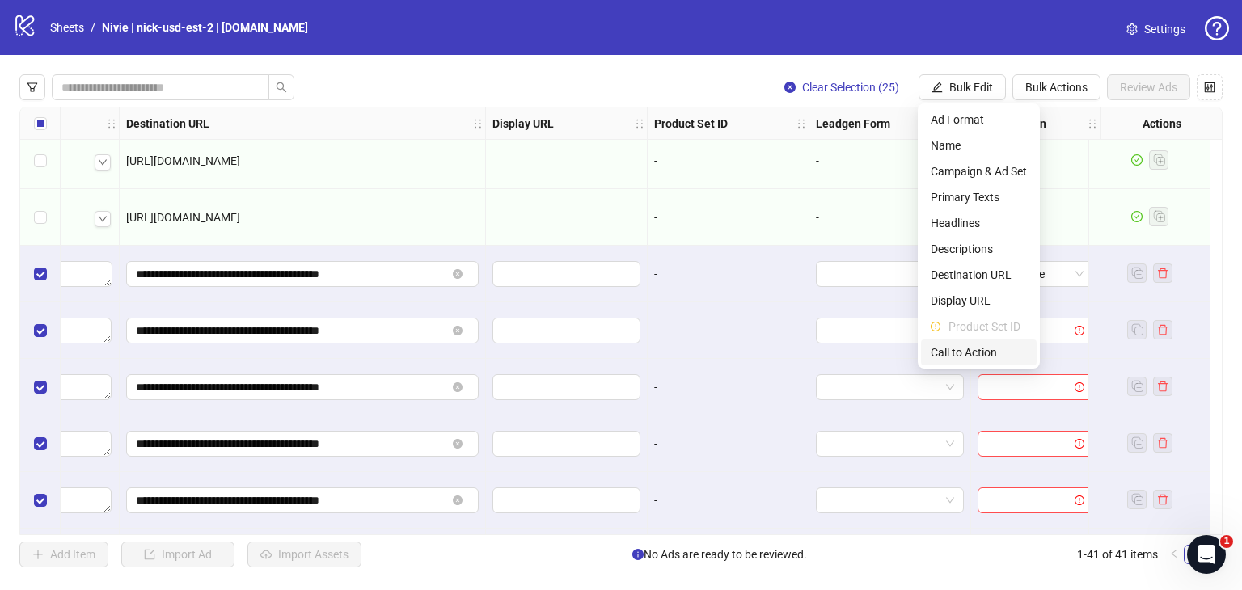
click at [973, 352] on span "Call to Action" at bounding box center [979, 353] width 96 height 18
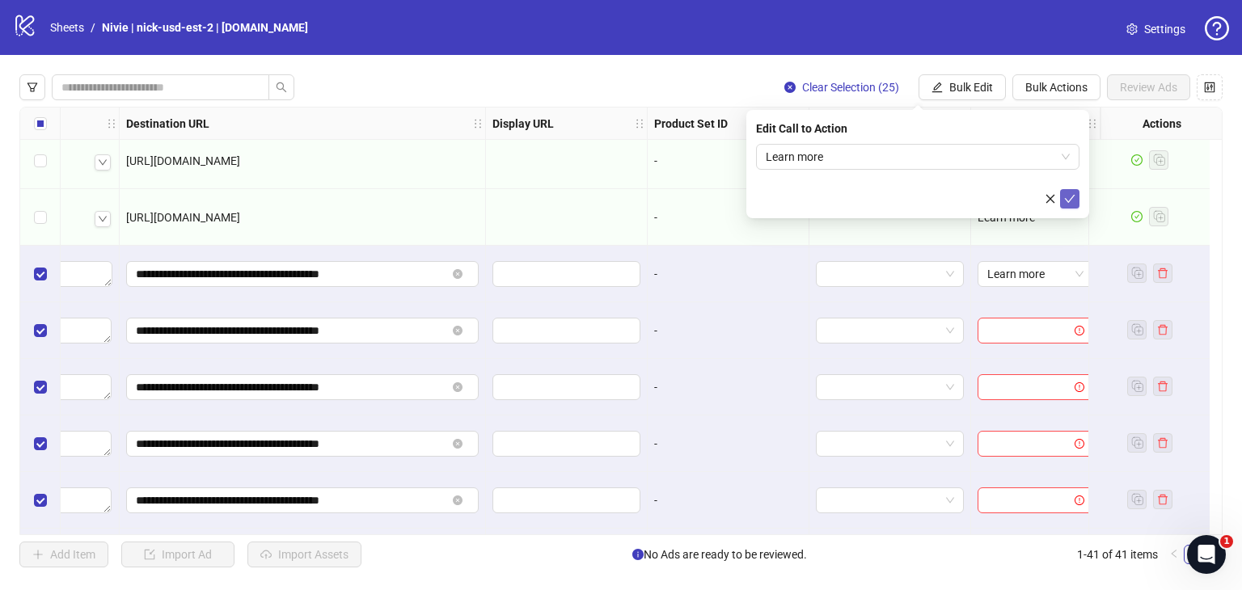
click at [1067, 197] on icon "check" at bounding box center [1069, 198] width 11 height 11
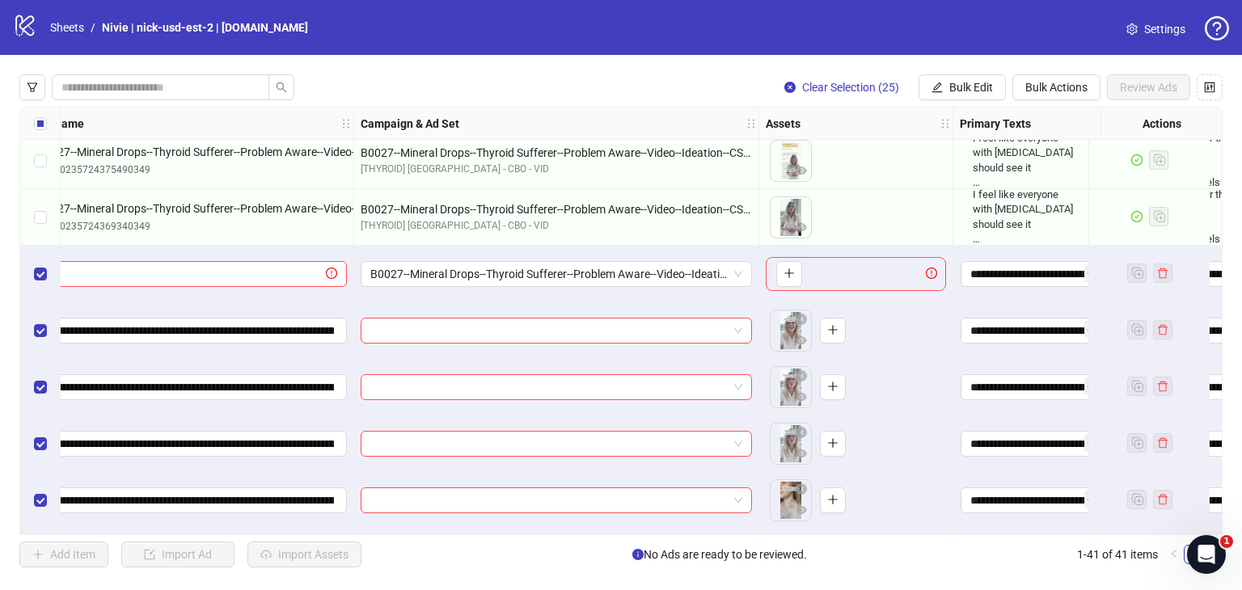
scroll to position [800, 165]
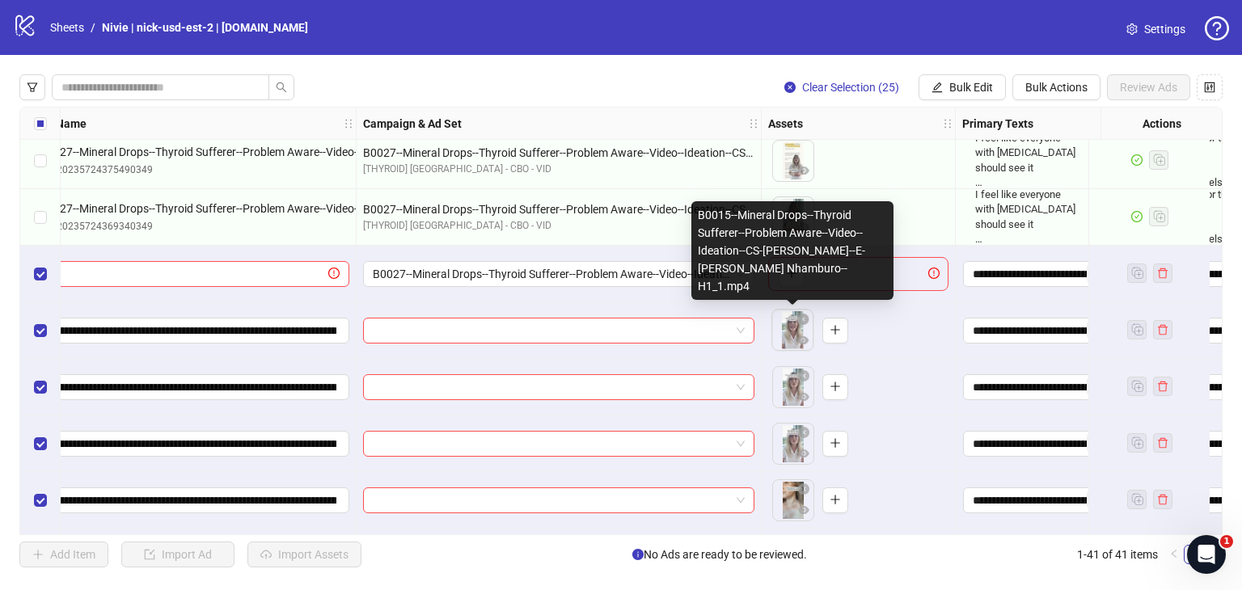
click at [788, 340] on body "logo/logo-mobile Sheets / Nivie | nick-usd-est-2 | Frame.io Settings Clear Sele…" at bounding box center [621, 295] width 1242 height 590
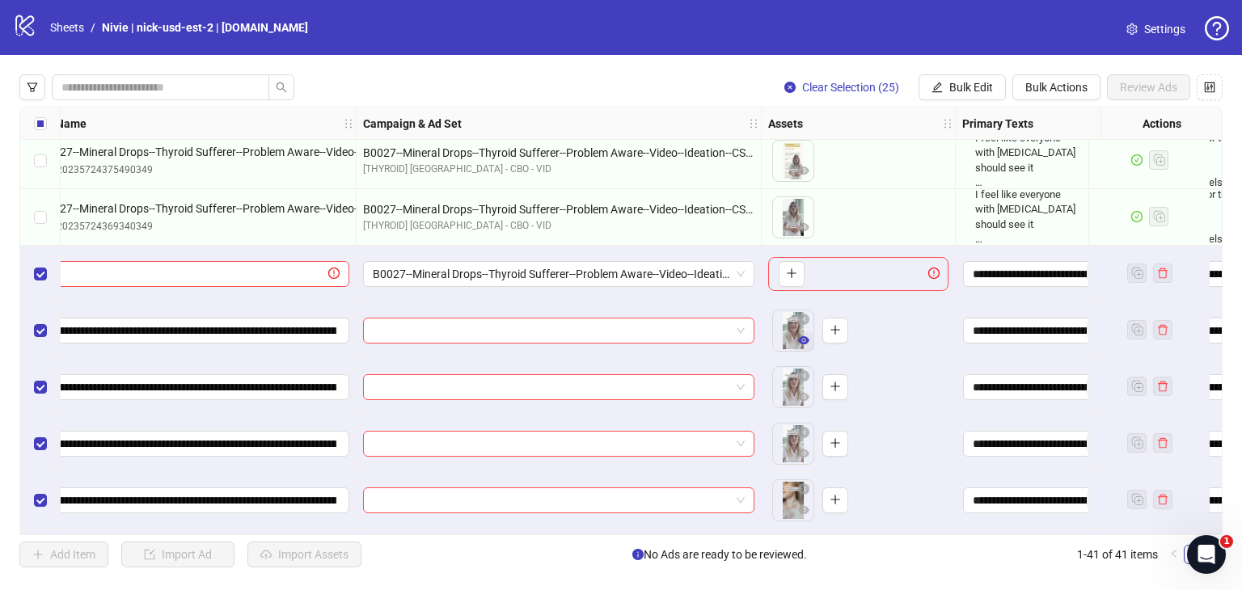
click at [805, 339] on icon "eye" at bounding box center [803, 340] width 11 height 8
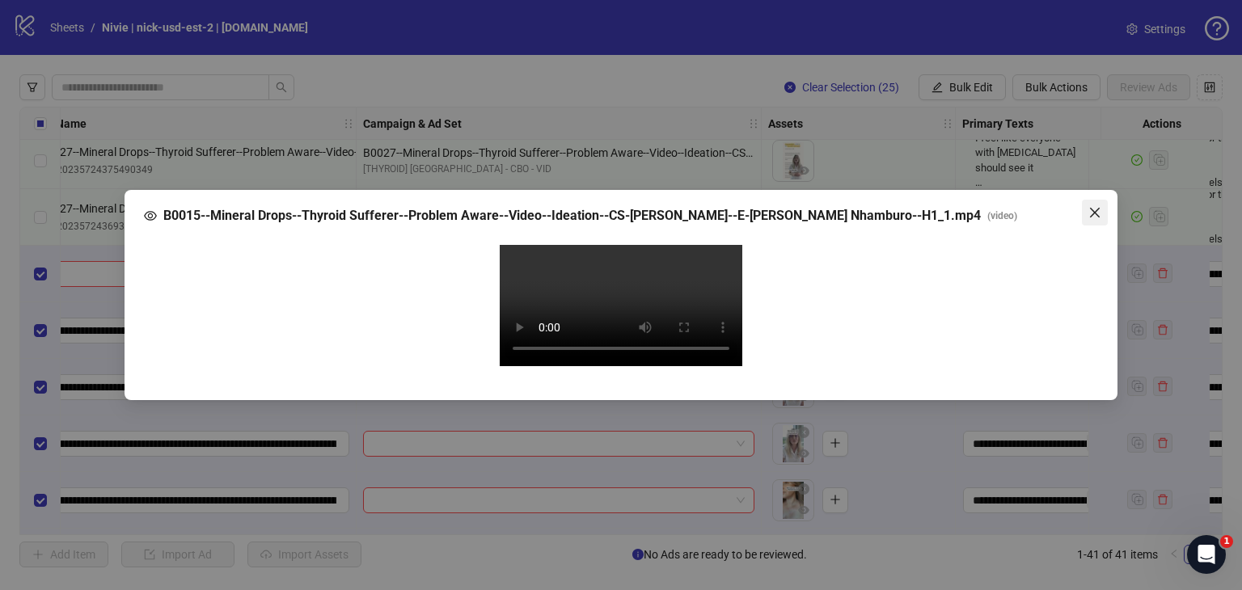
click at [1090, 206] on icon "close" at bounding box center [1094, 212] width 13 height 13
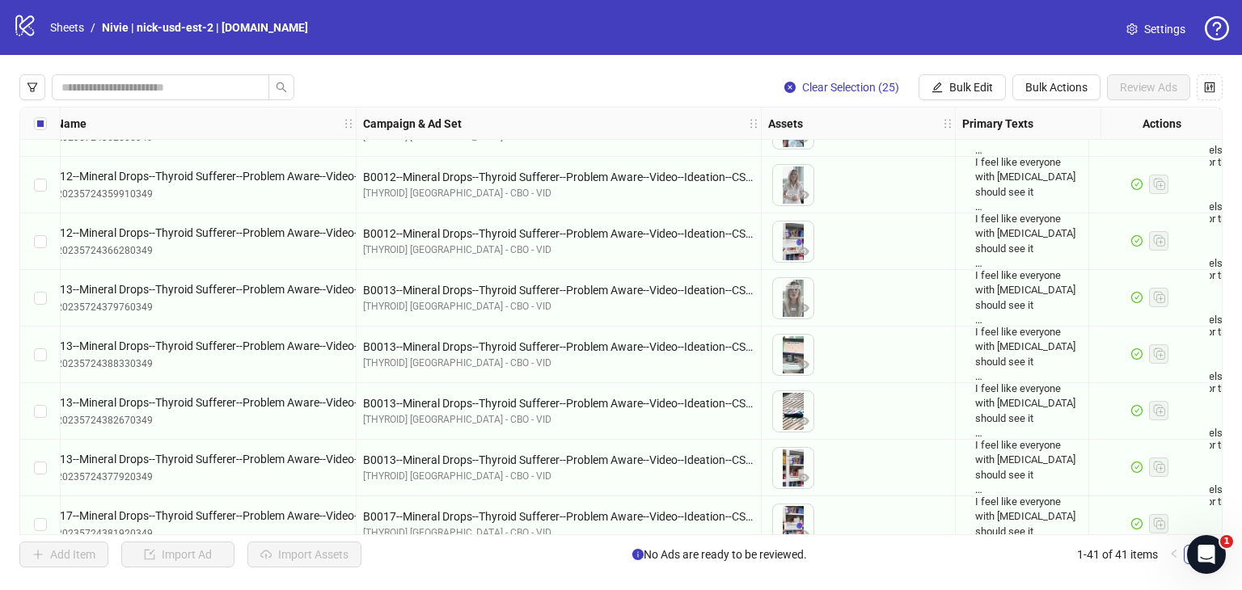
scroll to position [0, 165]
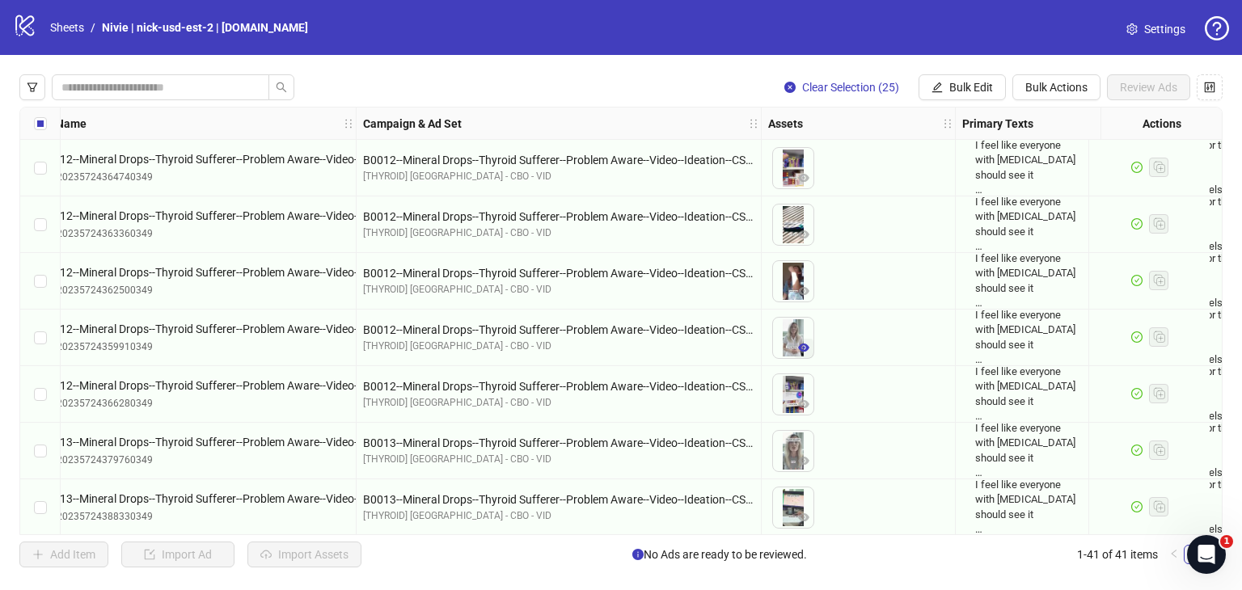
click at [795, 339] on button "button" at bounding box center [803, 348] width 19 height 19
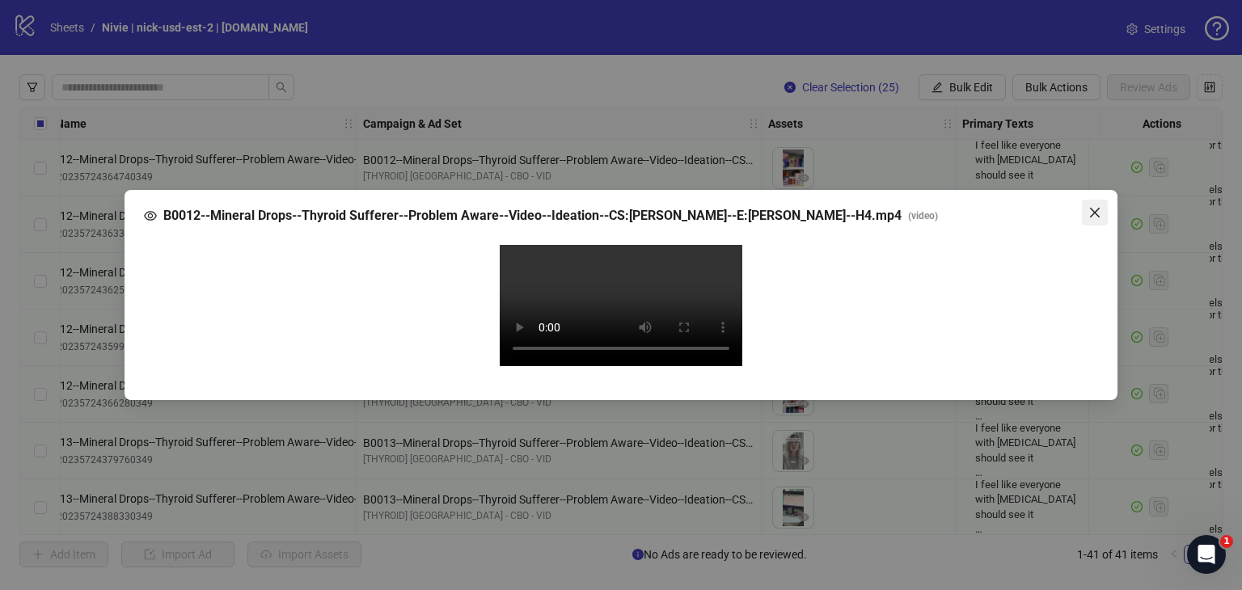
click at [1096, 213] on icon "close" at bounding box center [1094, 212] width 13 height 13
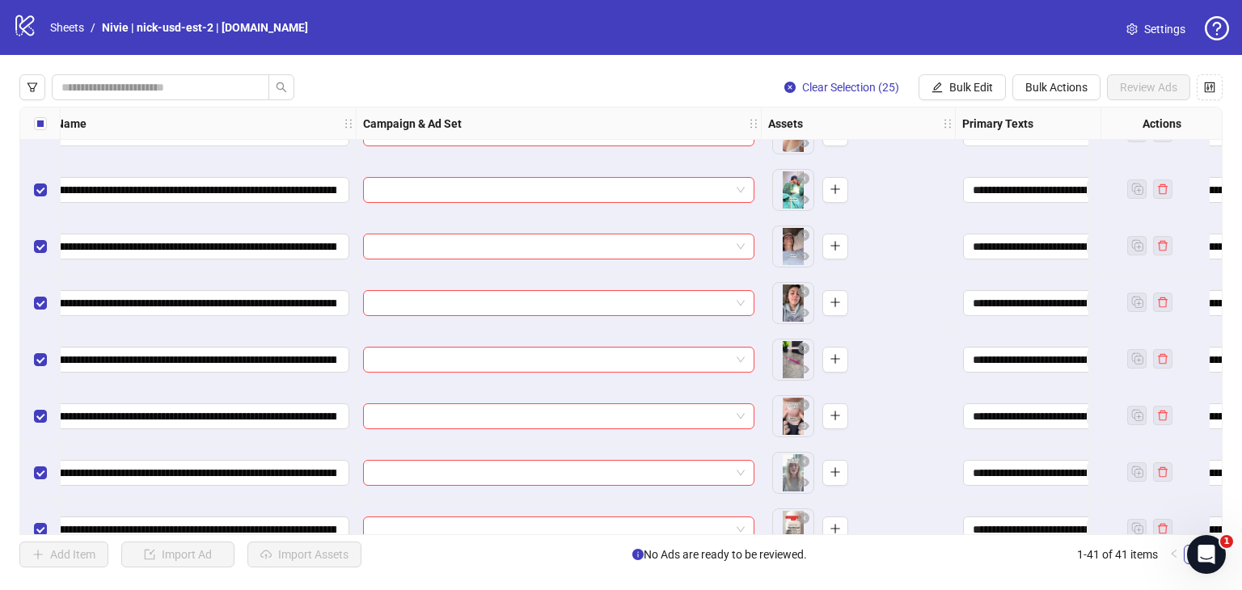
scroll to position [1932, 165]
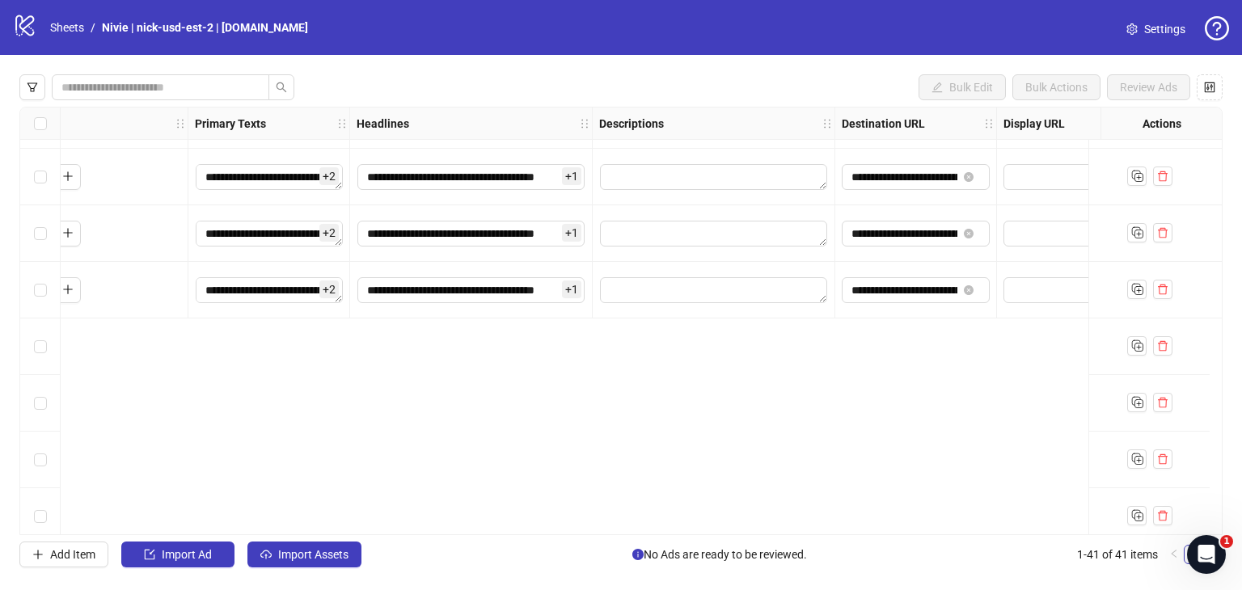
scroll to position [800, 770]
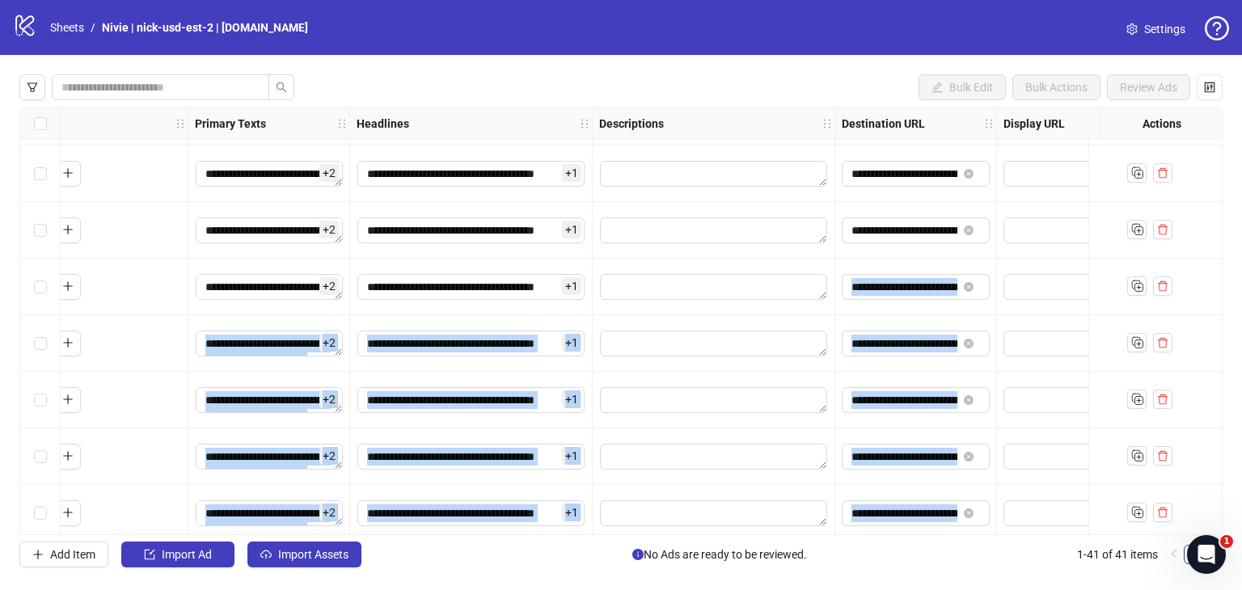
drag, startPoint x: 606, startPoint y: 528, endPoint x: 388, endPoint y: 522, distance: 218.4
click at [388, 522] on div "**********" at bounding box center [620, 321] width 1203 height 429
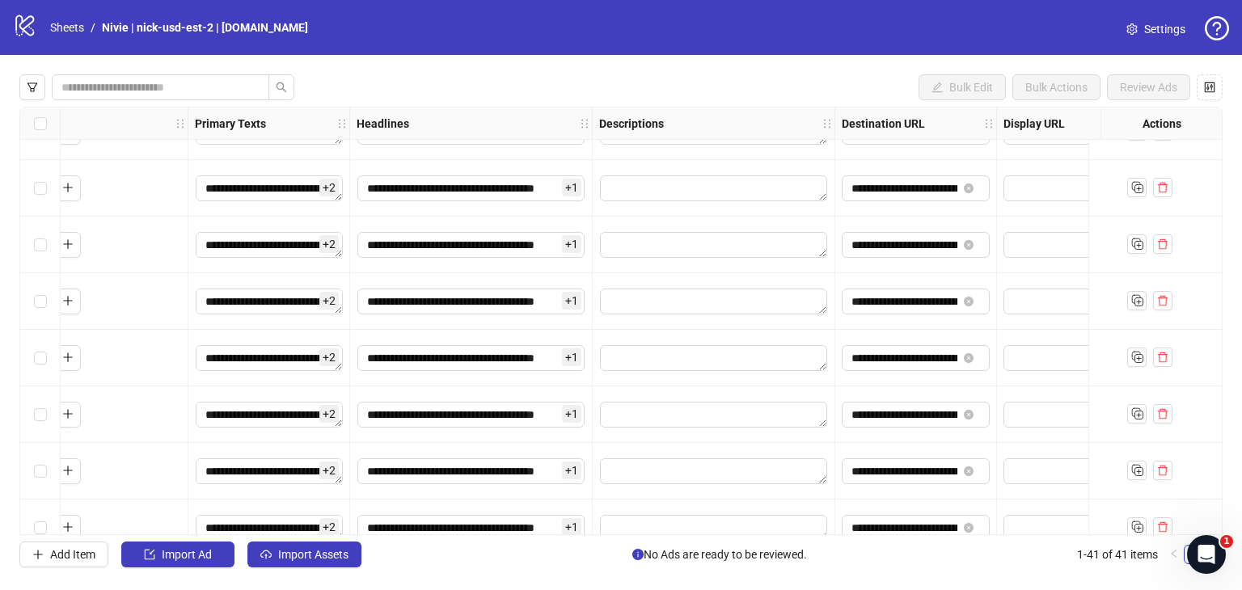
drag, startPoint x: 554, startPoint y: 535, endPoint x: 421, endPoint y: 530, distance: 132.7
click at [421, 530] on div "**********" at bounding box center [621, 321] width 1242 height 532
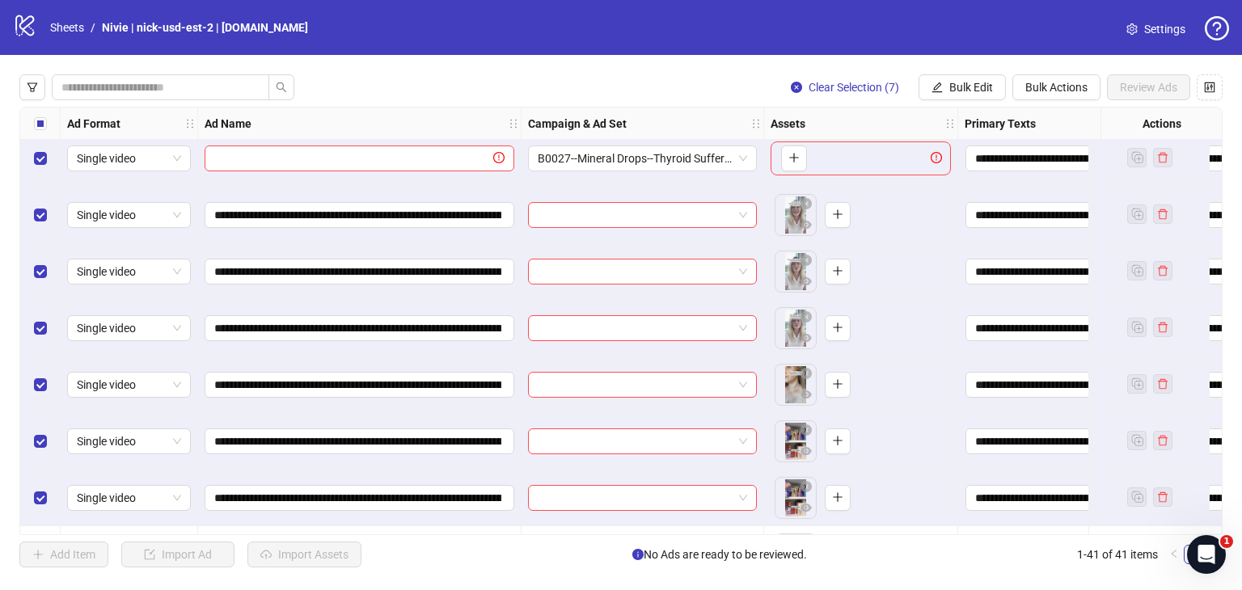
scroll to position [1077, 0]
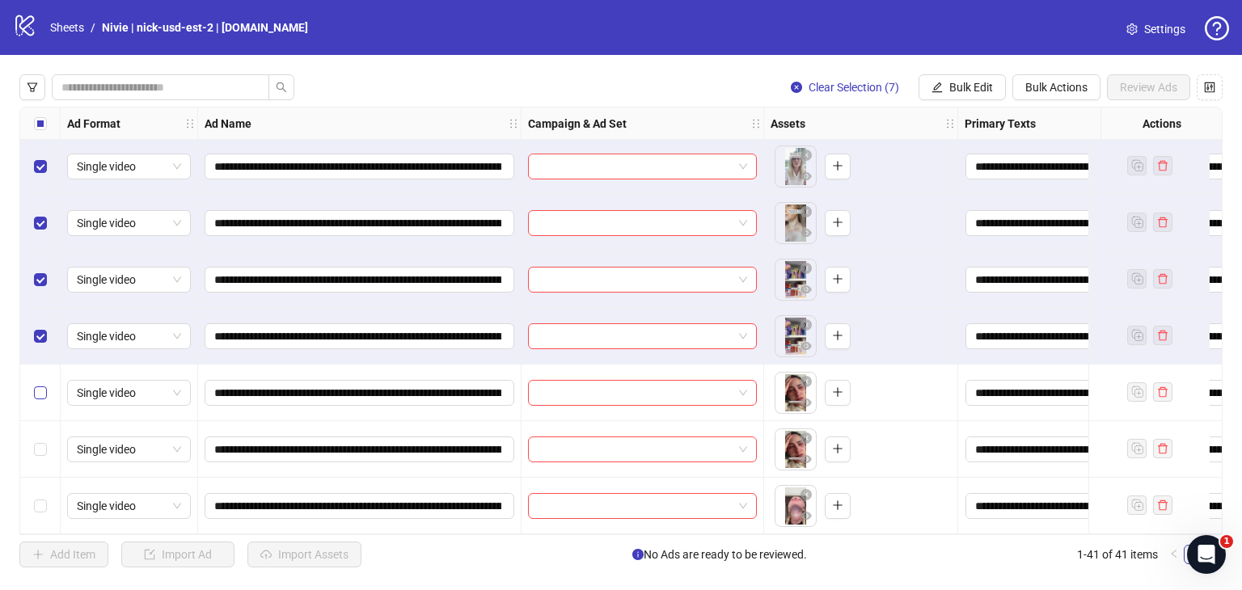
click at [40, 384] on label "Select row 24" at bounding box center [40, 393] width 13 height 18
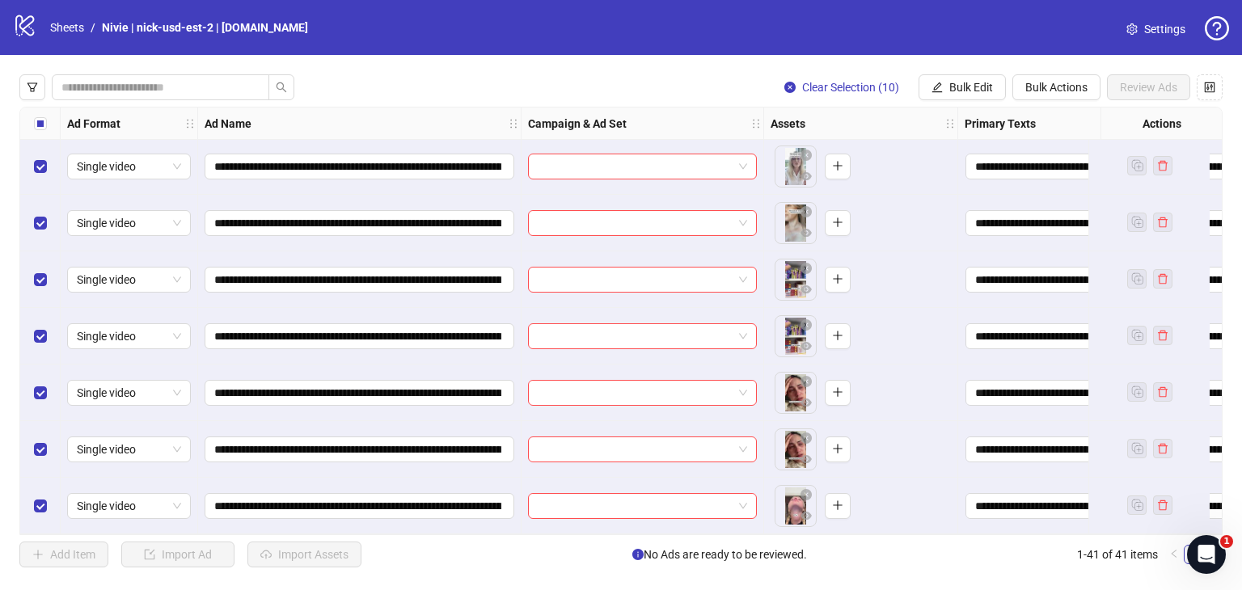
scroll to position [1239, 0]
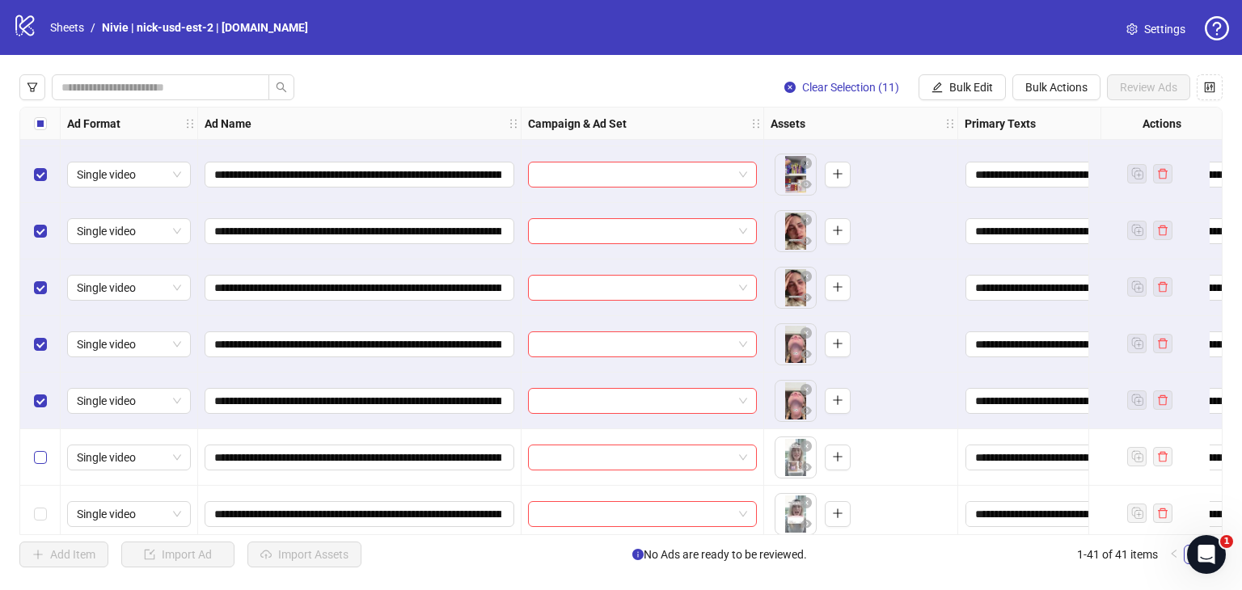
click at [37, 464] on label "Select row 28" at bounding box center [40, 458] width 13 height 18
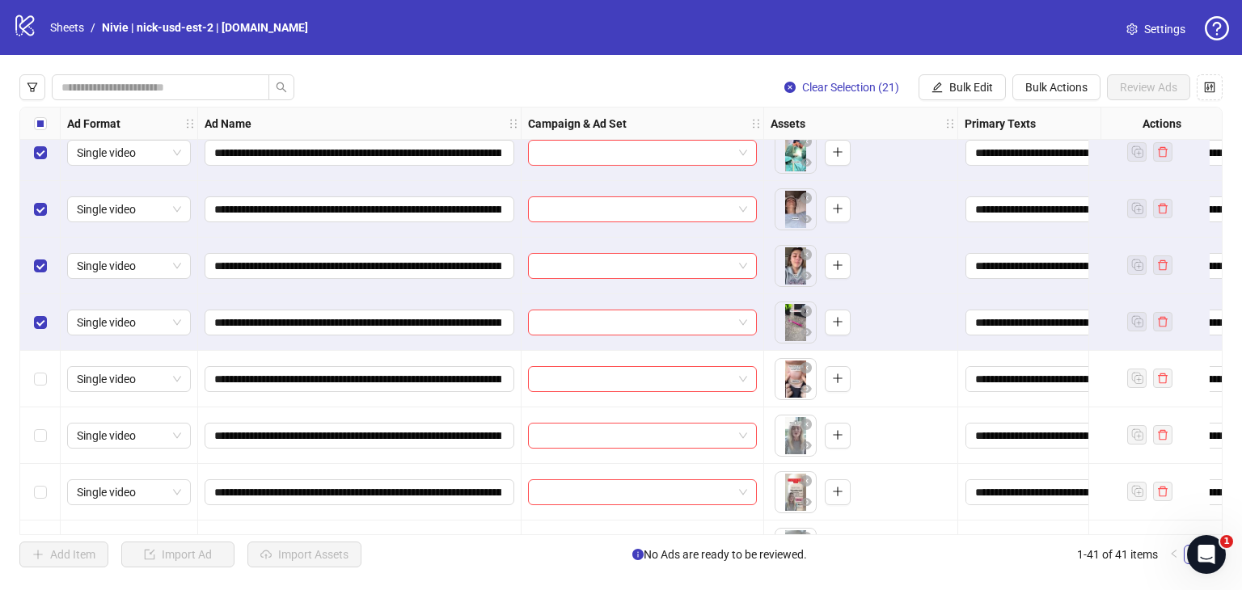
scroll to position [1885, 0]
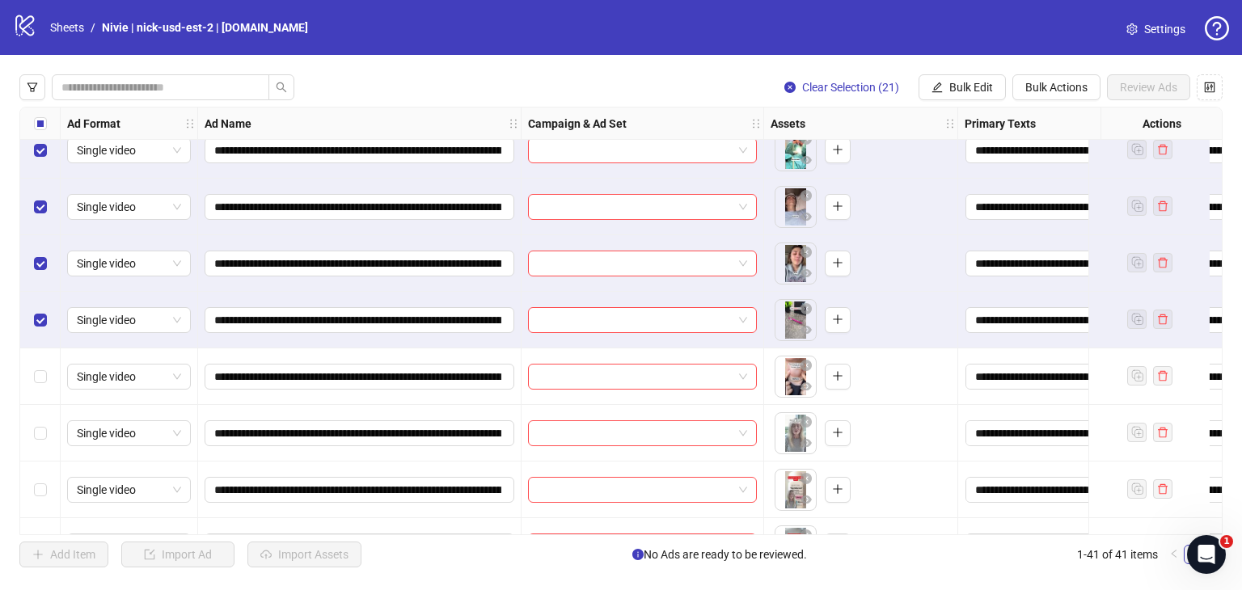
click at [46, 379] on div "Select row 38" at bounding box center [40, 376] width 40 height 57
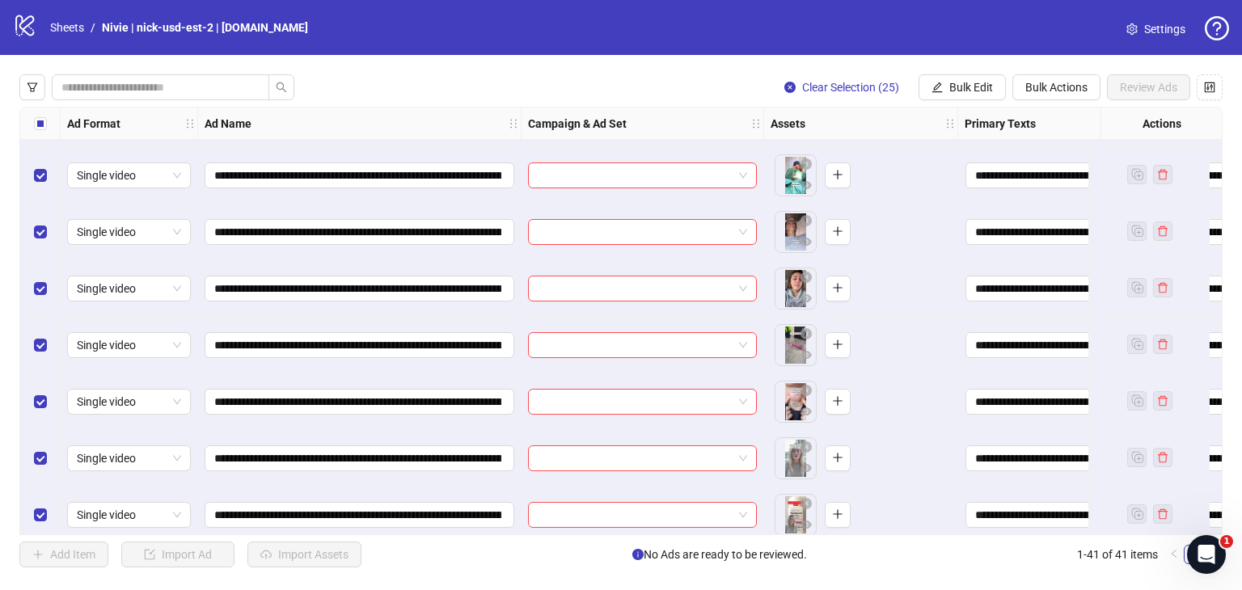
scroll to position [1851, 0]
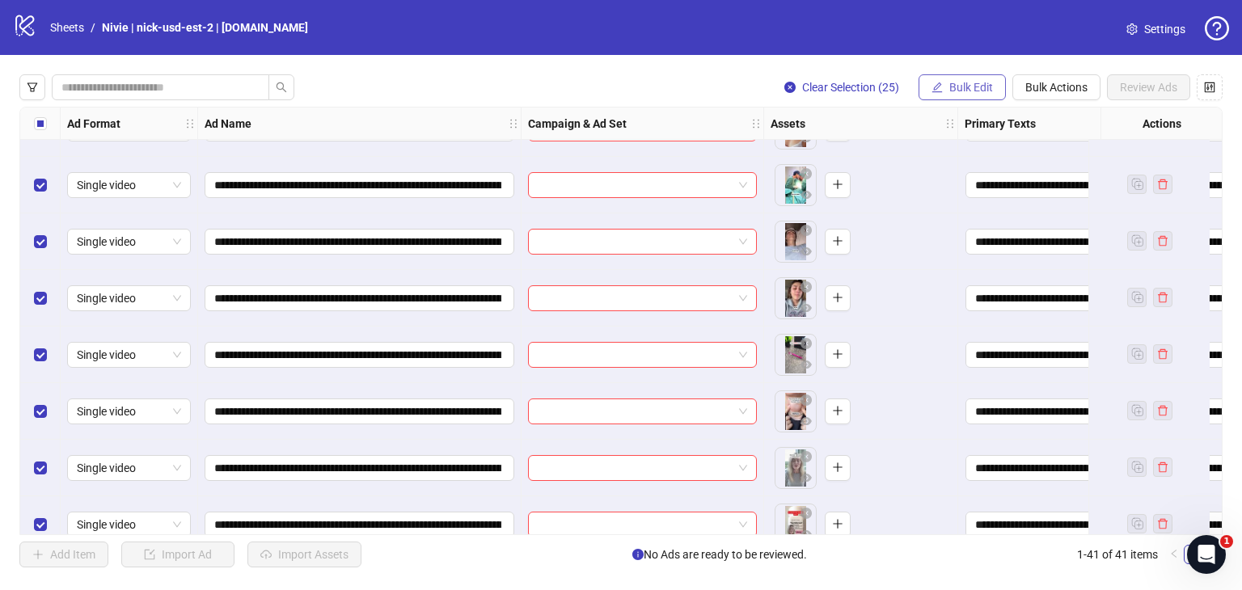
click at [975, 89] on span "Bulk Edit" at bounding box center [971, 87] width 44 height 13
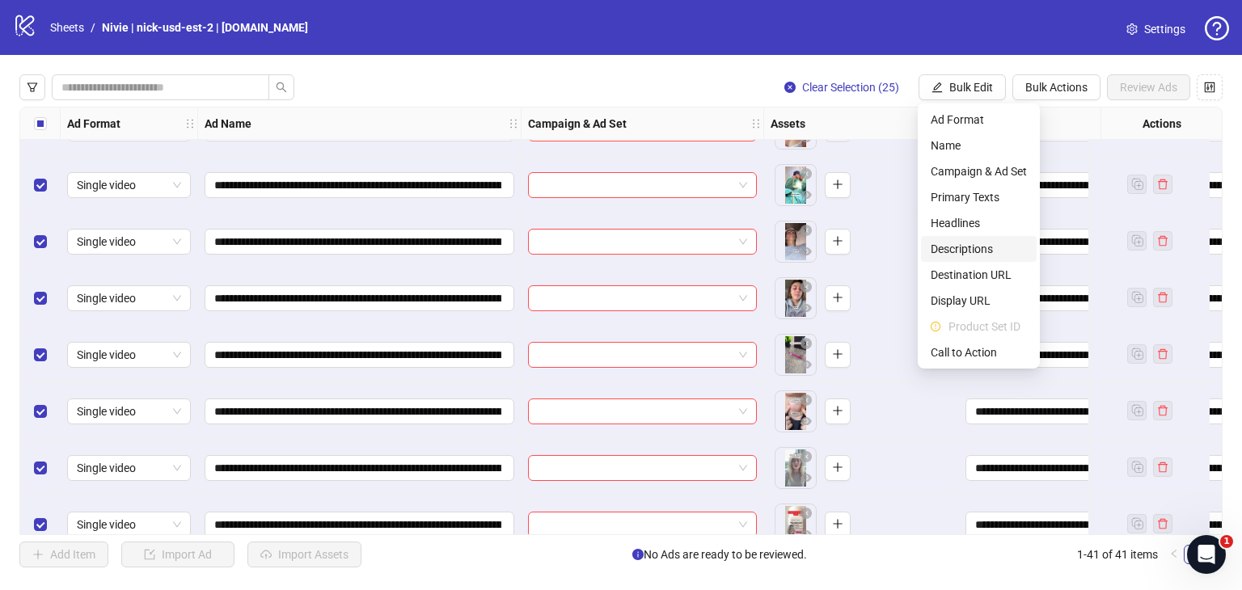
click at [964, 242] on span "Descriptions" at bounding box center [979, 249] width 96 height 18
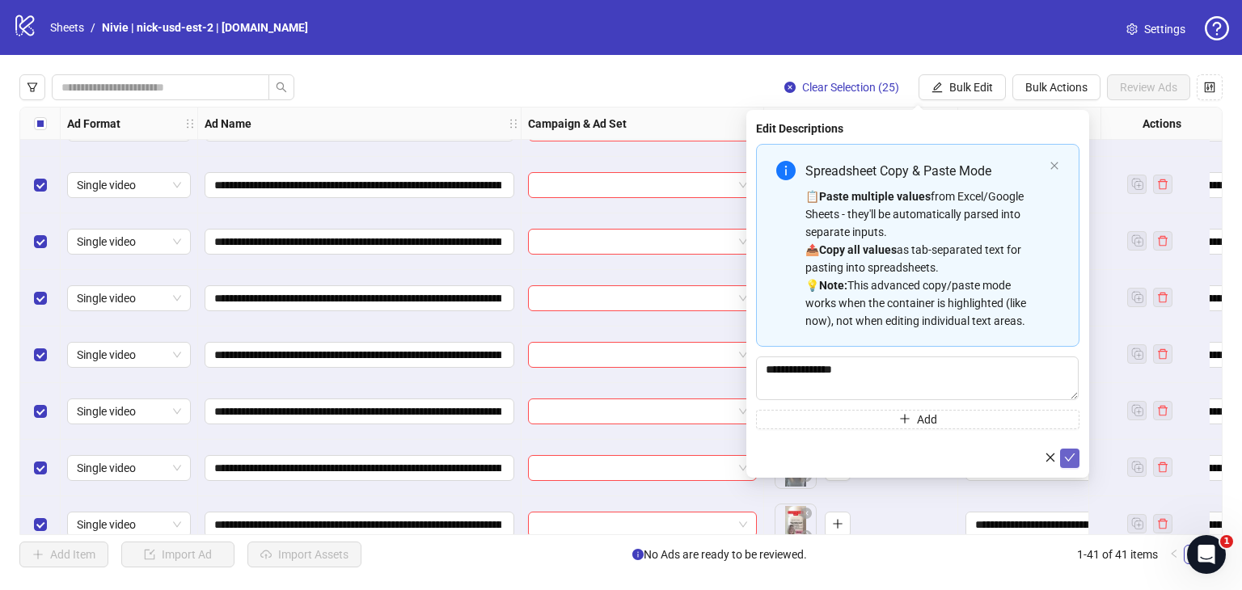
click at [1075, 452] on icon "check" at bounding box center [1069, 457] width 11 height 11
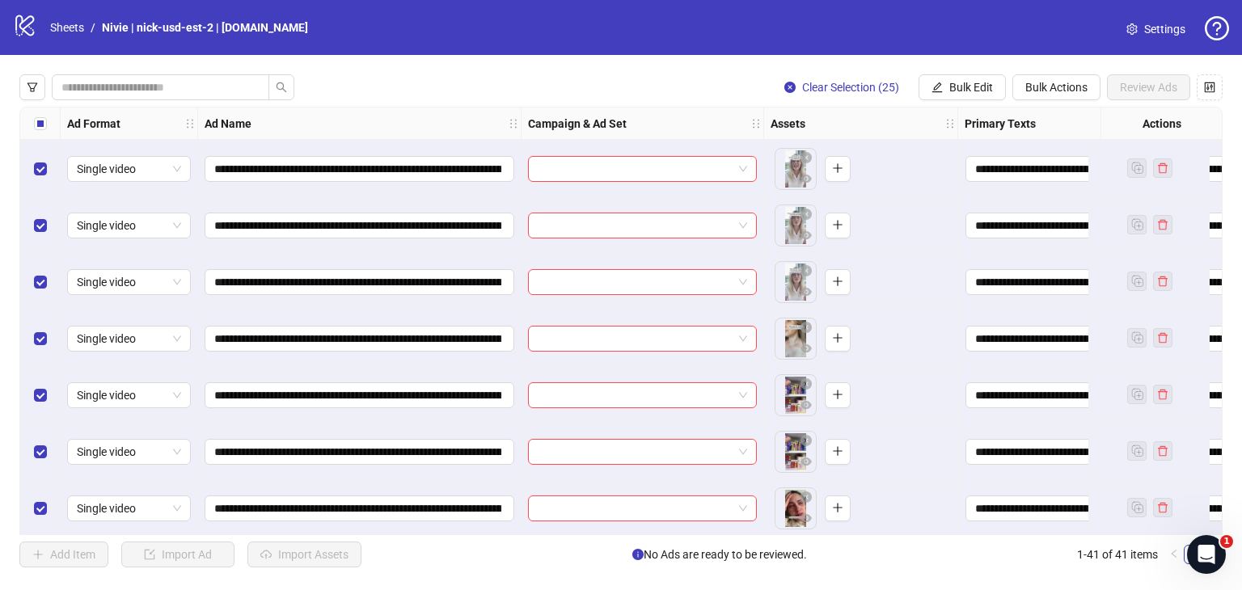
scroll to position [880, 0]
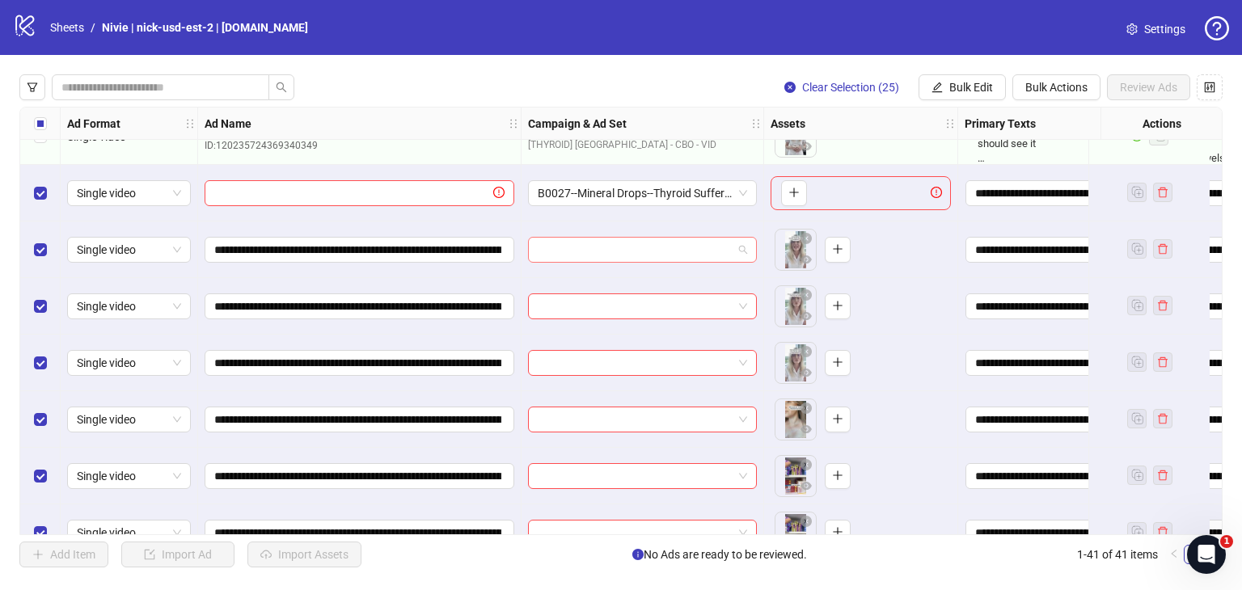
click at [745, 249] on span at bounding box center [642, 250] width 209 height 24
click at [741, 249] on span at bounding box center [642, 250] width 209 height 24
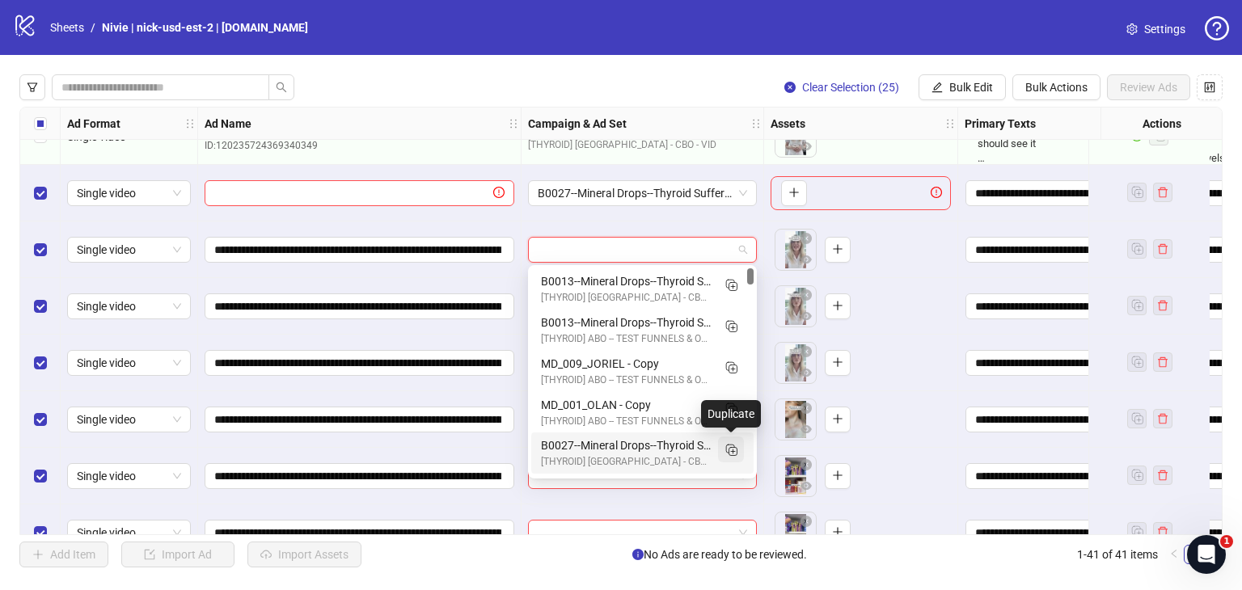
click at [731, 450] on icon "Duplicate" at bounding box center [731, 449] width 16 height 16
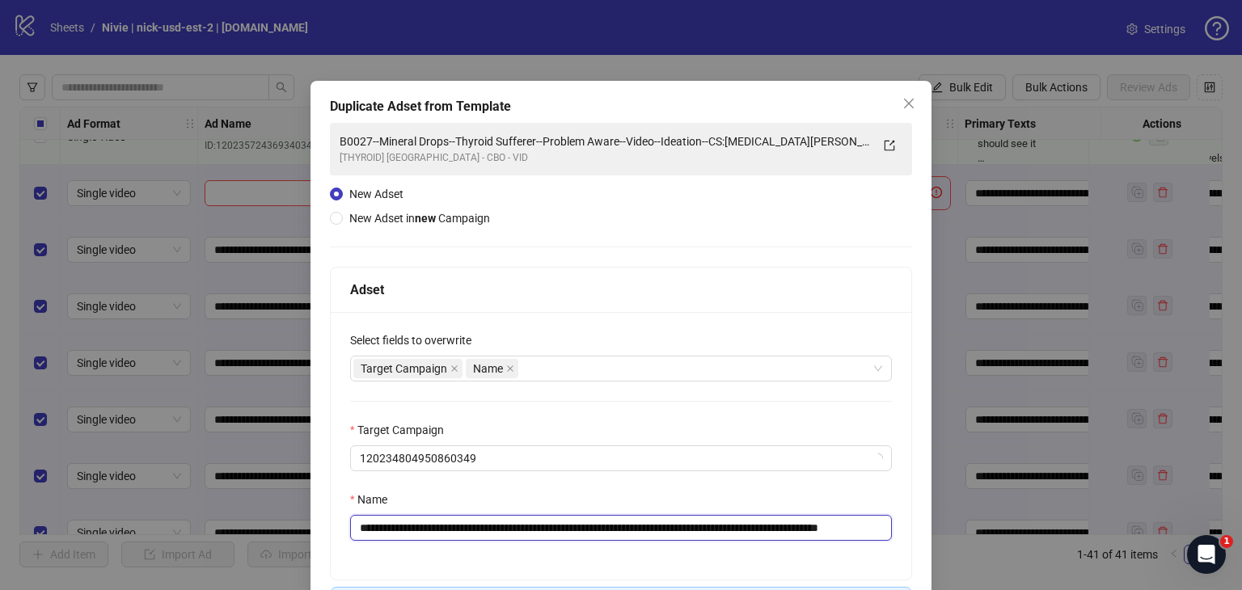
click at [855, 530] on input "**********" at bounding box center [621, 528] width 542 height 26
click at [902, 105] on icon "close" at bounding box center [908, 103] width 13 height 13
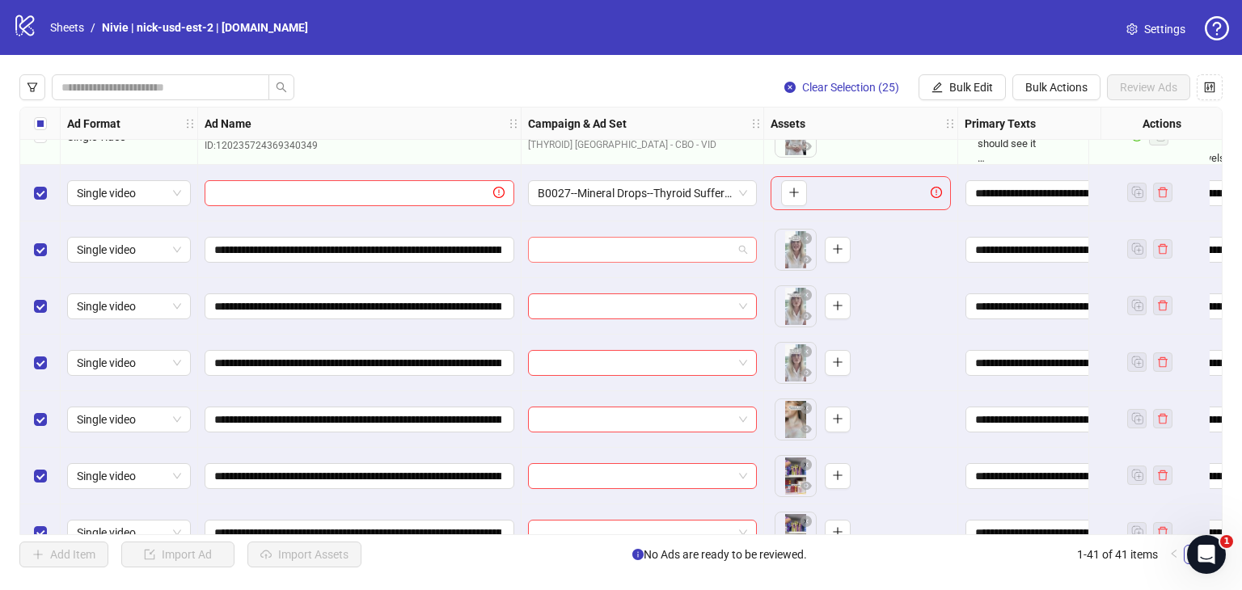
click at [740, 255] on span at bounding box center [642, 250] width 209 height 24
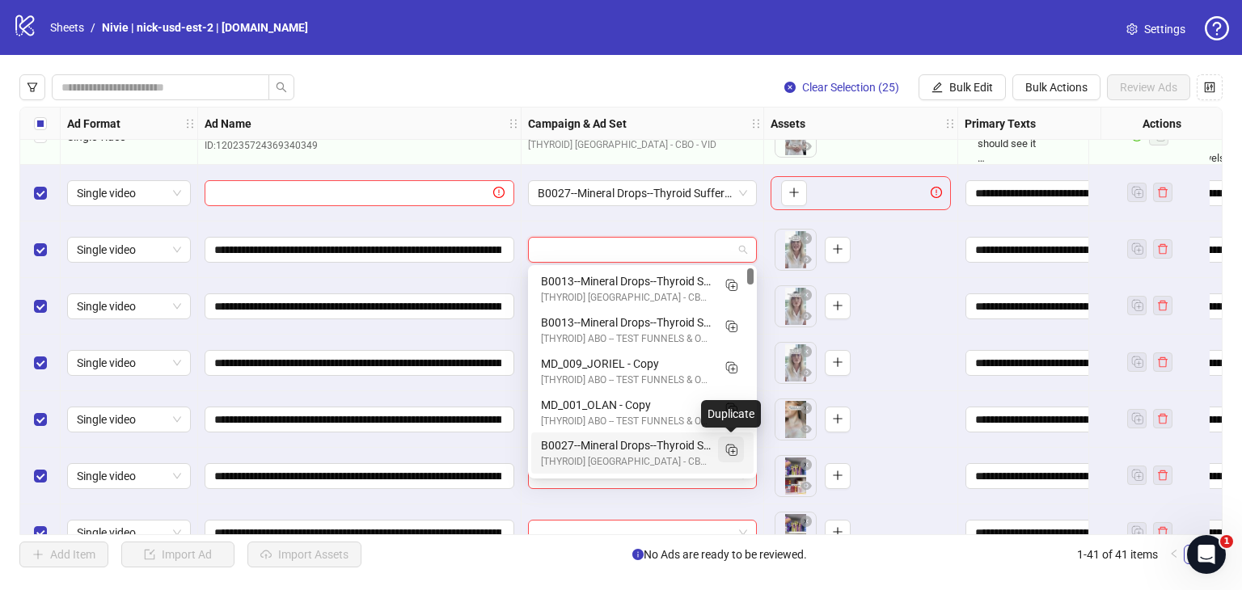
click at [734, 449] on icon "Duplicate" at bounding box center [731, 449] width 16 height 16
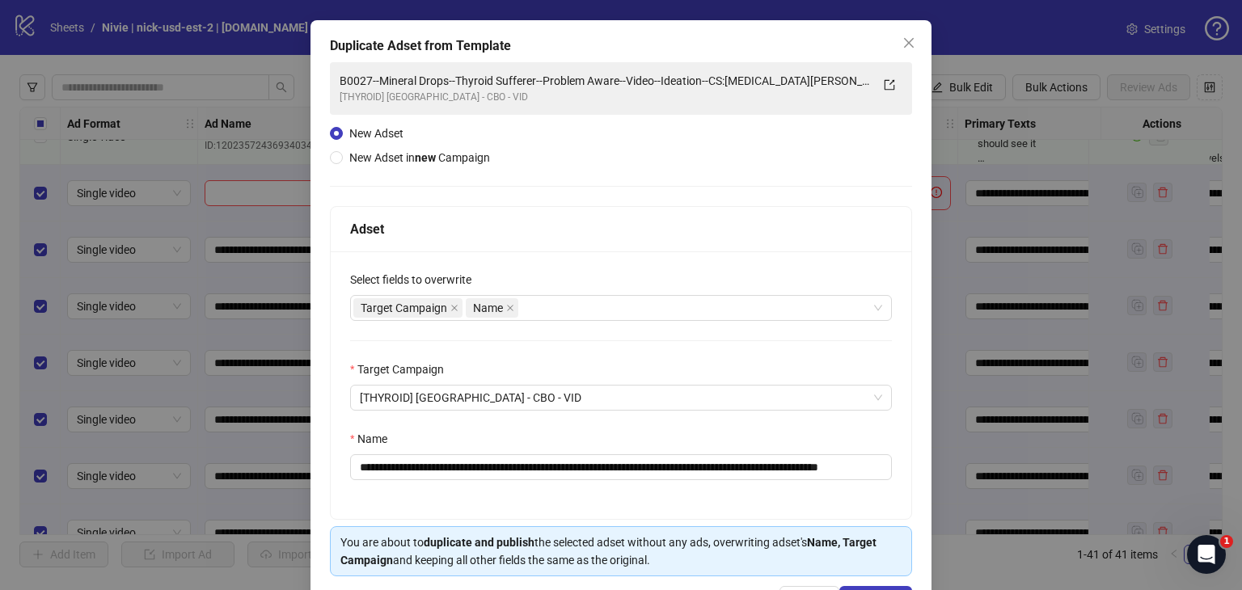
scroll to position [117, 0]
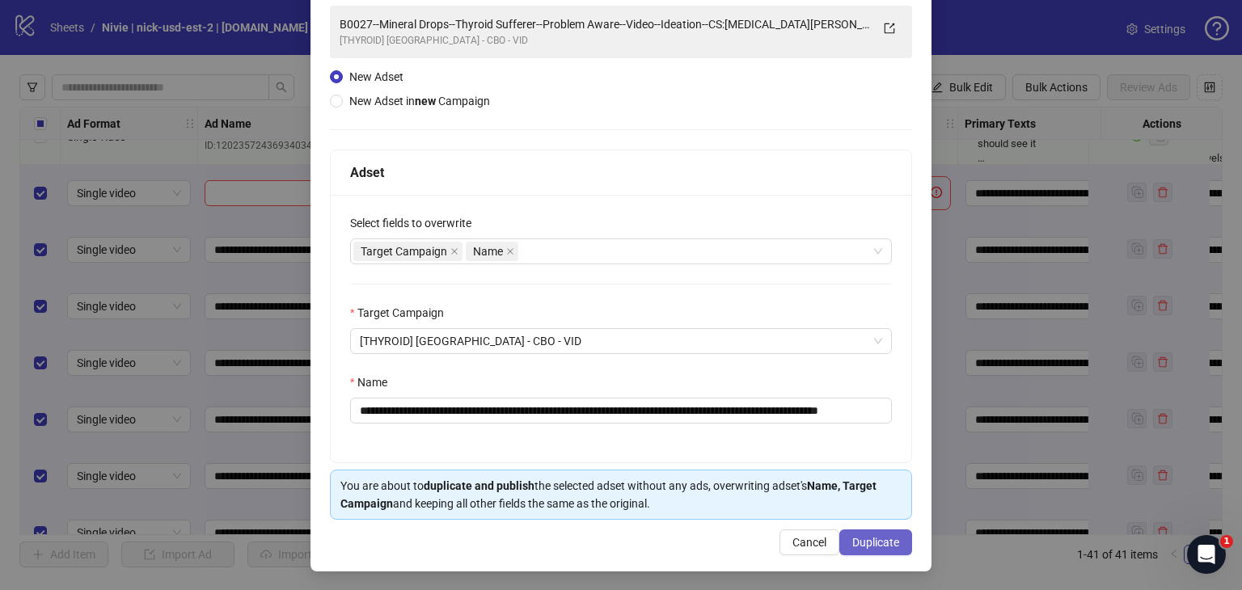
click at [864, 544] on span "Duplicate" at bounding box center [875, 542] width 47 height 13
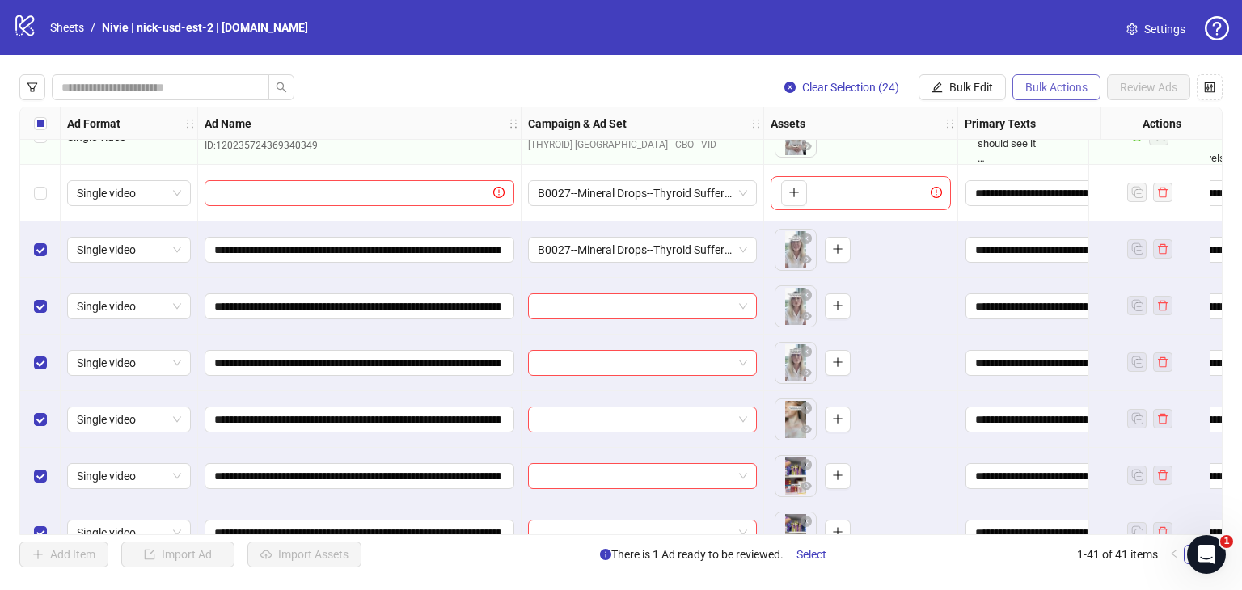
click at [1066, 88] on span "Bulk Actions" at bounding box center [1056, 87] width 62 height 13
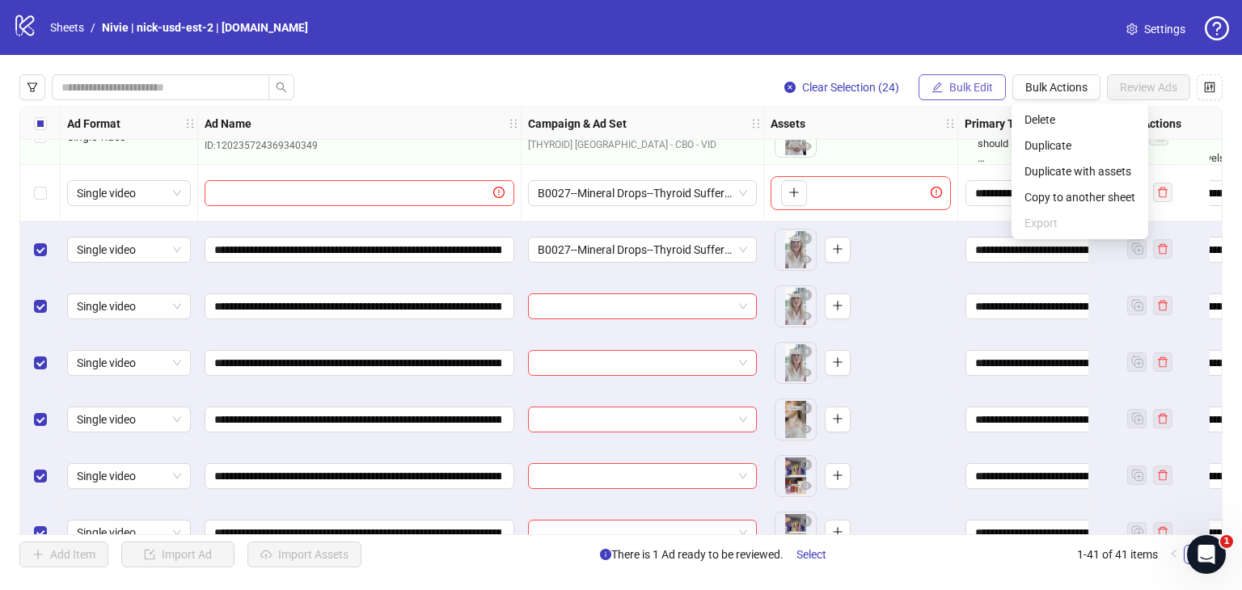
click at [982, 85] on span "Bulk Edit" at bounding box center [971, 87] width 44 height 13
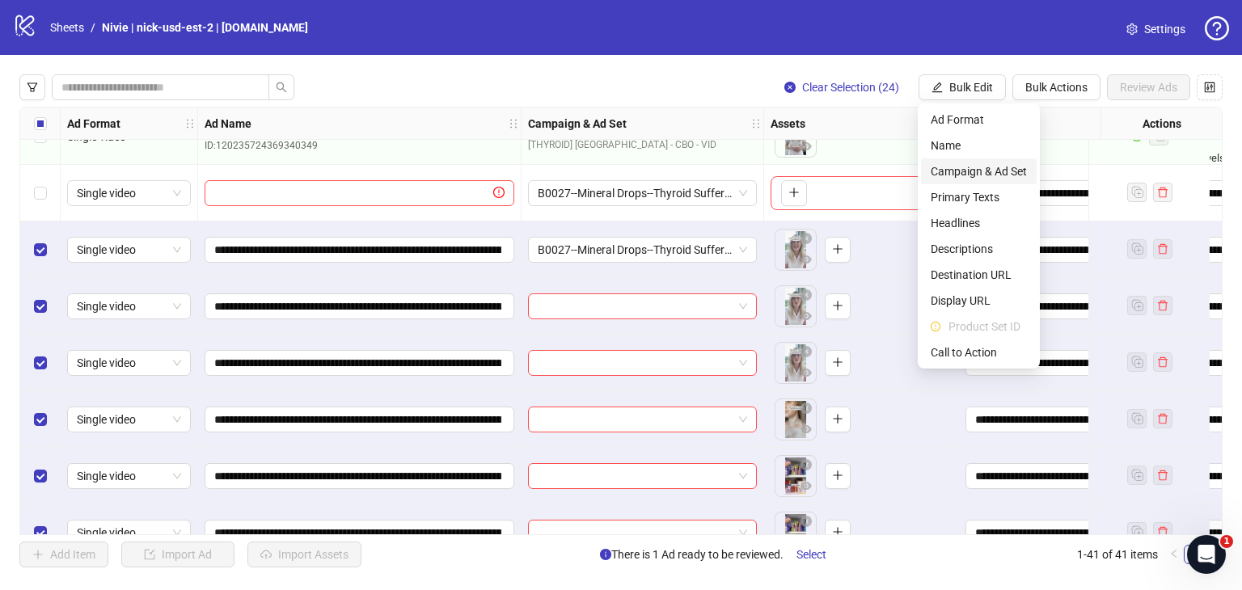
click at [985, 168] on span "Campaign & Ad Set" at bounding box center [979, 172] width 96 height 18
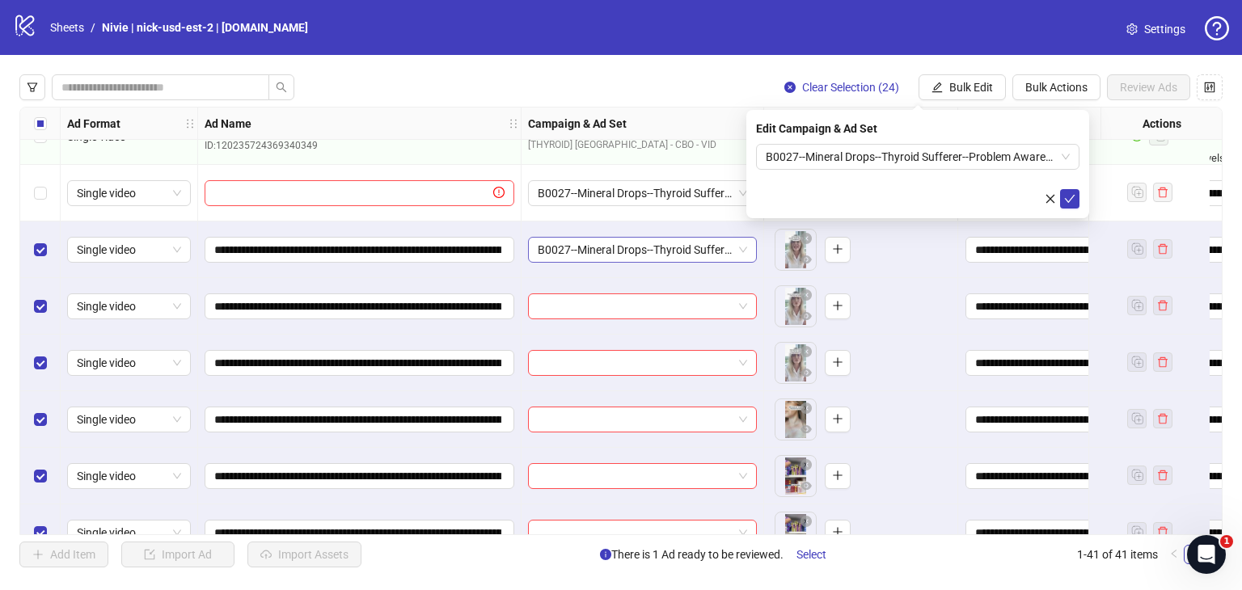
click at [720, 247] on span "B0027--Mineral Drops--Thyroid Sufferer--Problem Aware--Video--Ideation--CS:[MED…" at bounding box center [642, 250] width 209 height 24
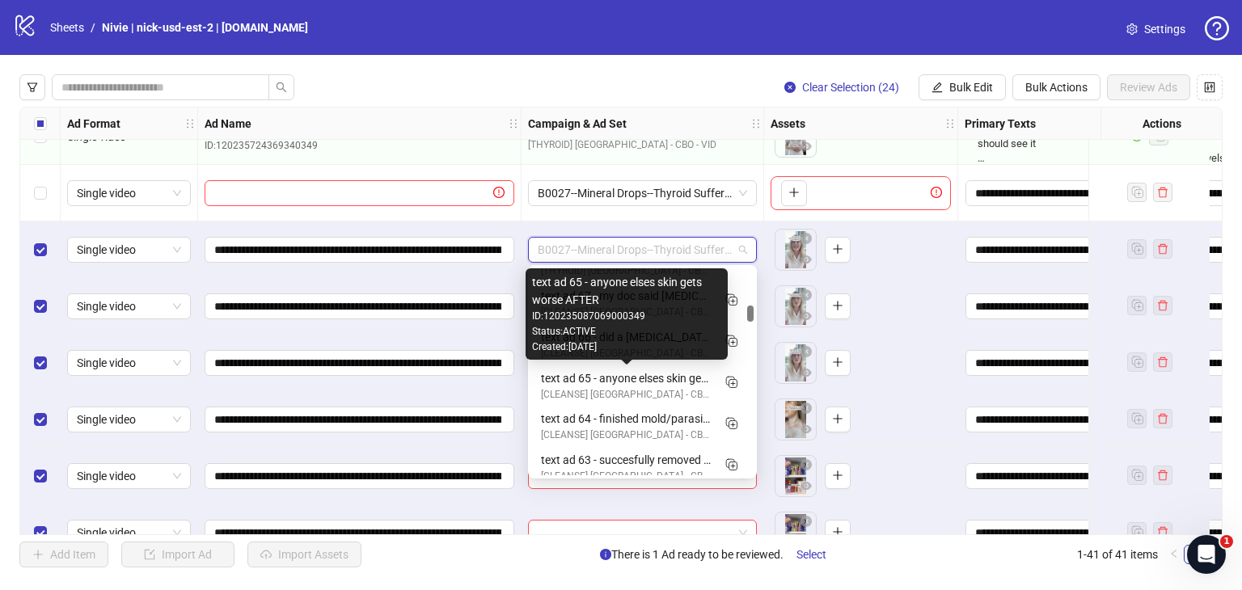
scroll to position [1213, 0]
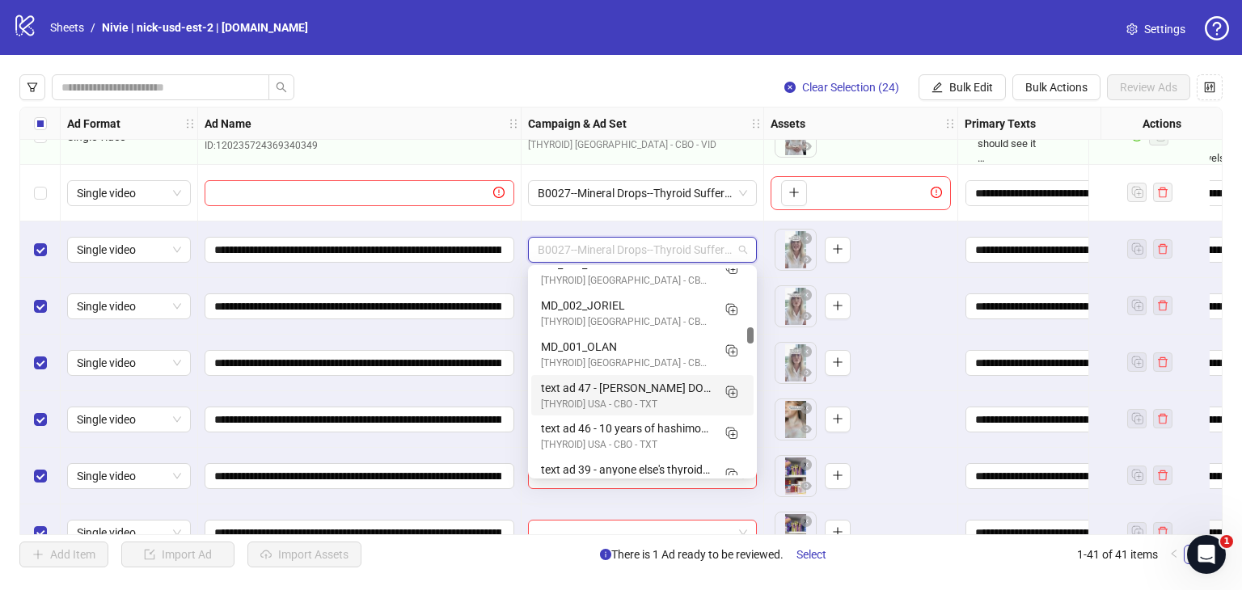
click at [581, 247] on span "B0027--Mineral Drops--Thyroid Sufferer--Problem Aware--Video--Ideation--CS:[MED…" at bounding box center [642, 250] width 209 height 24
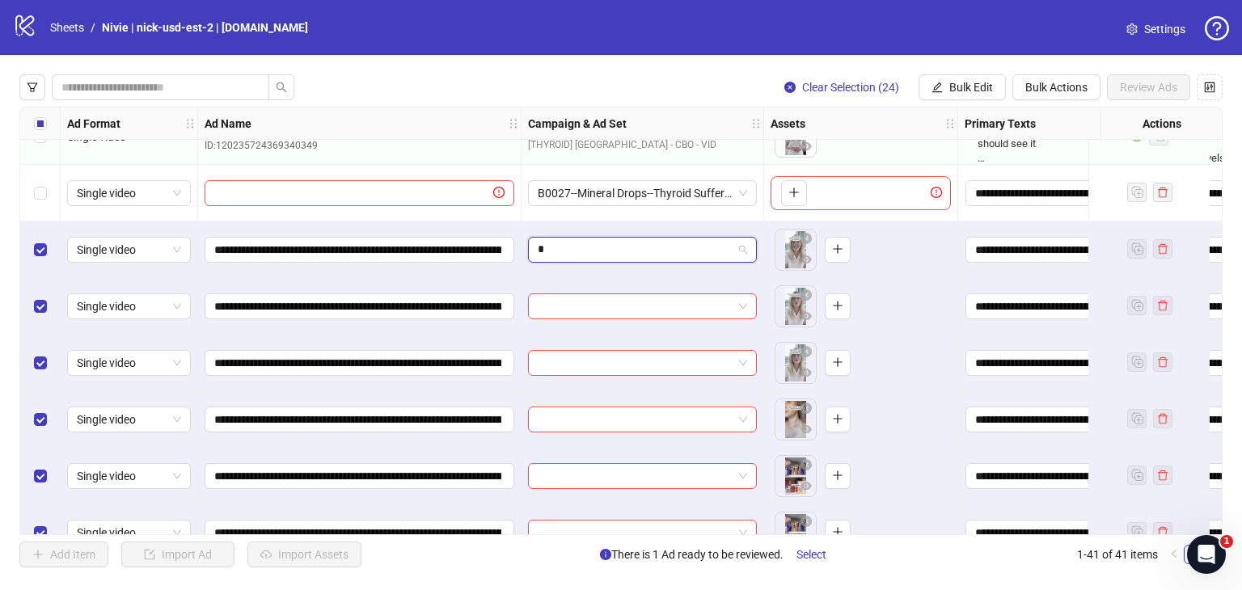
scroll to position [0, 0]
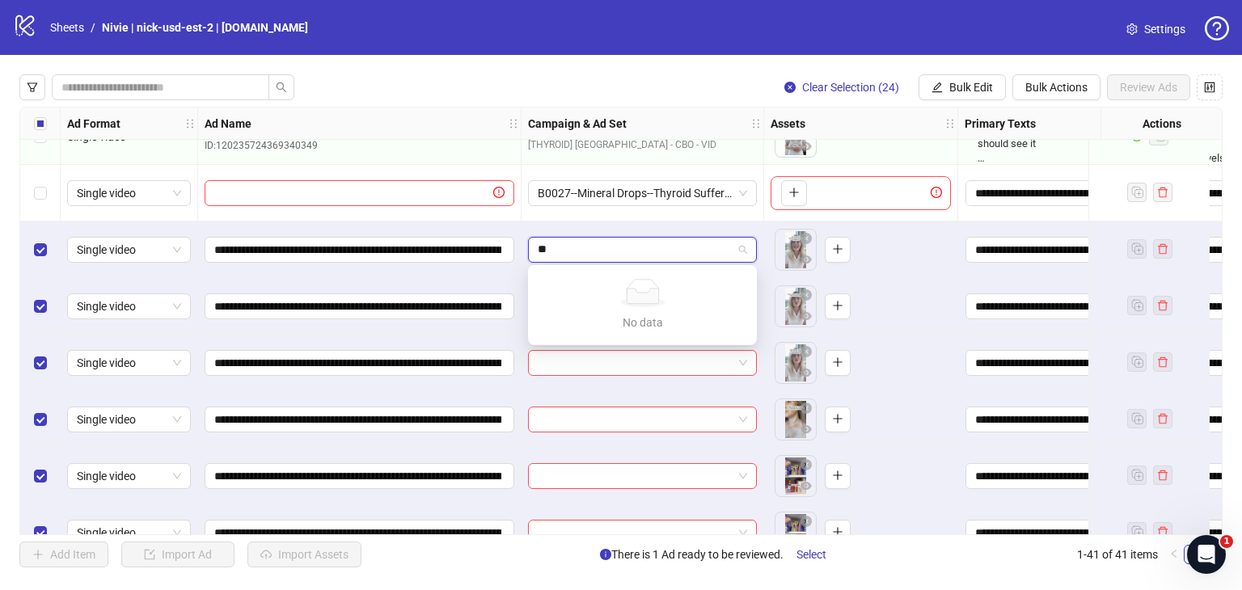
type input "*"
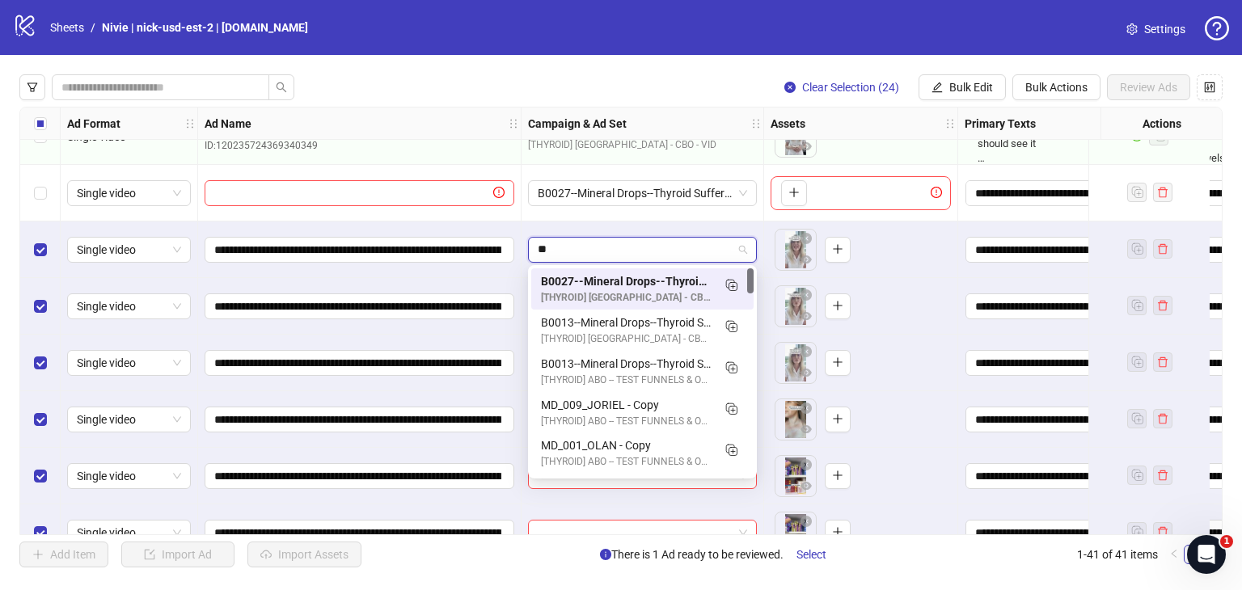
type input "*"
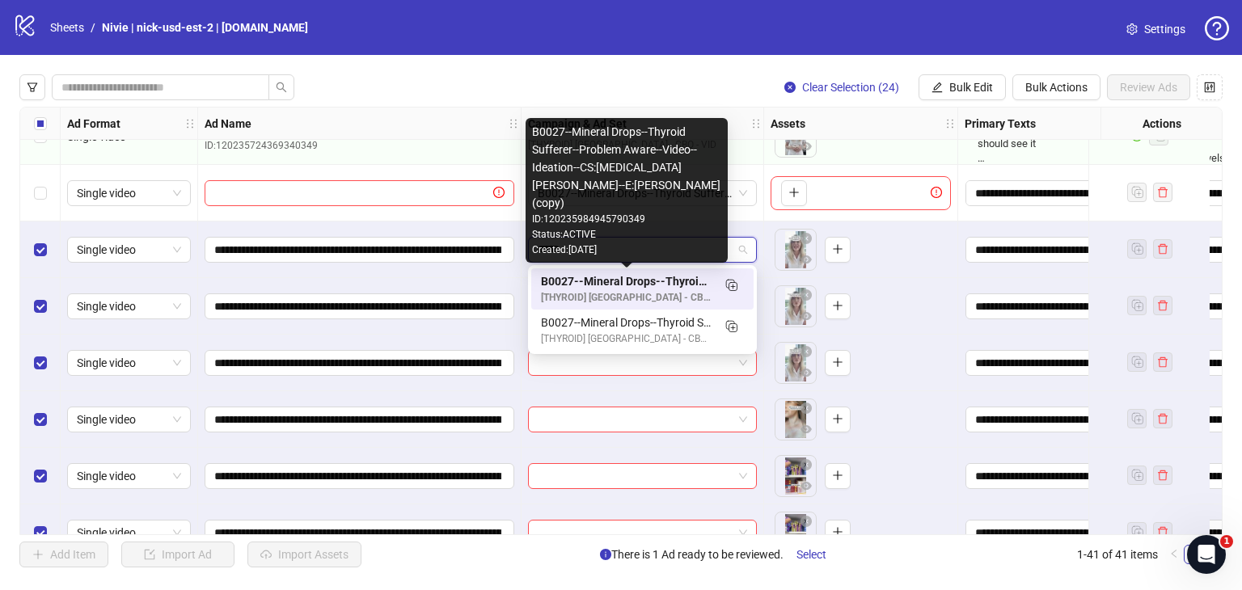
type input "*****"
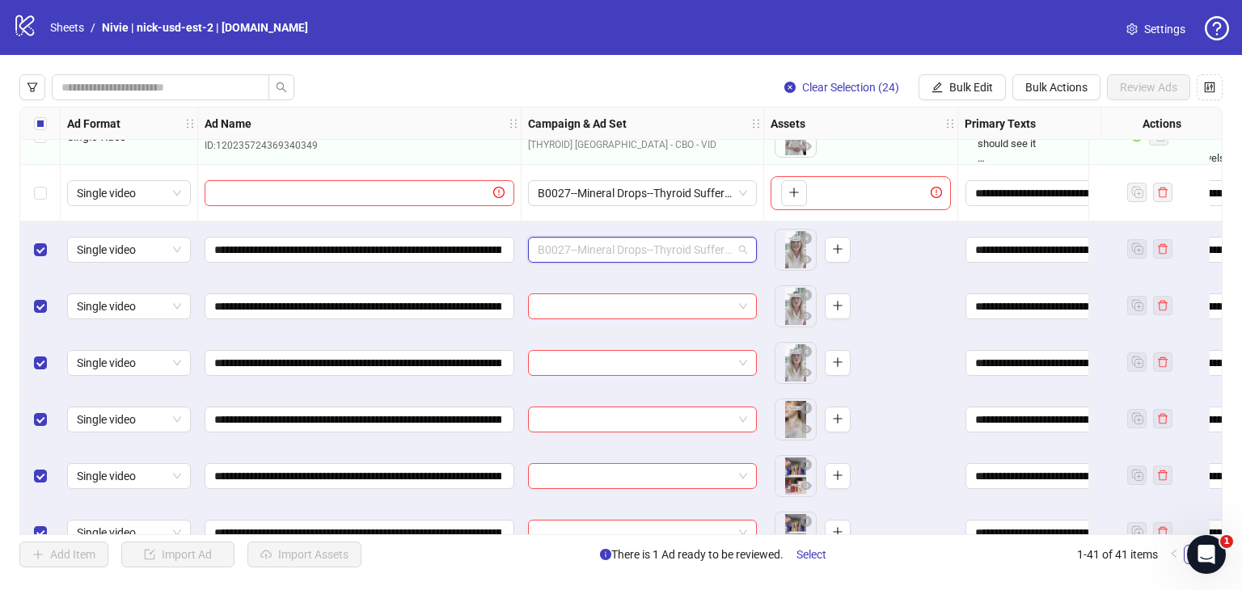
click at [742, 249] on span "B0027--Mineral Drops--Thyroid Sufferer--Problem Aware--Video--Ideation--CS:[MED…" at bounding box center [642, 250] width 209 height 24
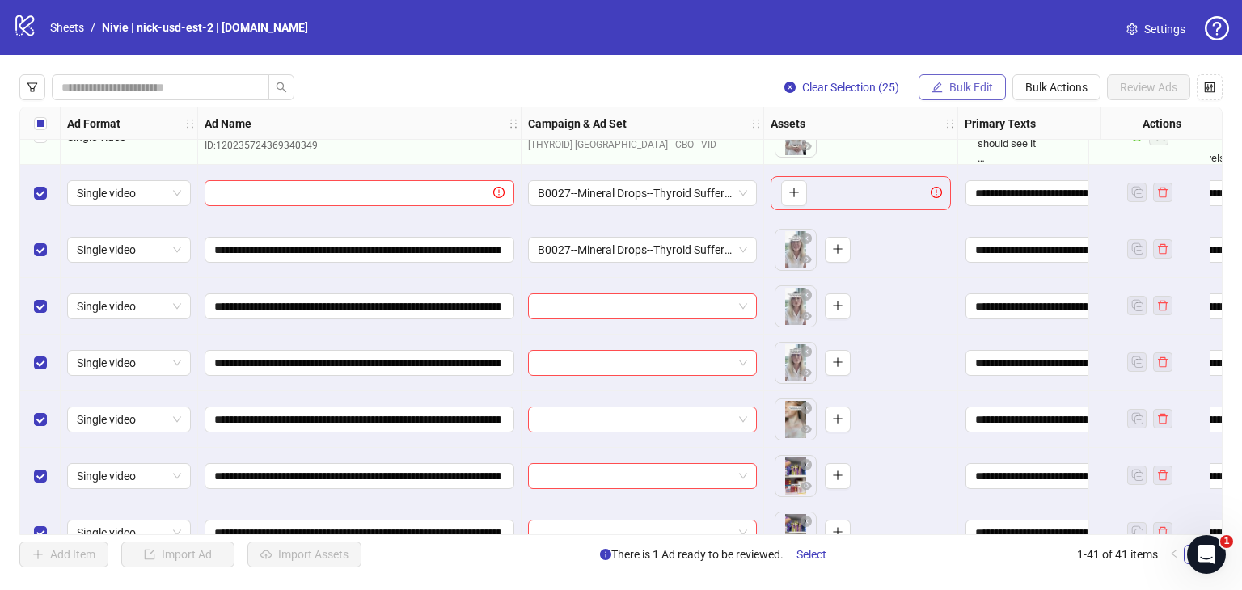
click at [969, 81] on span "Bulk Edit" at bounding box center [971, 87] width 44 height 13
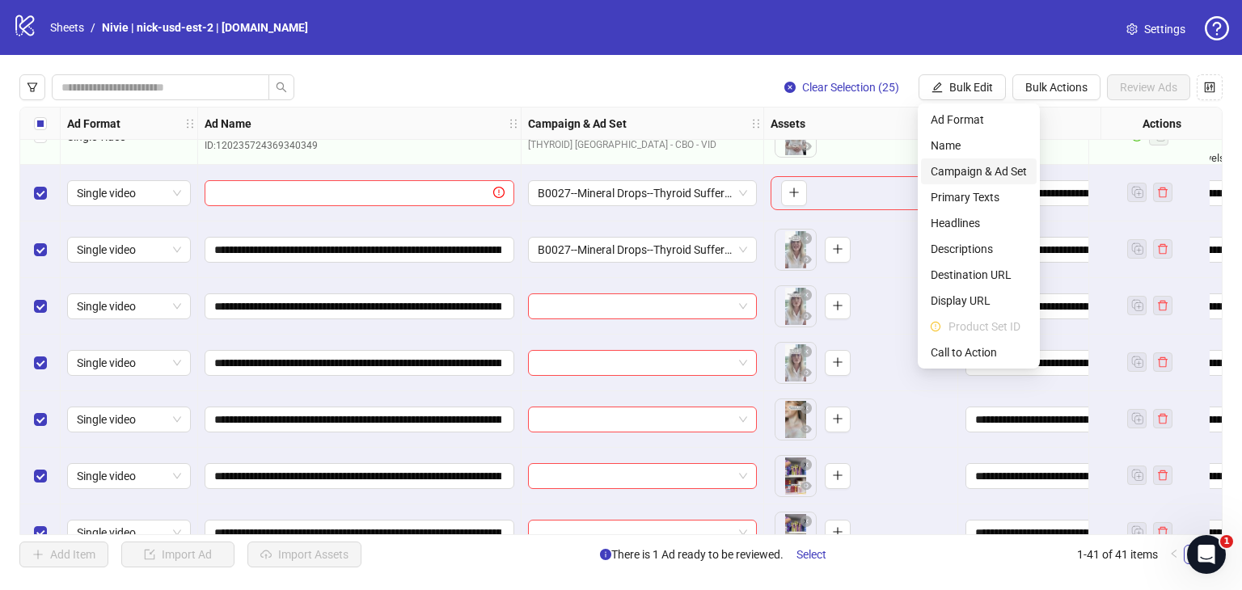
click at [996, 163] on span "Campaign & Ad Set" at bounding box center [979, 172] width 96 height 18
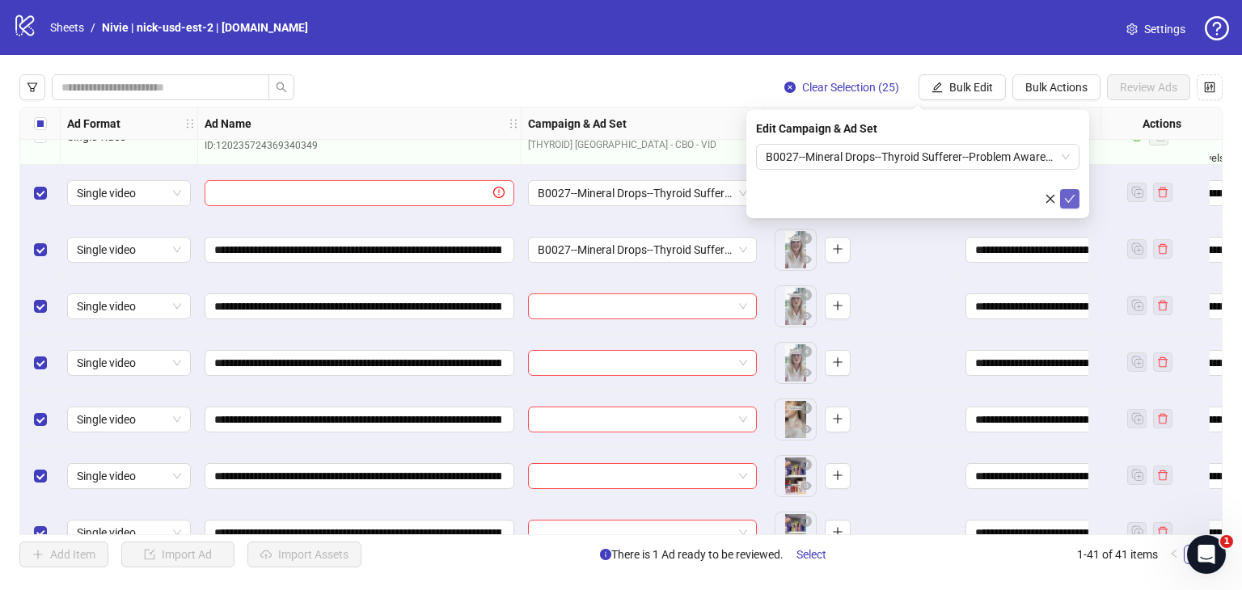
click at [1070, 199] on icon "check" at bounding box center [1069, 198] width 11 height 11
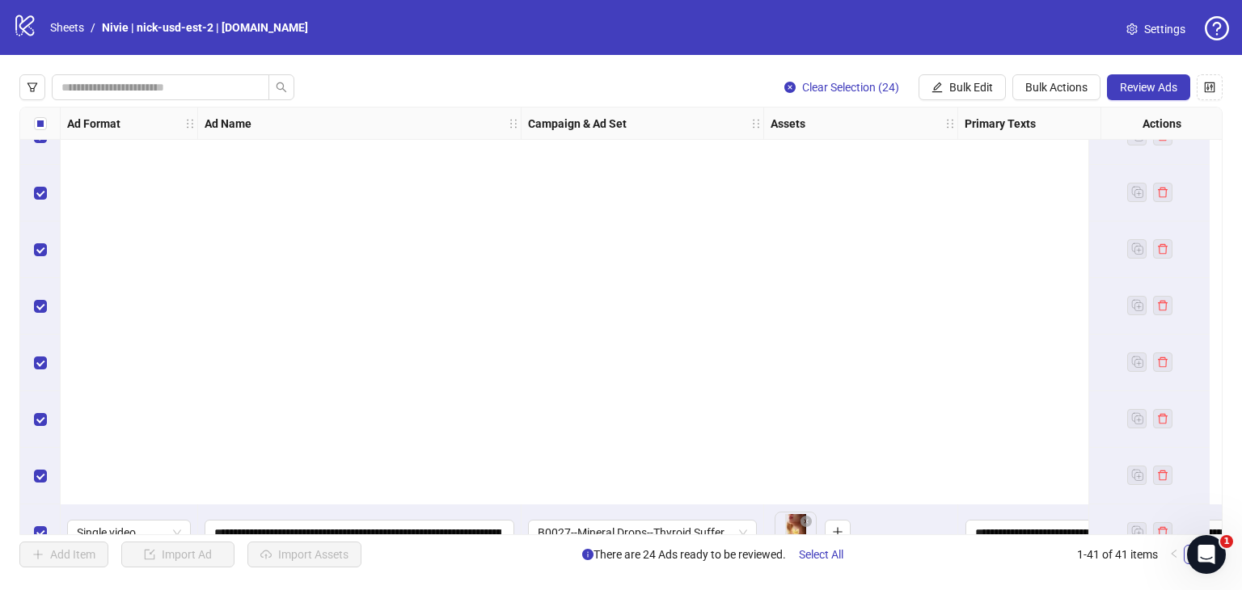
scroll to position [1932, 0]
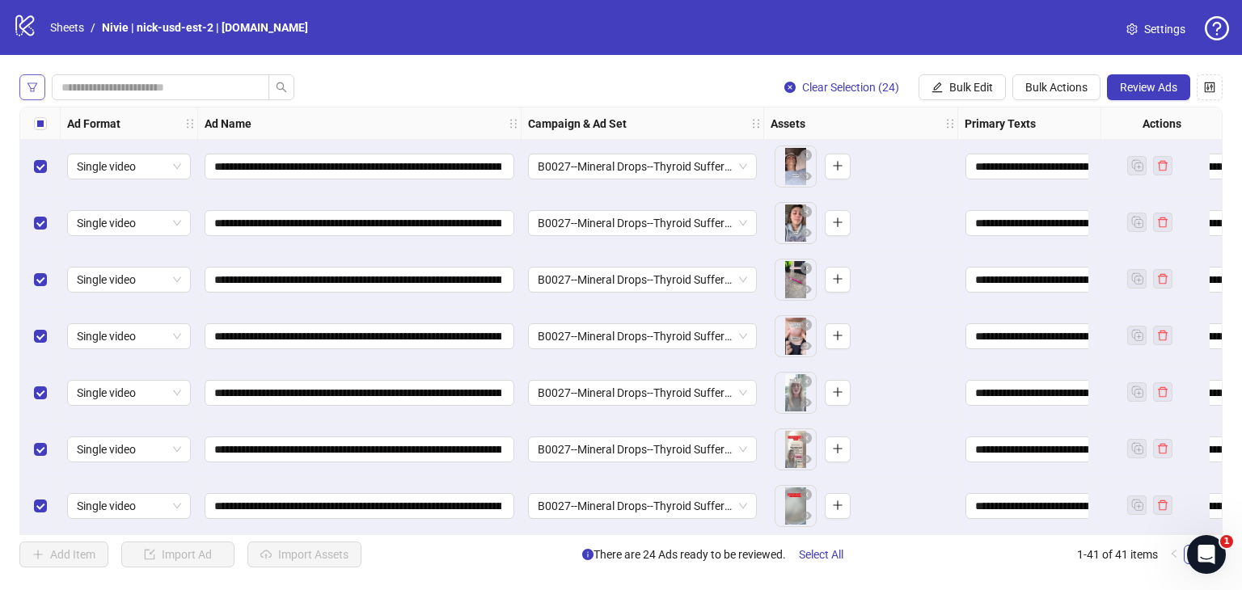
click at [37, 90] on icon "filter" at bounding box center [32, 87] width 11 height 11
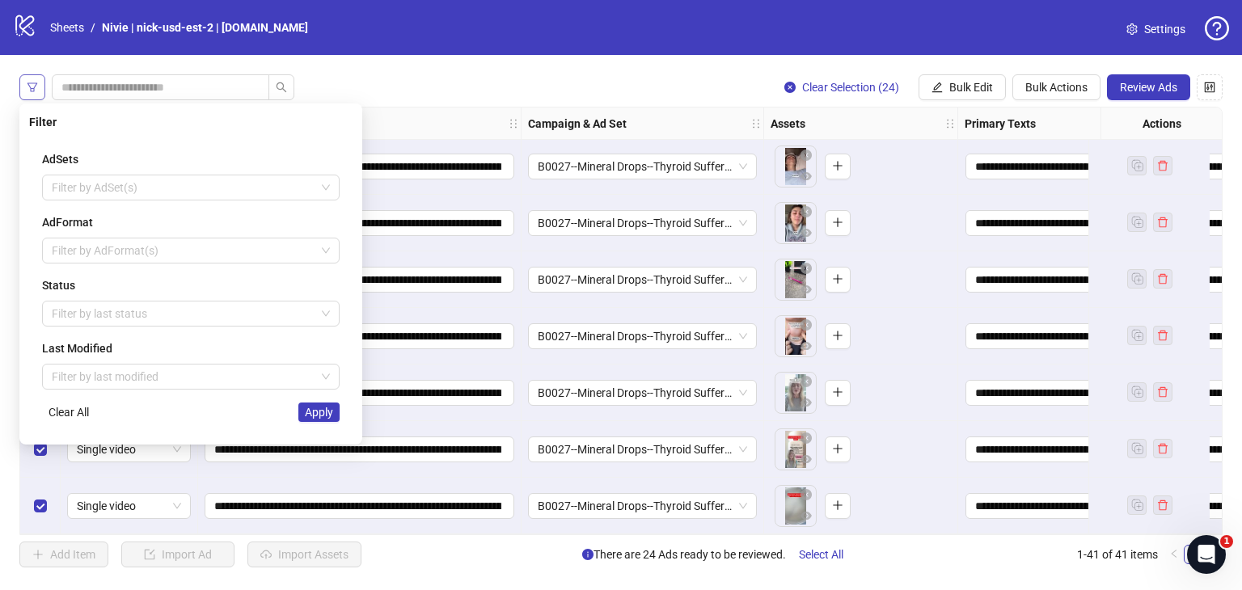
click at [37, 90] on icon "filter" at bounding box center [32, 87] width 11 height 11
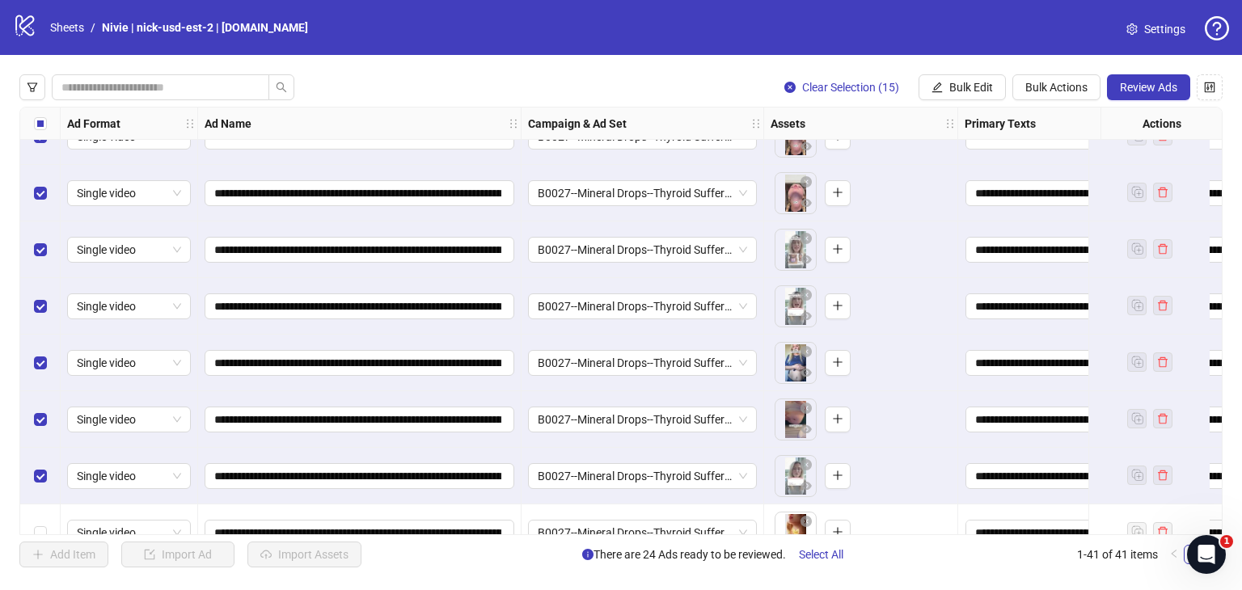
scroll to position [1527, 0]
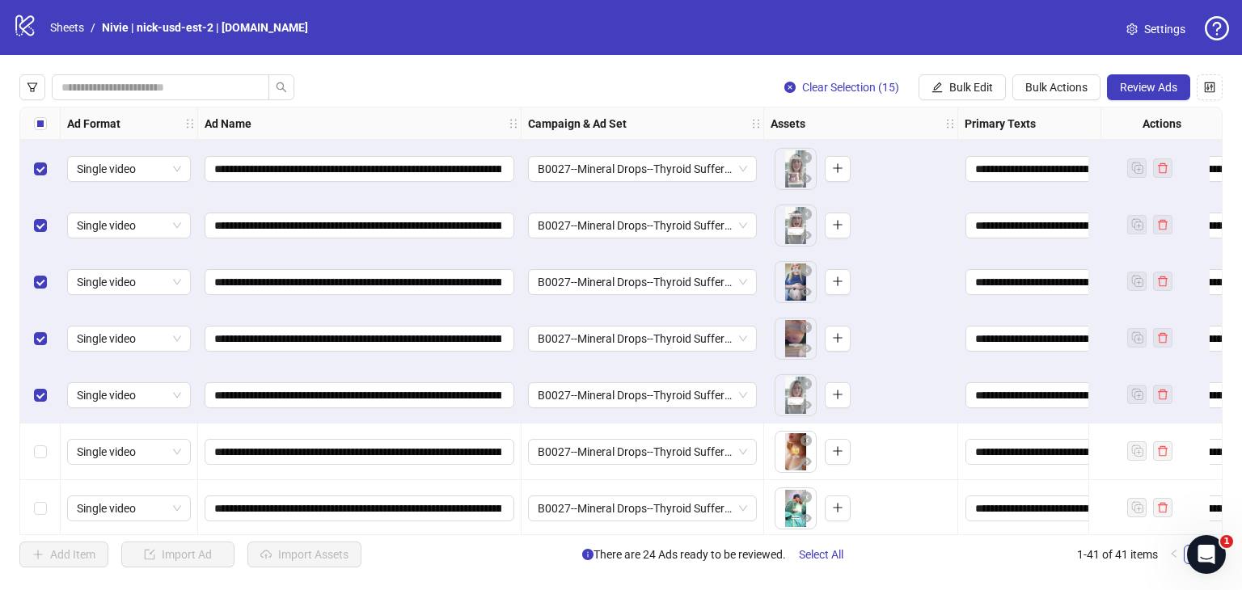
click at [30, 450] on div "Select row 33" at bounding box center [40, 452] width 40 height 57
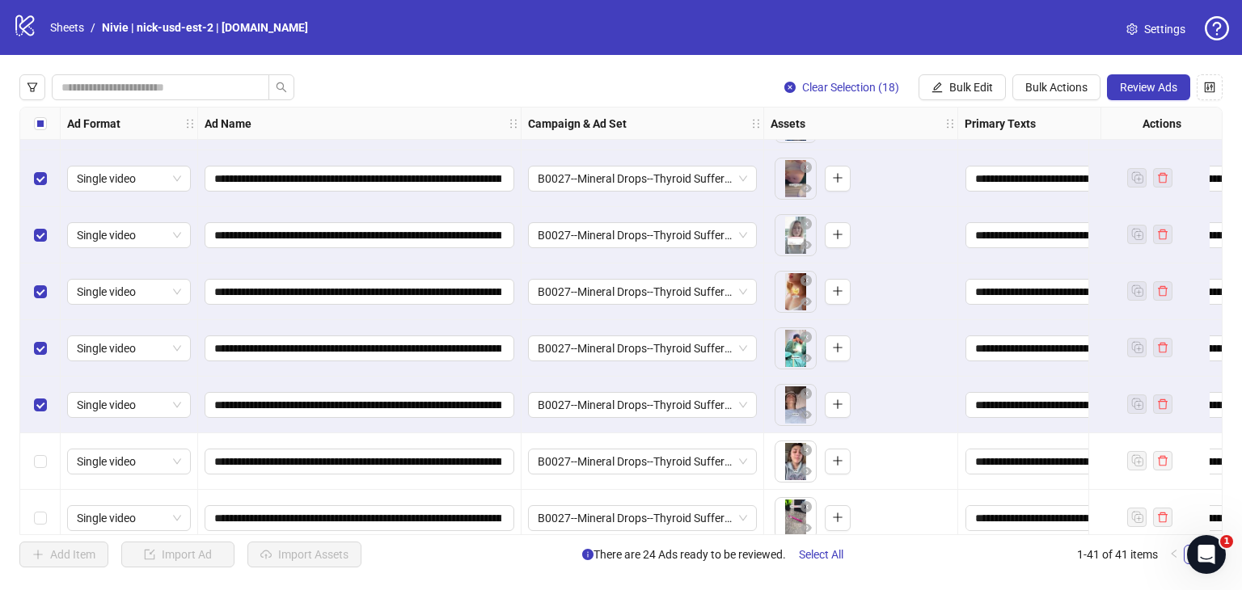
scroll to position [1689, 0]
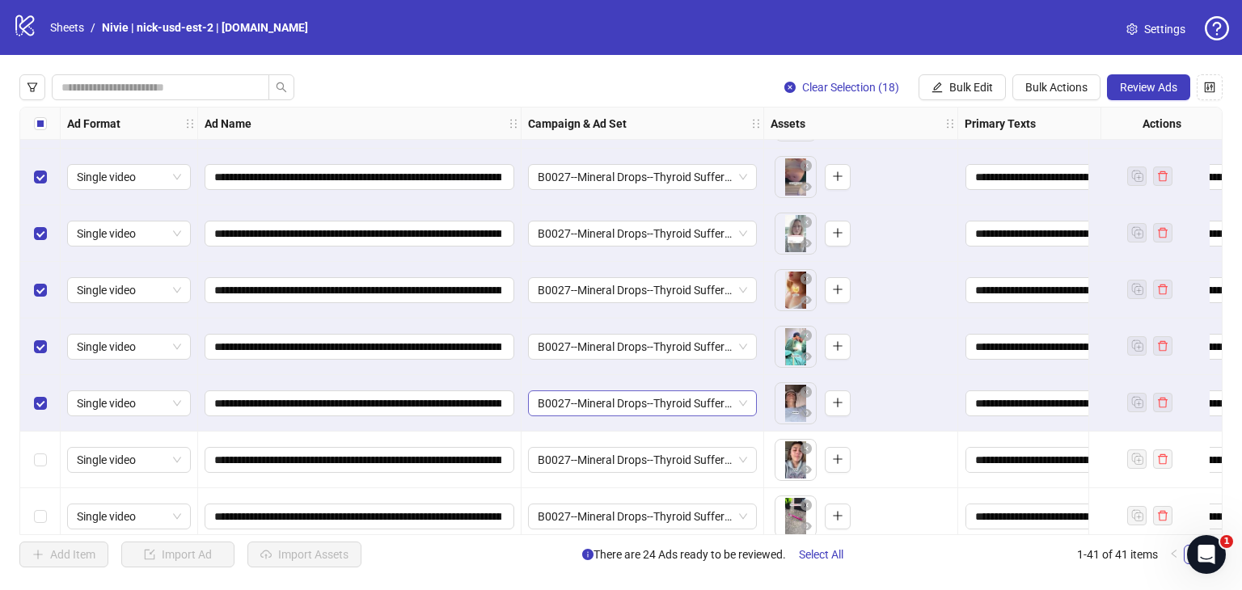
click at [673, 404] on span "B0027--Mineral Drops--Thyroid Sufferer--Problem Aware--Video--Ideation--CS:[MED…" at bounding box center [642, 403] width 209 height 24
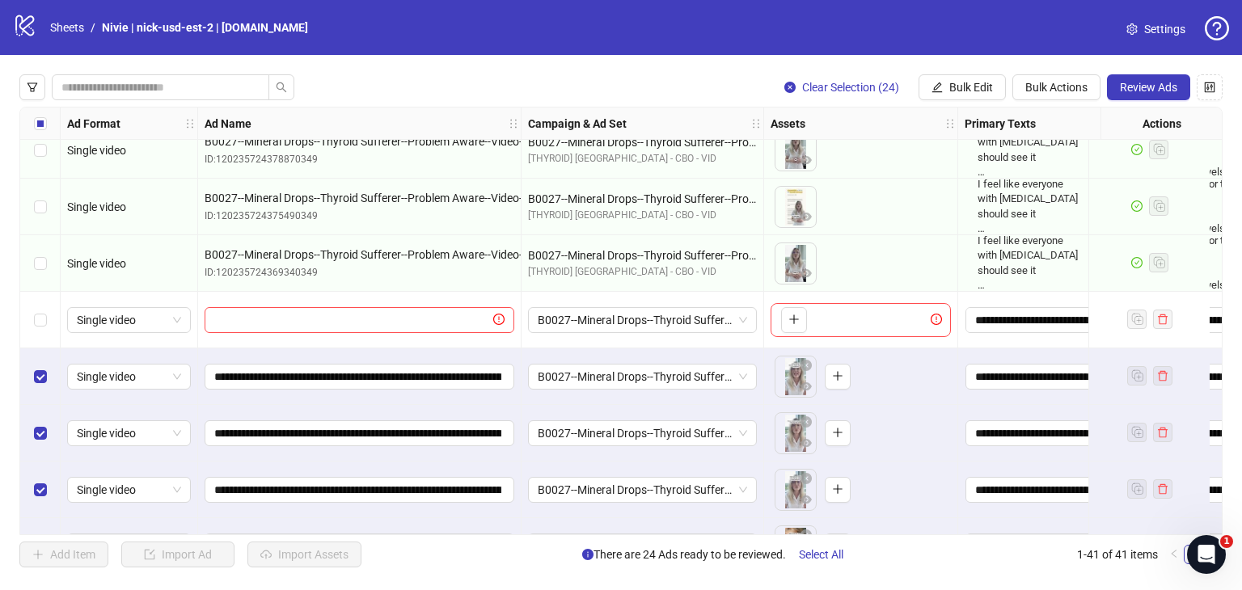
scroll to position [719, 0]
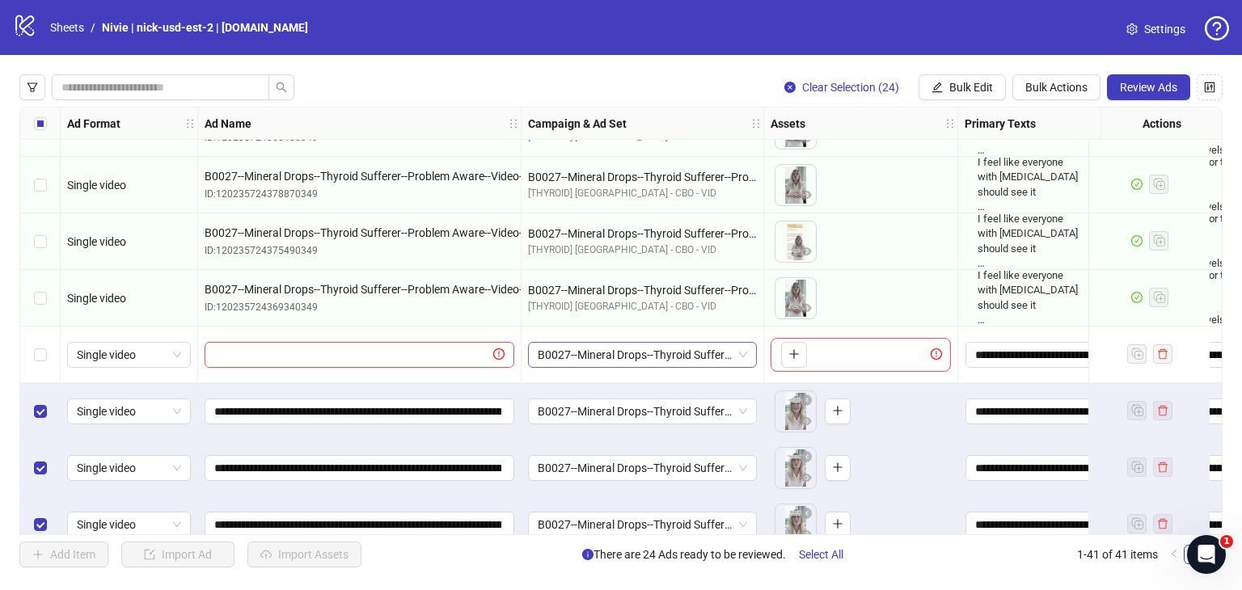
click at [739, 362] on span "B0027--Mineral Drops--Thyroid Sufferer--Problem Aware--Video--Ideation--CS:[MED…" at bounding box center [642, 355] width 209 height 24
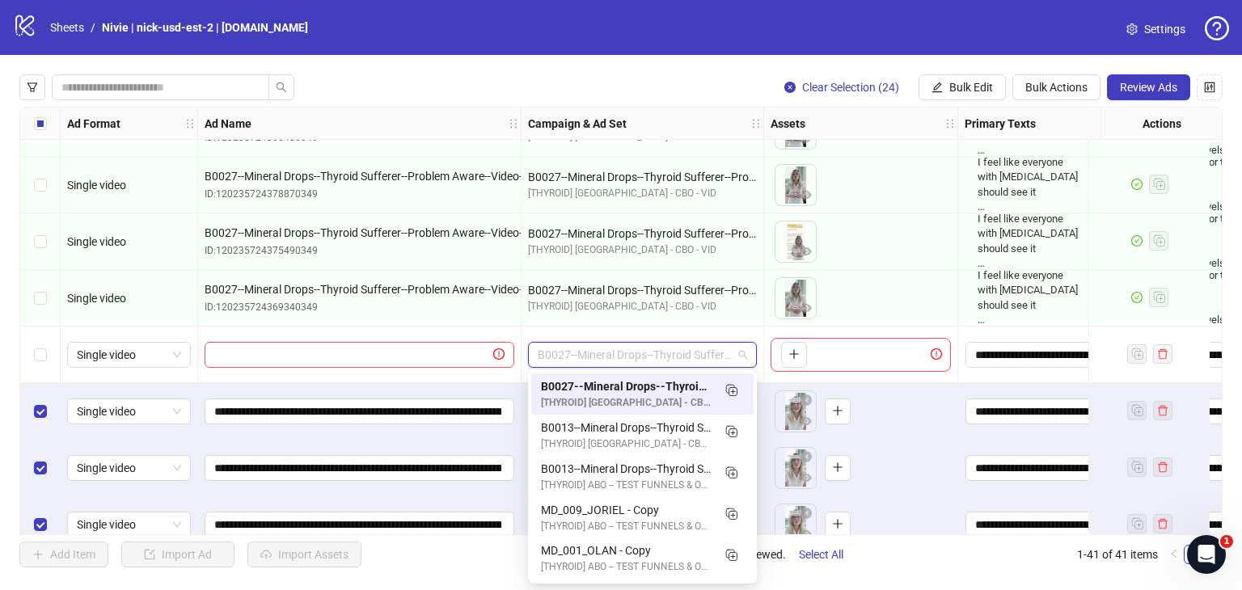
click at [686, 357] on span "B0027--Mineral Drops--Thyroid Sufferer--Problem Aware--Video--Ideation--CS:[MED…" at bounding box center [642, 355] width 209 height 24
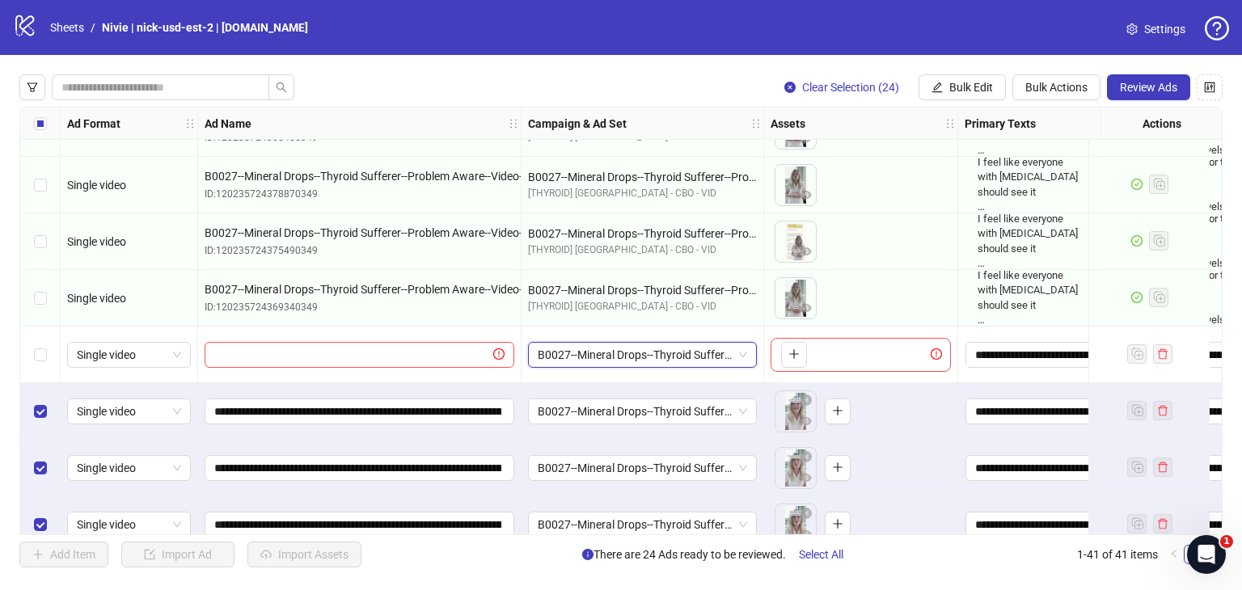
click at [741, 357] on span "B0027--Mineral Drops--Thyroid Sufferer--Problem Aware--Video--Ideation--CS:[MED…" at bounding box center [642, 355] width 209 height 24
click at [683, 353] on span "B0027--Mineral Drops--Thyroid Sufferer--Problem Aware--Video--Ideation--CS:[MED…" at bounding box center [642, 355] width 209 height 24
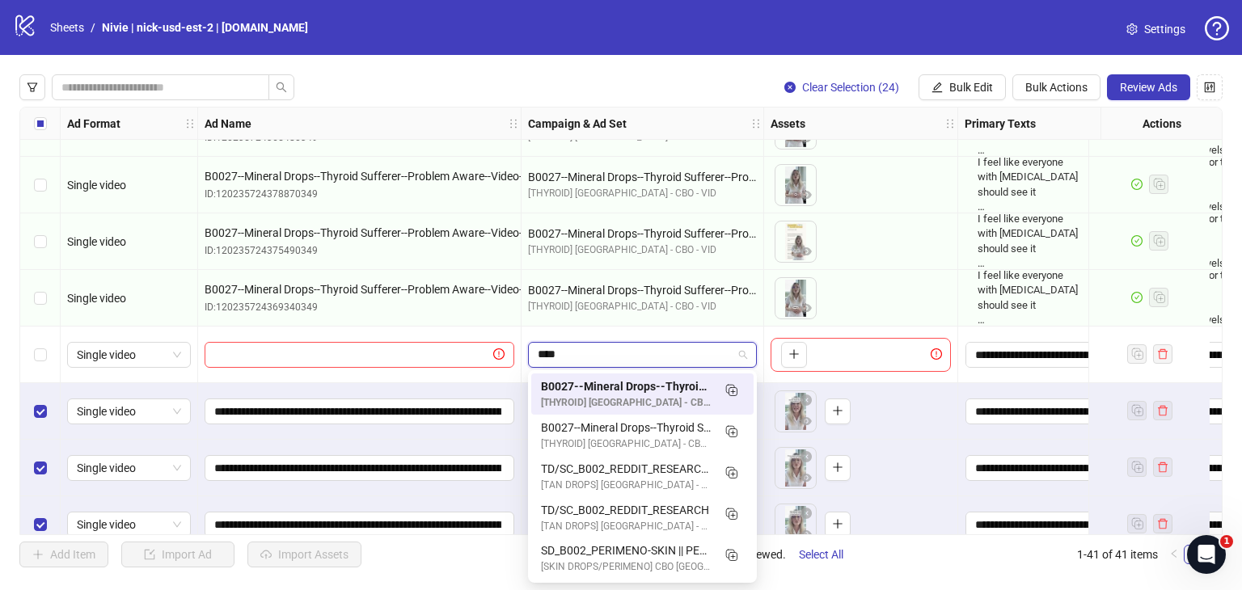
type input "*****"
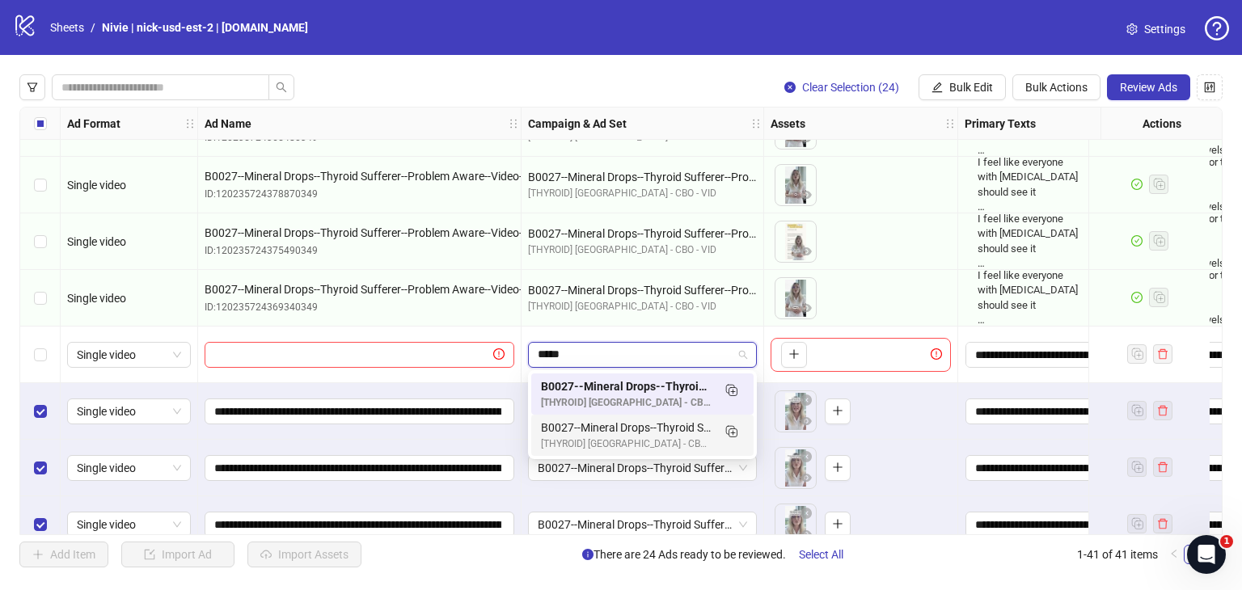
click at [663, 442] on div "[THYROID] [GEOGRAPHIC_DATA] - CBO - VID" at bounding box center [626, 444] width 171 height 15
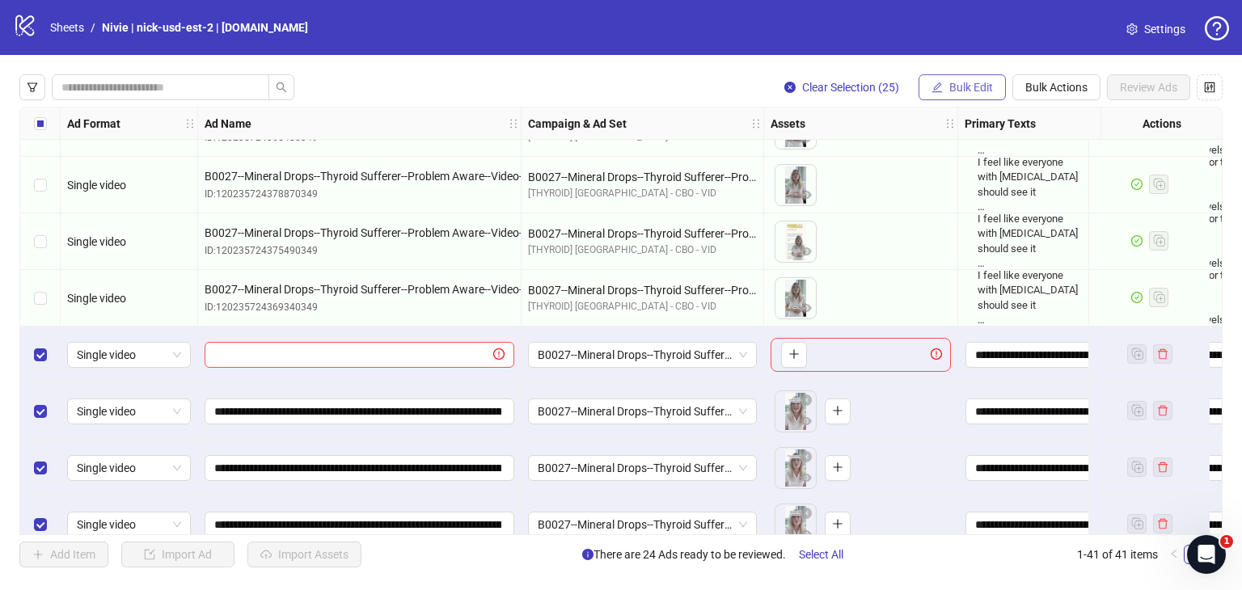
click at [969, 95] on button "Bulk Edit" at bounding box center [961, 87] width 87 height 26
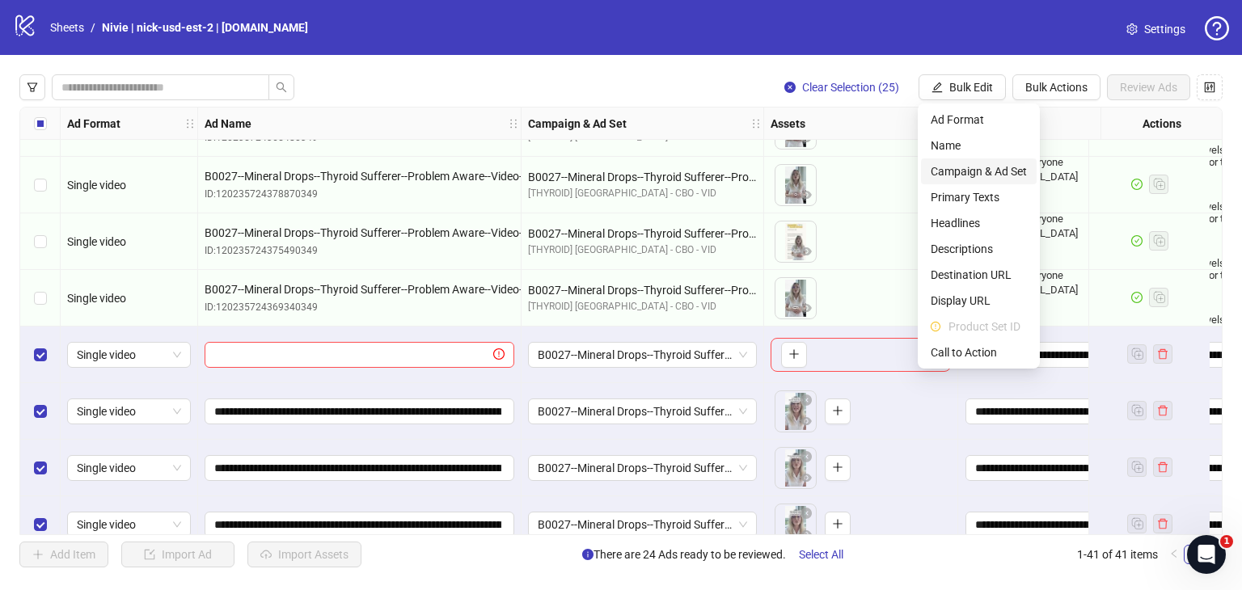
click at [964, 179] on span "Campaign & Ad Set" at bounding box center [979, 172] width 96 height 18
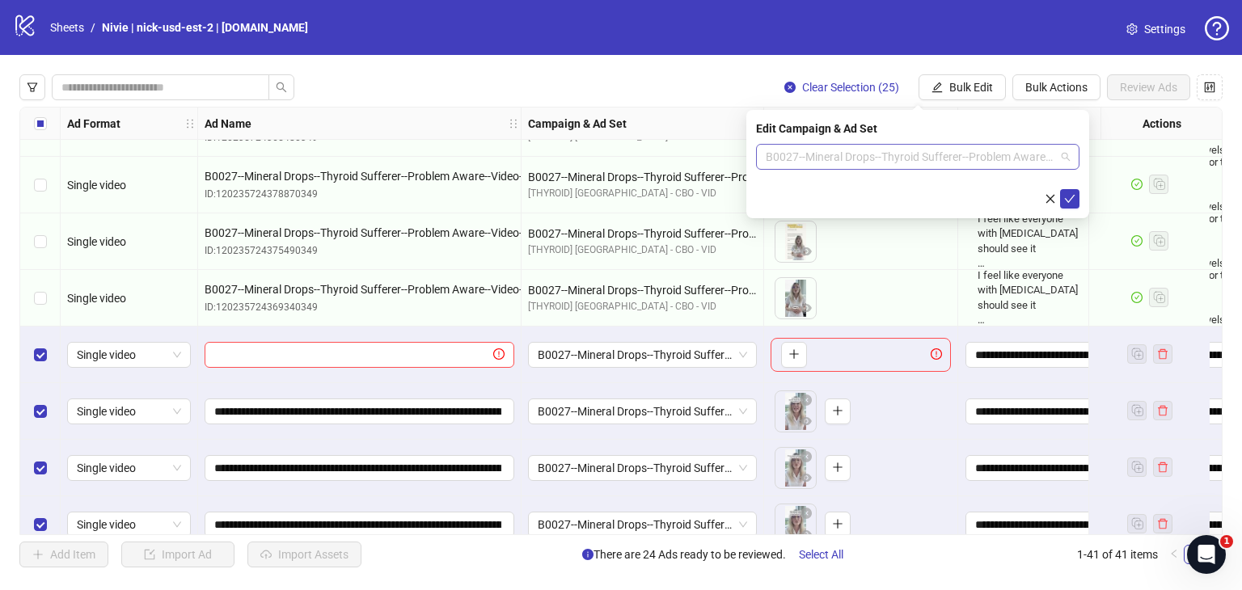
click at [1045, 154] on span "B0027--Mineral Drops--Thyroid Sufferer--Problem Aware--Video--Ideation--CS:[MED…" at bounding box center [918, 157] width 304 height 24
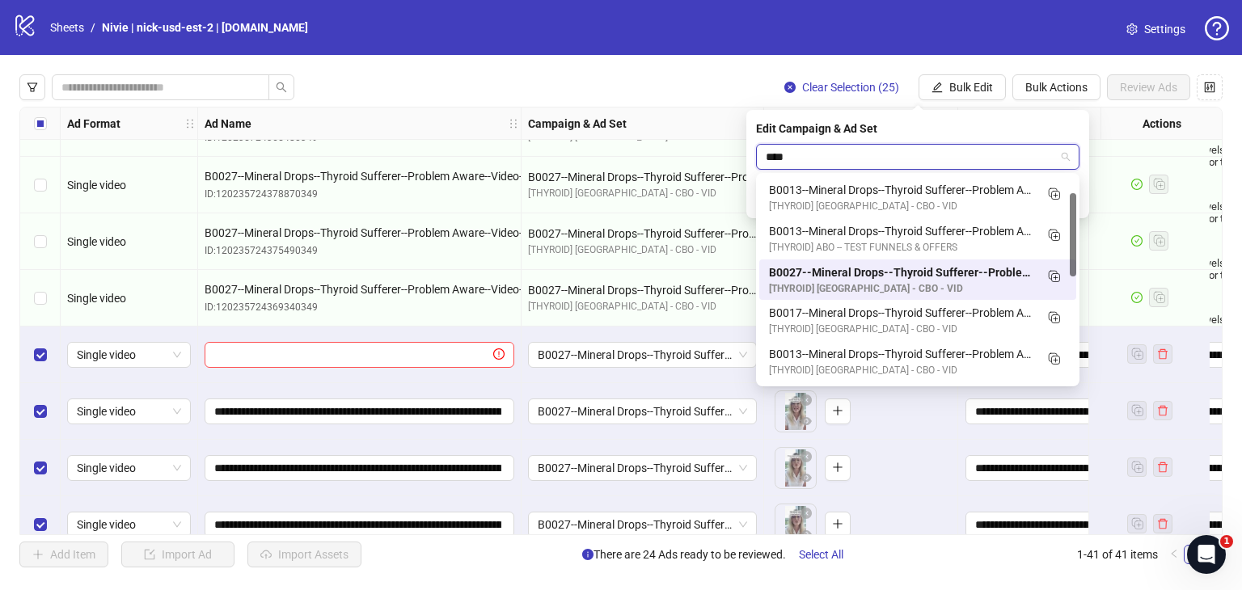
scroll to position [0, 0]
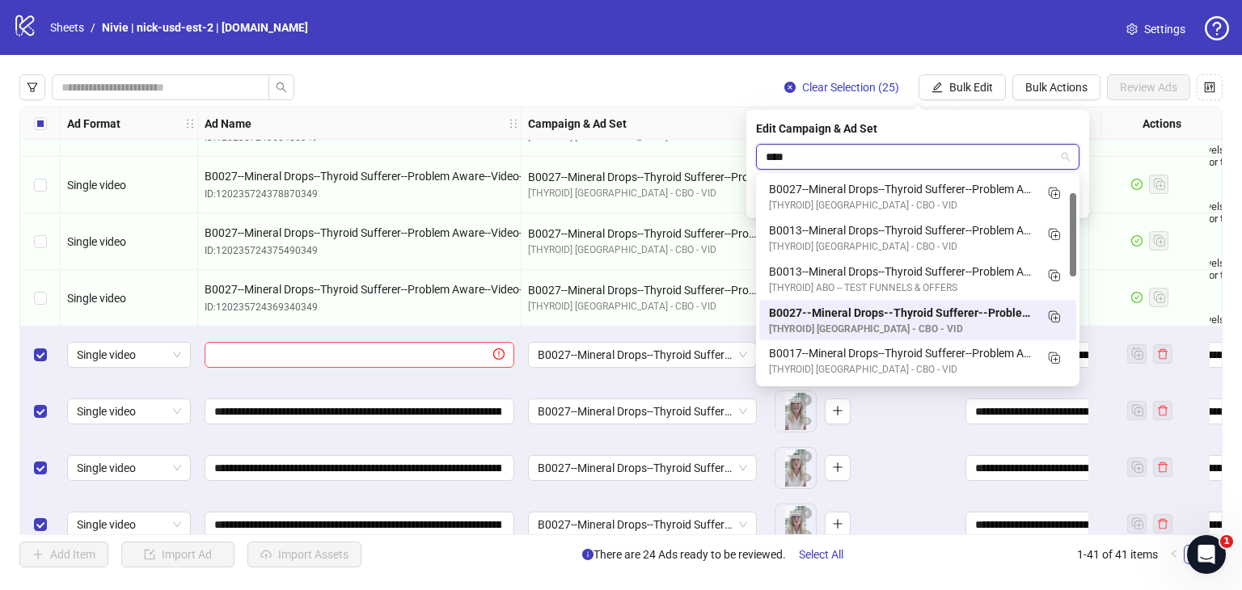
type input "*****"
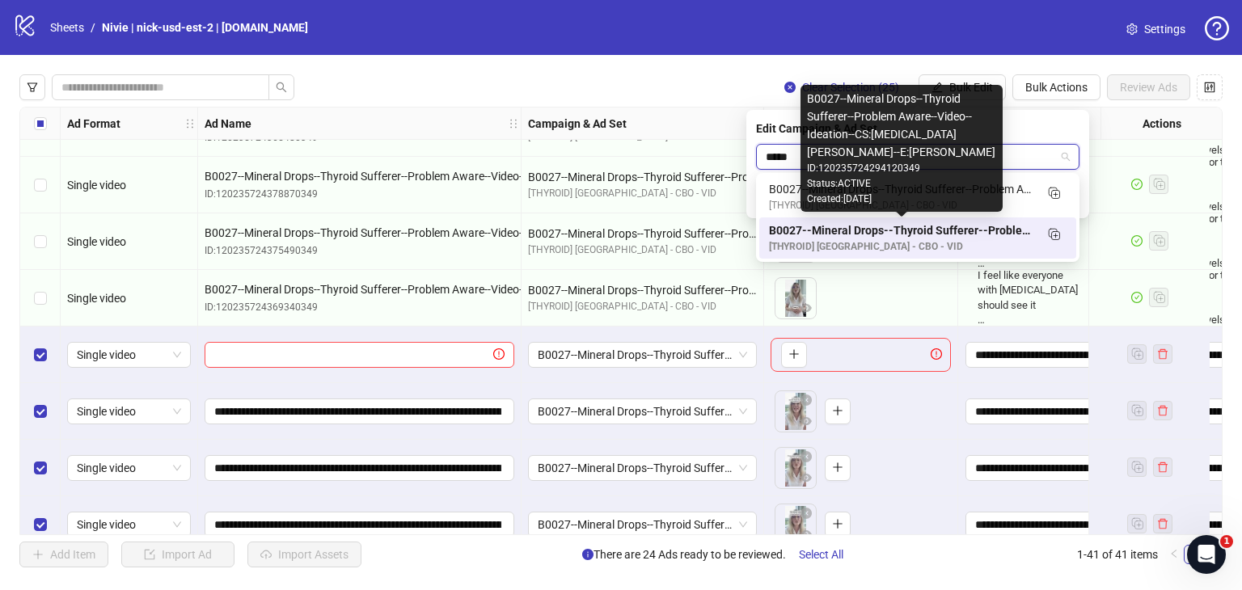
click at [864, 228] on div "B0027--Mineral Drops--Thyroid Sufferer--Problem Aware--Video--Ideation--CS:[MED…" at bounding box center [901, 231] width 265 height 18
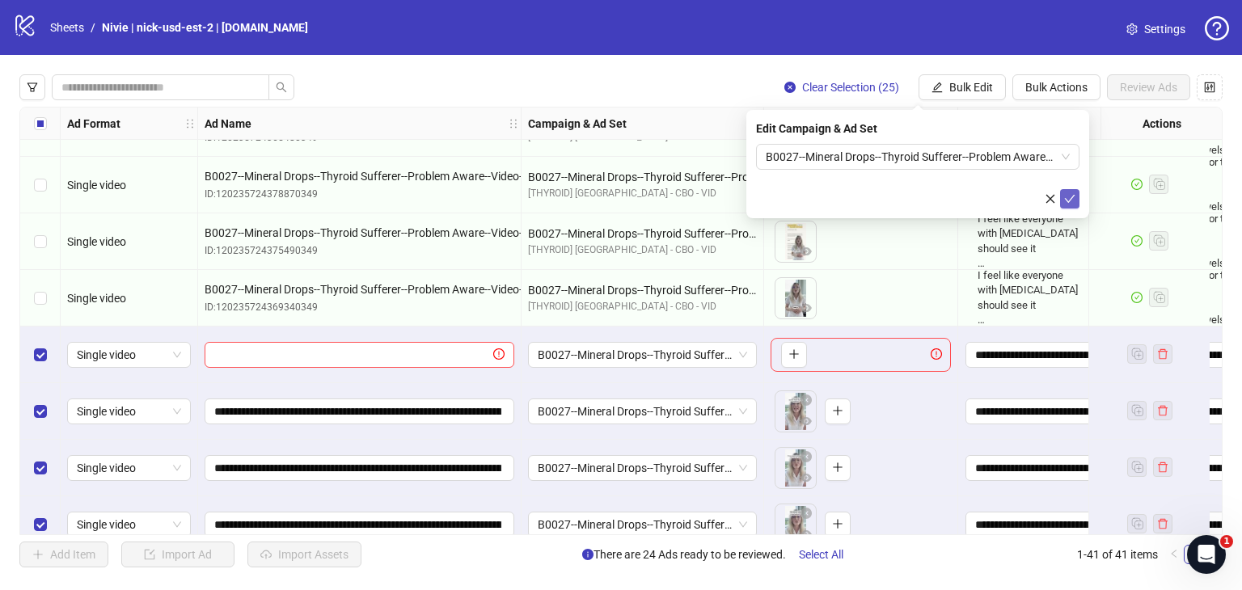
click at [1070, 199] on icon "check" at bounding box center [1070, 199] width 11 height 8
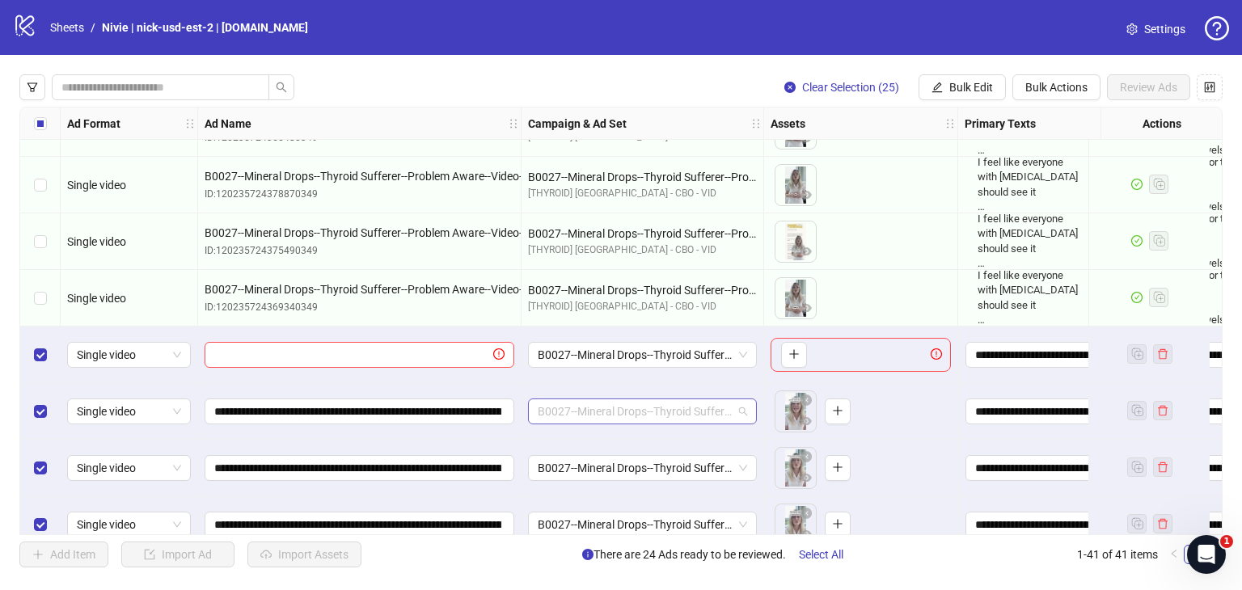
click at [741, 412] on span "B0027--Mineral Drops--Thyroid Sufferer--Problem Aware--Video--Ideation--CS:[MED…" at bounding box center [642, 411] width 209 height 24
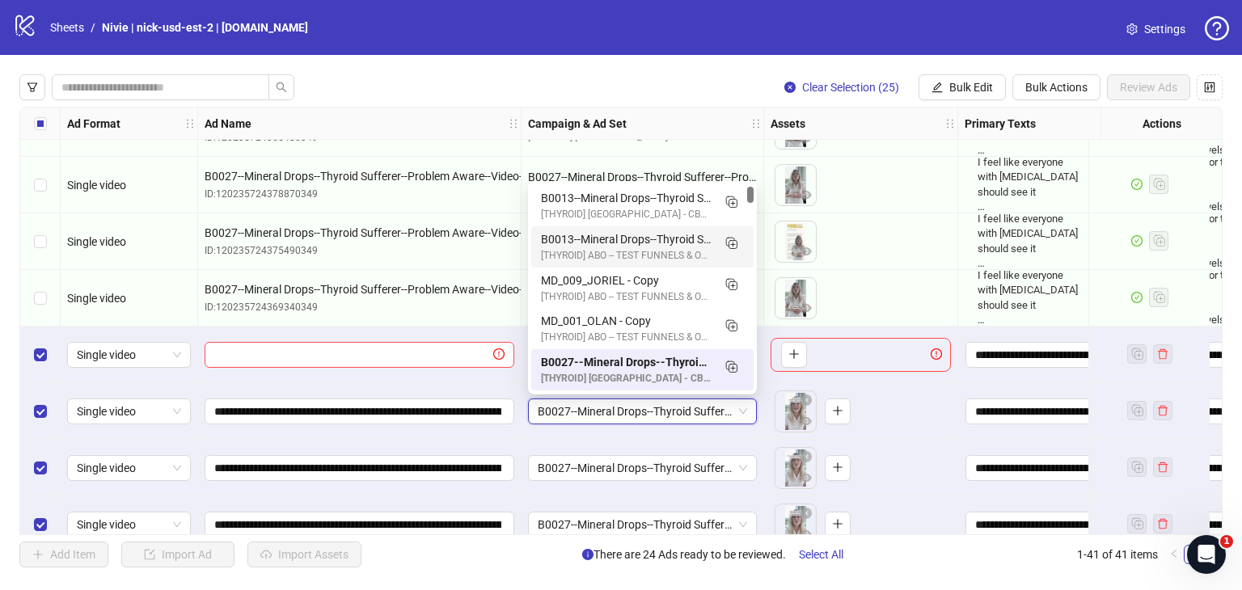
click at [669, 75] on div "Clear Selection (25) Bulk Edit Bulk Actions Review Ads" at bounding box center [620, 87] width 1203 height 26
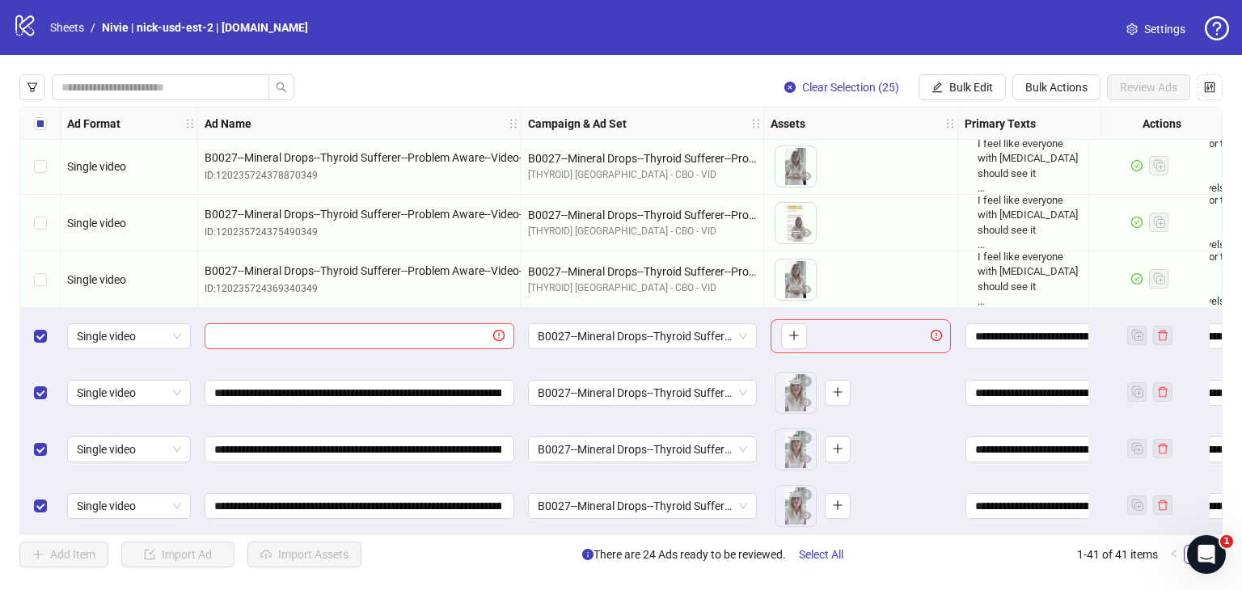
scroll to position [809, 0]
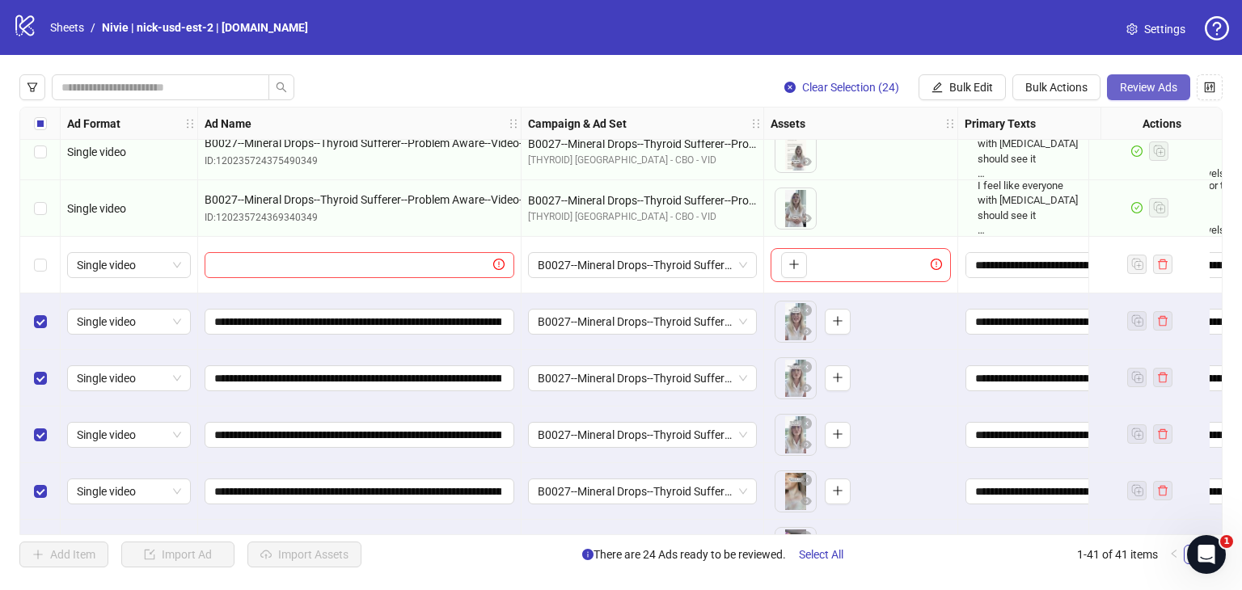
click at [1132, 95] on button "Review Ads" at bounding box center [1148, 87] width 83 height 26
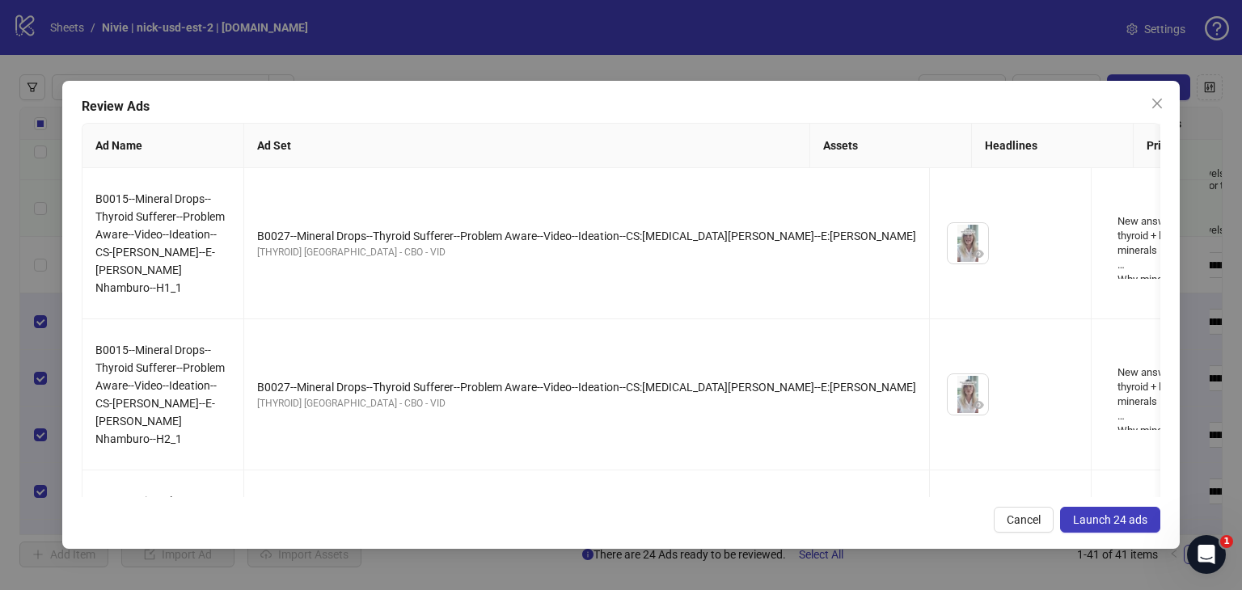
drag, startPoint x: 1162, startPoint y: 101, endPoint x: 1150, endPoint y: 114, distance: 17.7
click at [1162, 101] on icon "close" at bounding box center [1157, 103] width 13 height 13
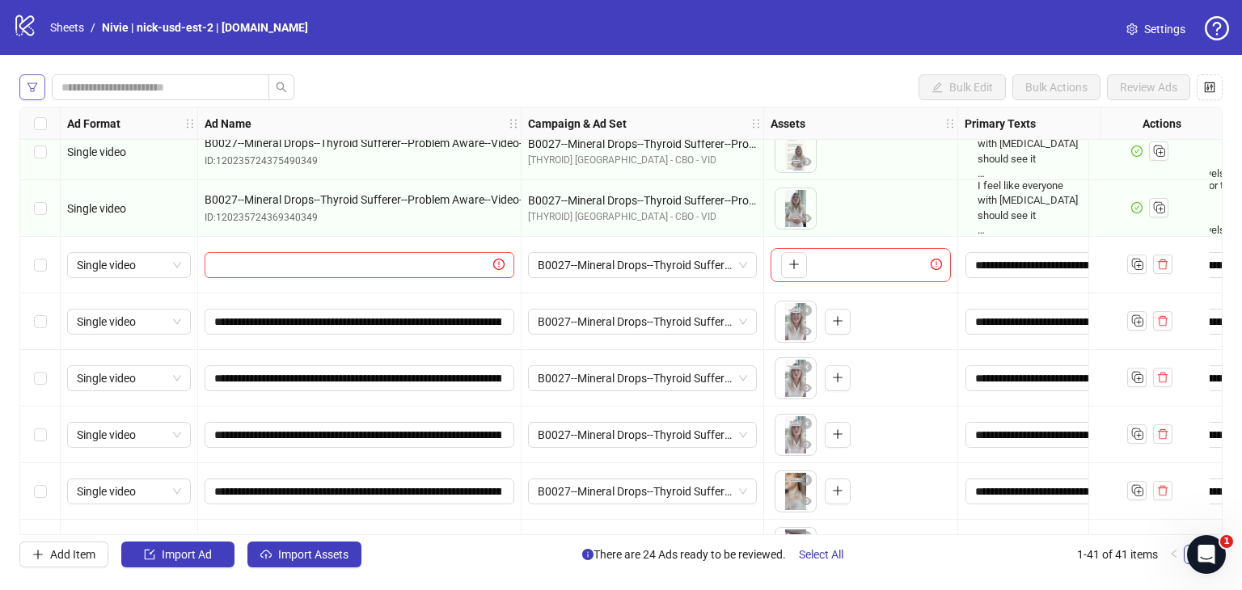
click at [37, 87] on icon "filter" at bounding box center [32, 87] width 11 height 11
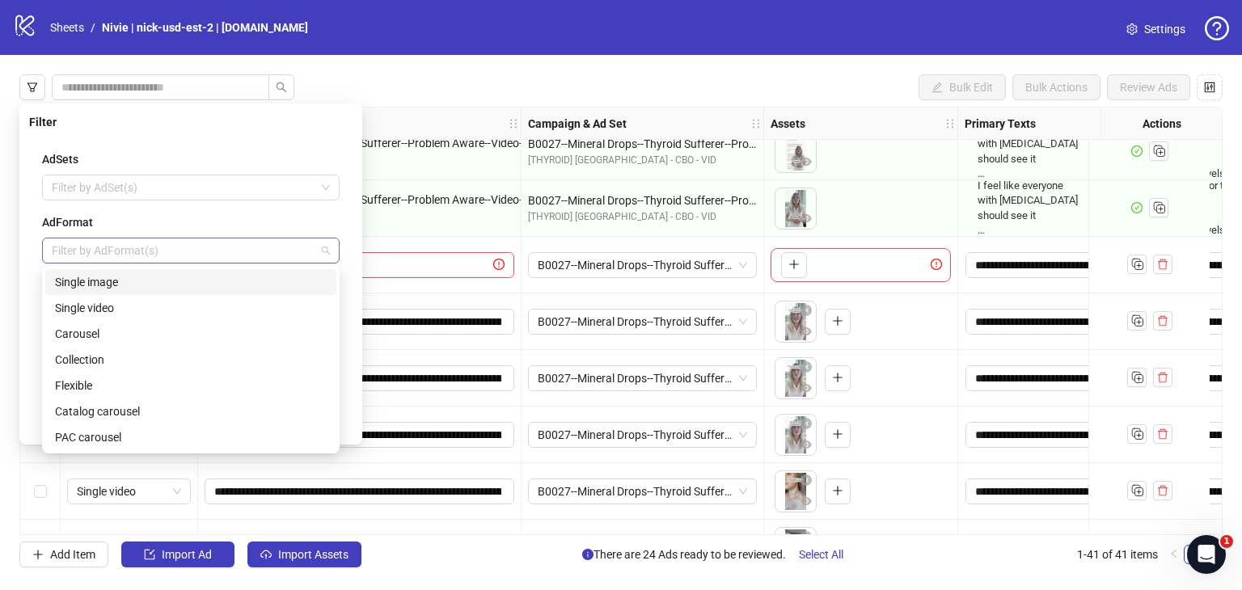
click at [309, 248] on div at bounding box center [182, 250] width 274 height 23
click at [293, 185] on div at bounding box center [182, 187] width 274 height 23
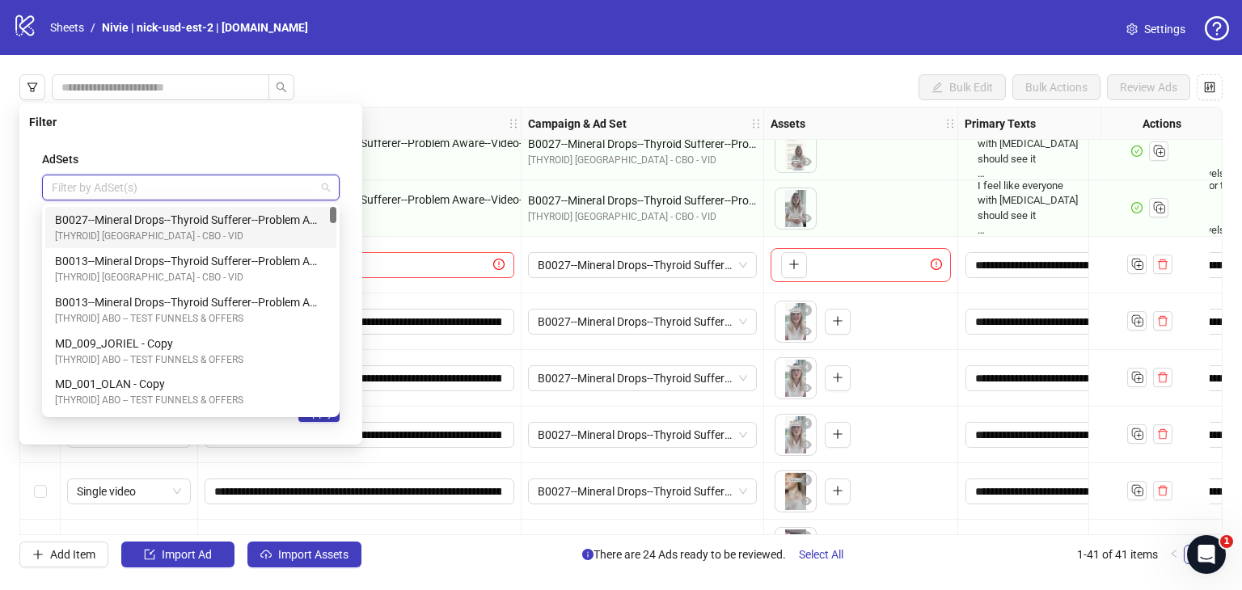
click at [293, 185] on div at bounding box center [182, 187] width 274 height 23
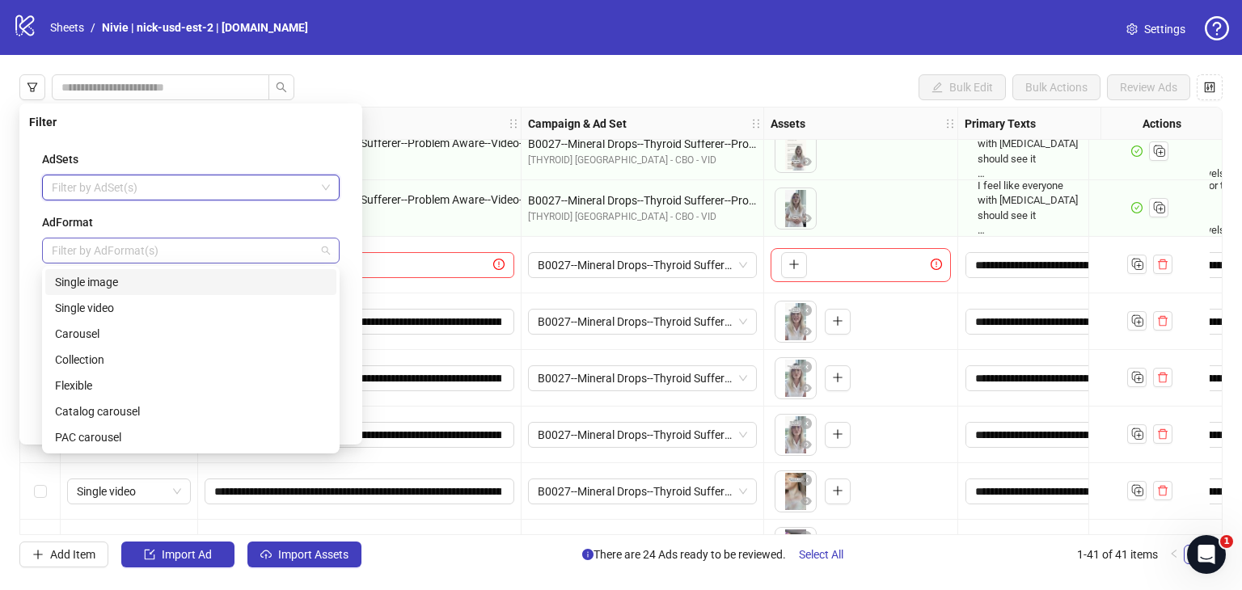
click at [319, 251] on div at bounding box center [182, 250] width 274 height 23
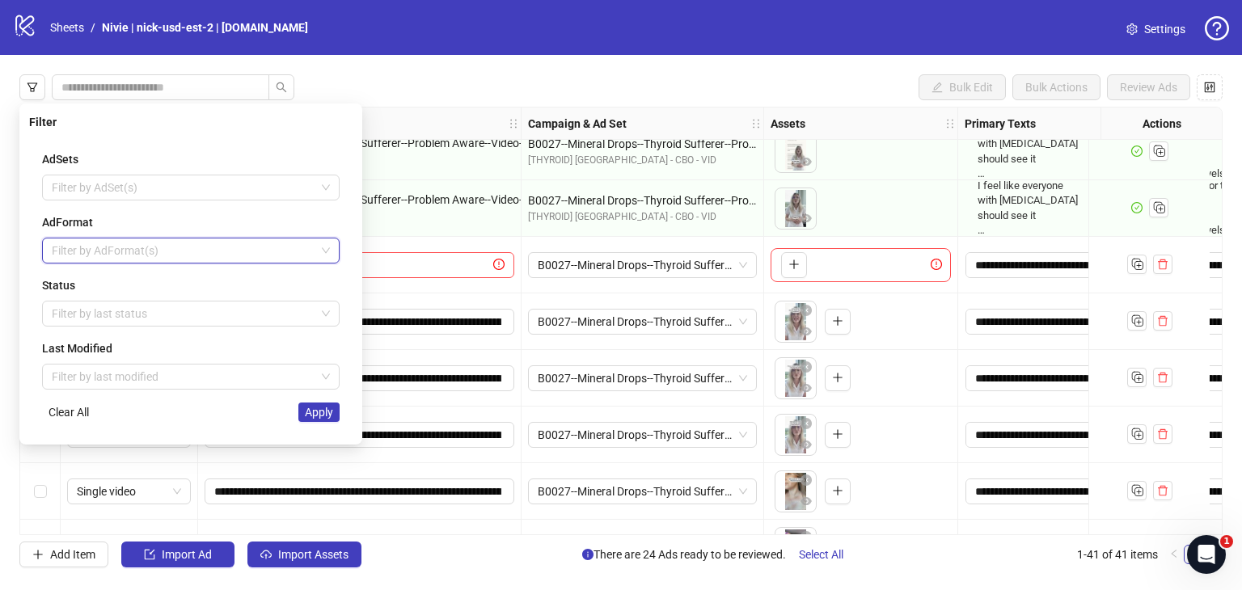
click at [450, 62] on div "Bulk Edit Bulk Actions Review Ads Ad Format Ad Name Campaign & Ad Set Assets Pr…" at bounding box center [621, 321] width 1242 height 532
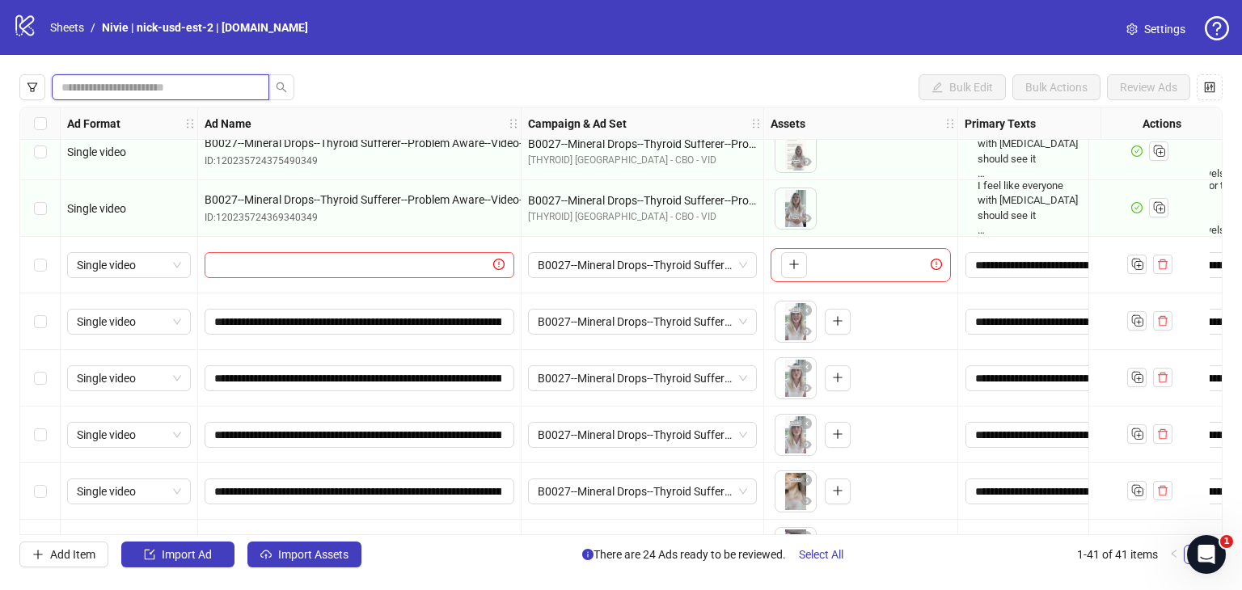
click at [191, 84] on input "search" at bounding box center [153, 87] width 185 height 18
click at [34, 90] on icon "filter" at bounding box center [32, 86] width 10 height 9
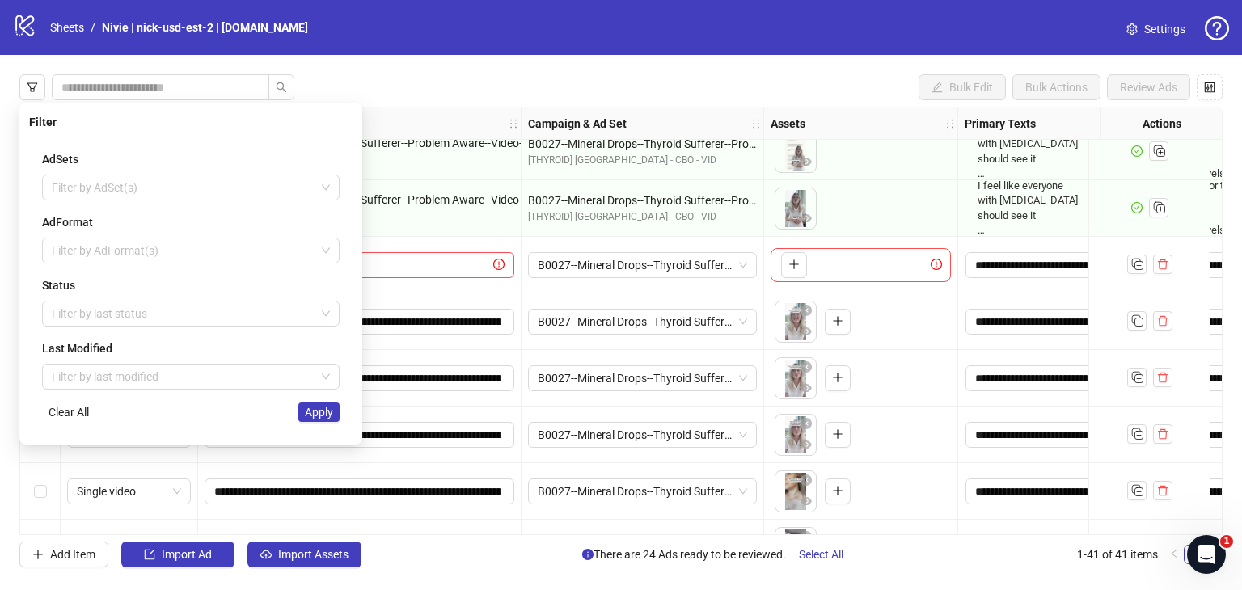
click at [340, 258] on div "AdSets Filter by AdSet(s) AdFormat Filter by AdFormat(s) Status Filter by last …" at bounding box center [190, 286] width 323 height 298
click at [337, 249] on div "Filter by AdFormat(s)" at bounding box center [191, 251] width 298 height 26
click at [331, 249] on div "Filter by AdFormat(s)" at bounding box center [191, 251] width 298 height 26
click at [425, 49] on div "logo/logo-mobile Sheets / [PERSON_NAME] | nick-usd-est-2 | [DOMAIN_NAME] Settin…" at bounding box center [621, 295] width 1242 height 590
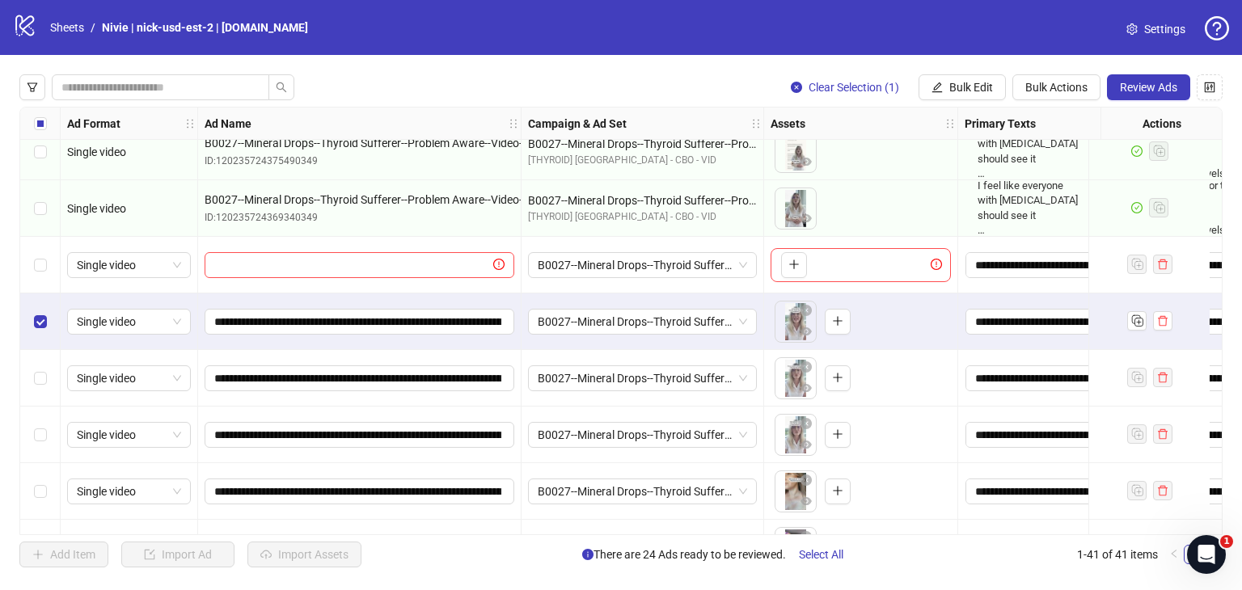
click at [27, 373] on div "Select row 19" at bounding box center [40, 378] width 40 height 57
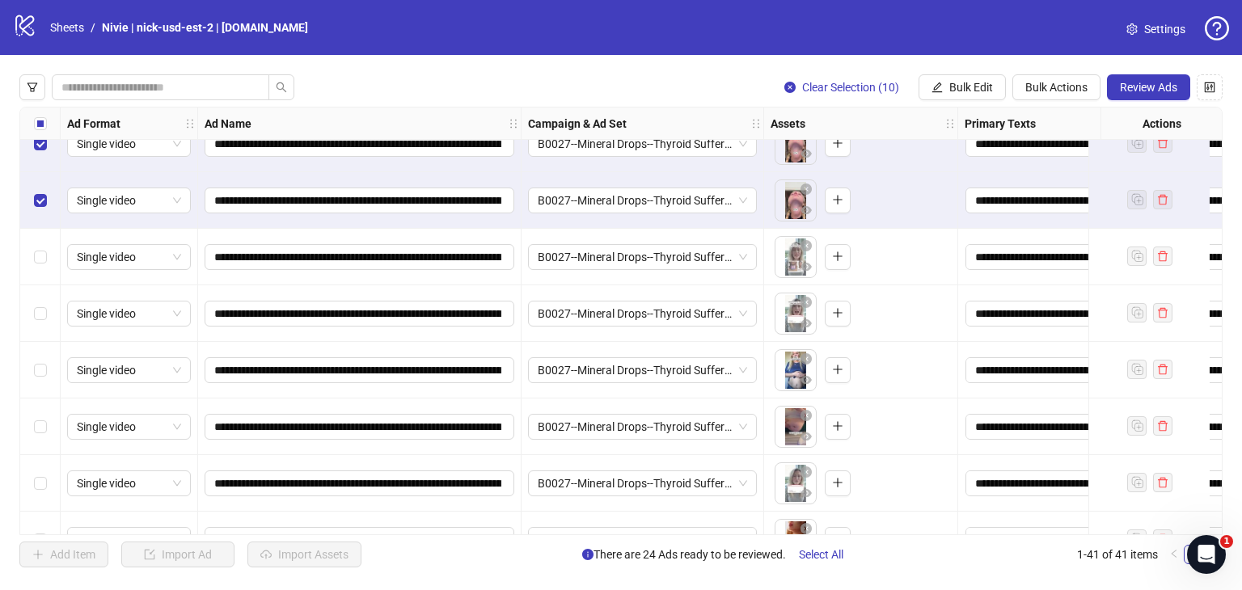
scroll to position [1455, 0]
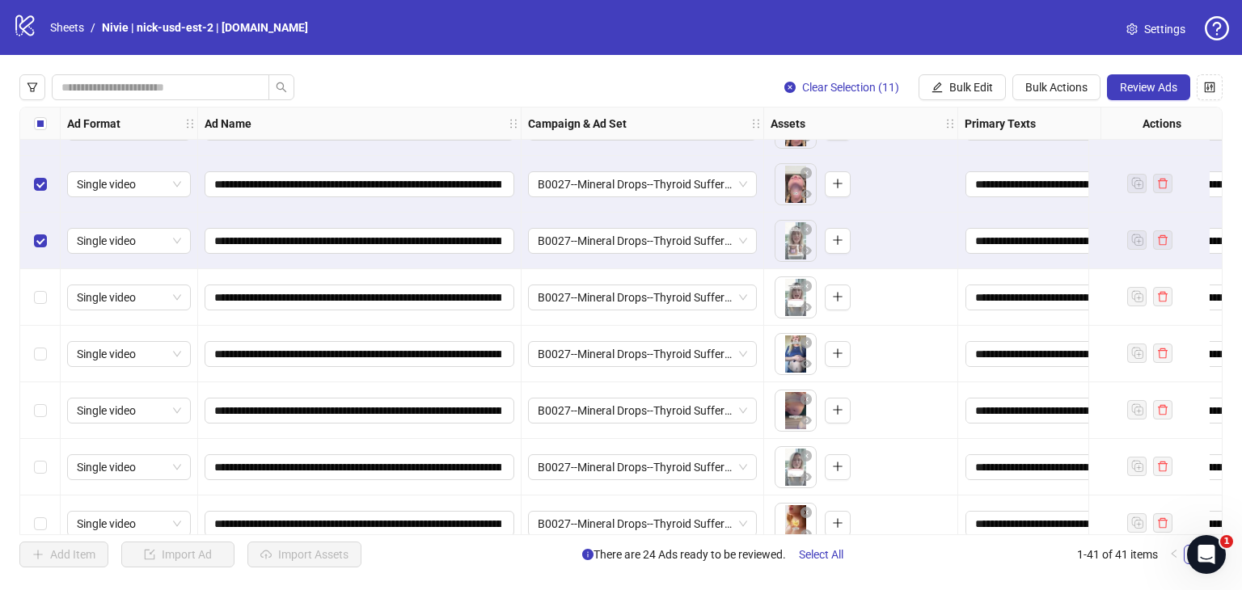
click at [45, 292] on div "Select row 29" at bounding box center [40, 297] width 40 height 57
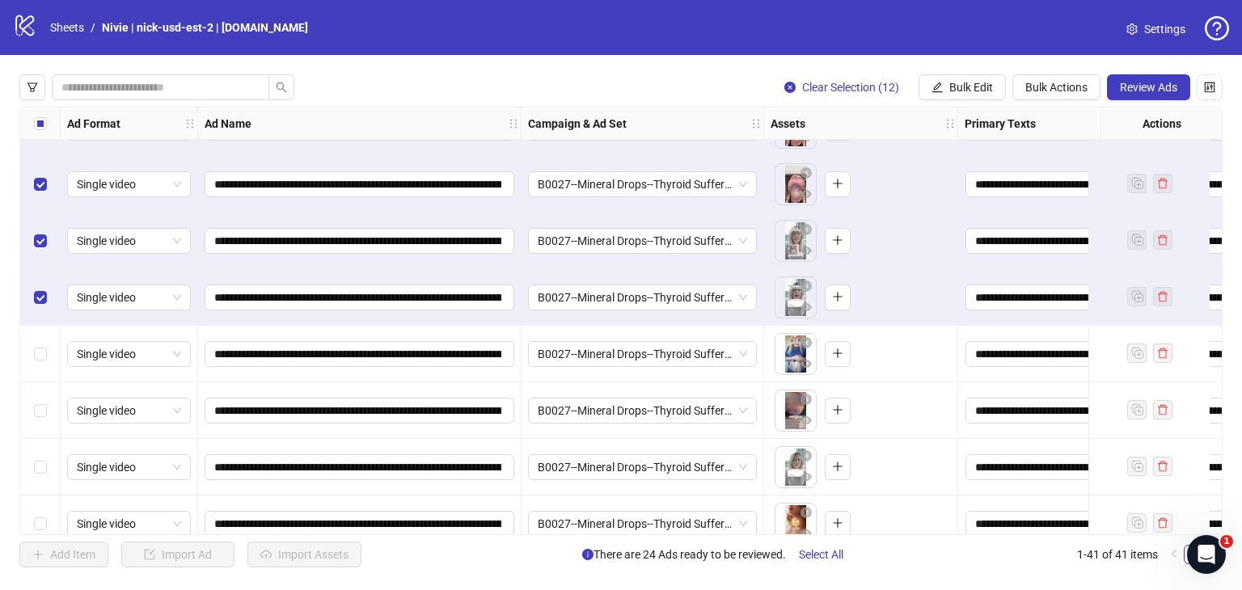
click at [44, 363] on div "Select row 30" at bounding box center [40, 354] width 40 height 57
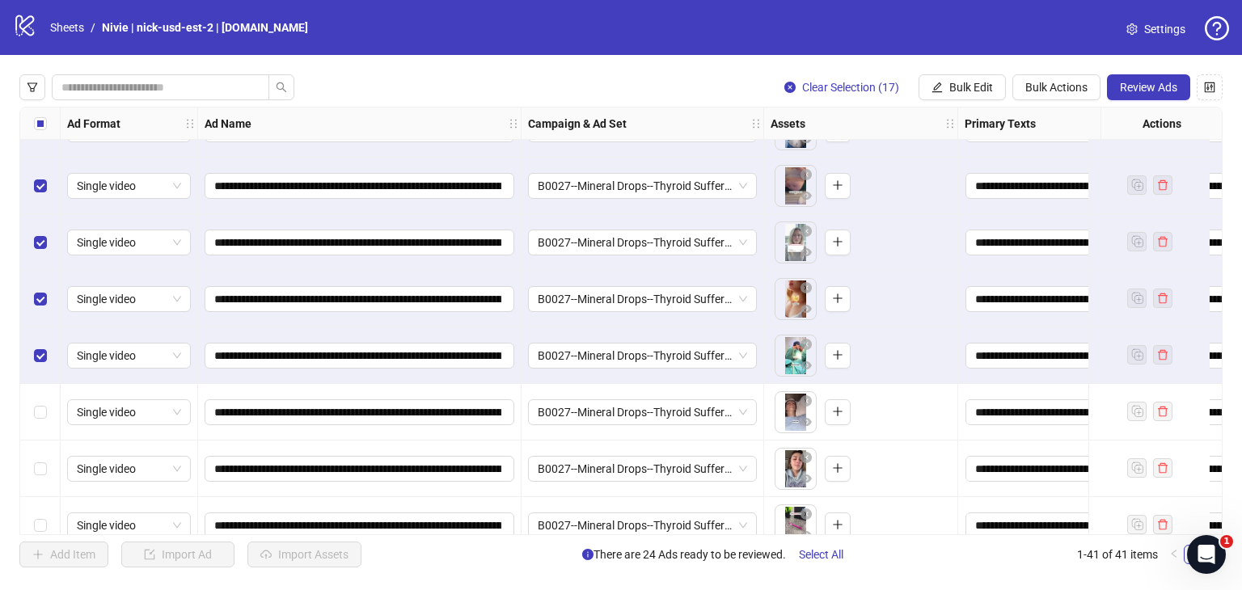
scroll to position [1779, 0]
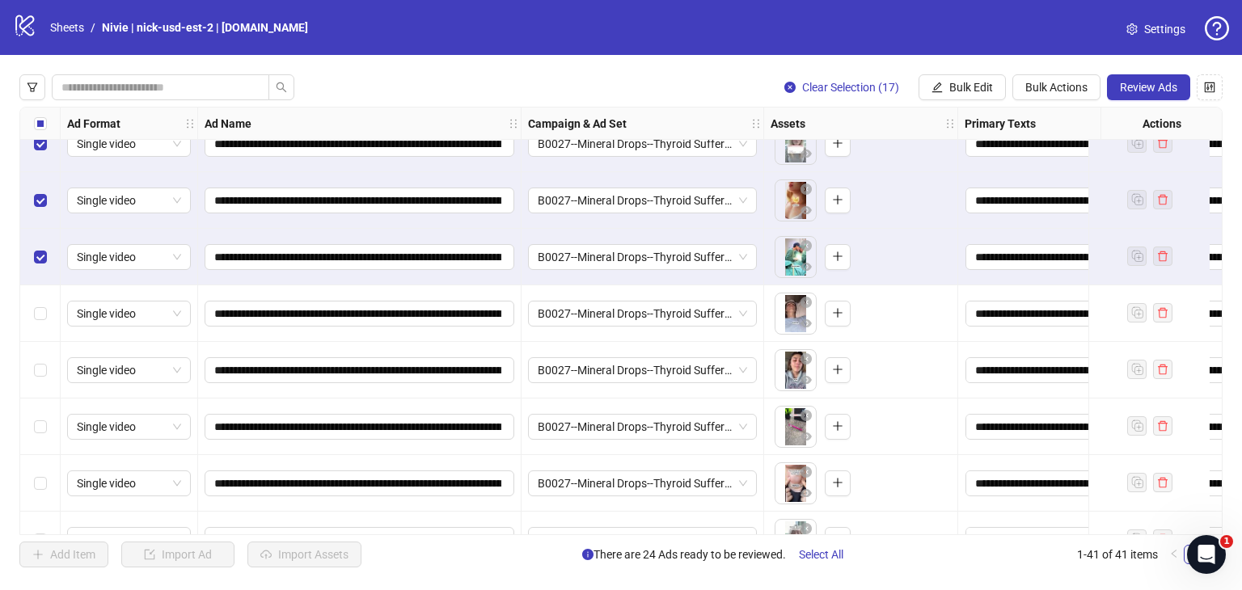
click at [31, 311] on div "Select row 35" at bounding box center [40, 313] width 40 height 57
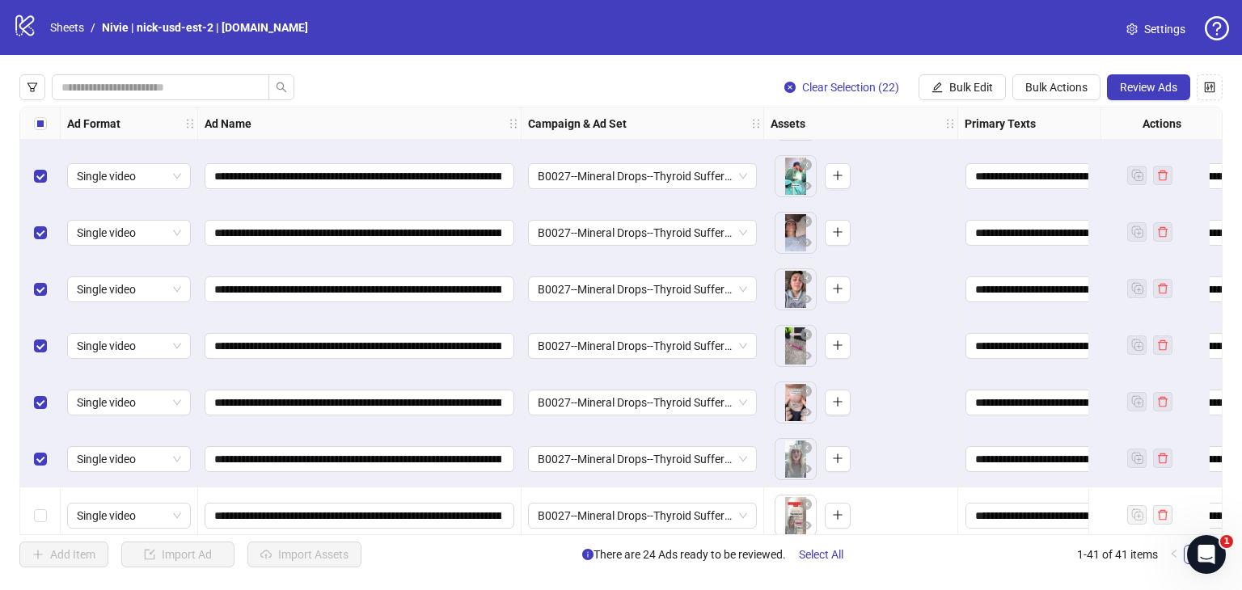
scroll to position [1932, 0]
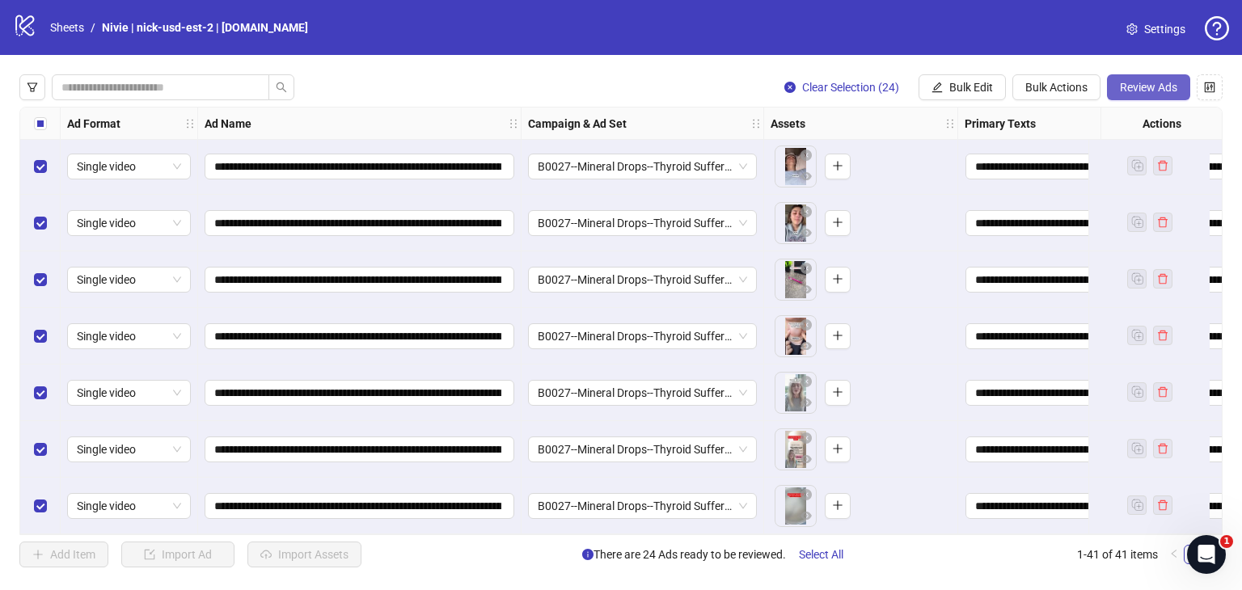
click at [1135, 88] on span "Review Ads" at bounding box center [1148, 87] width 57 height 13
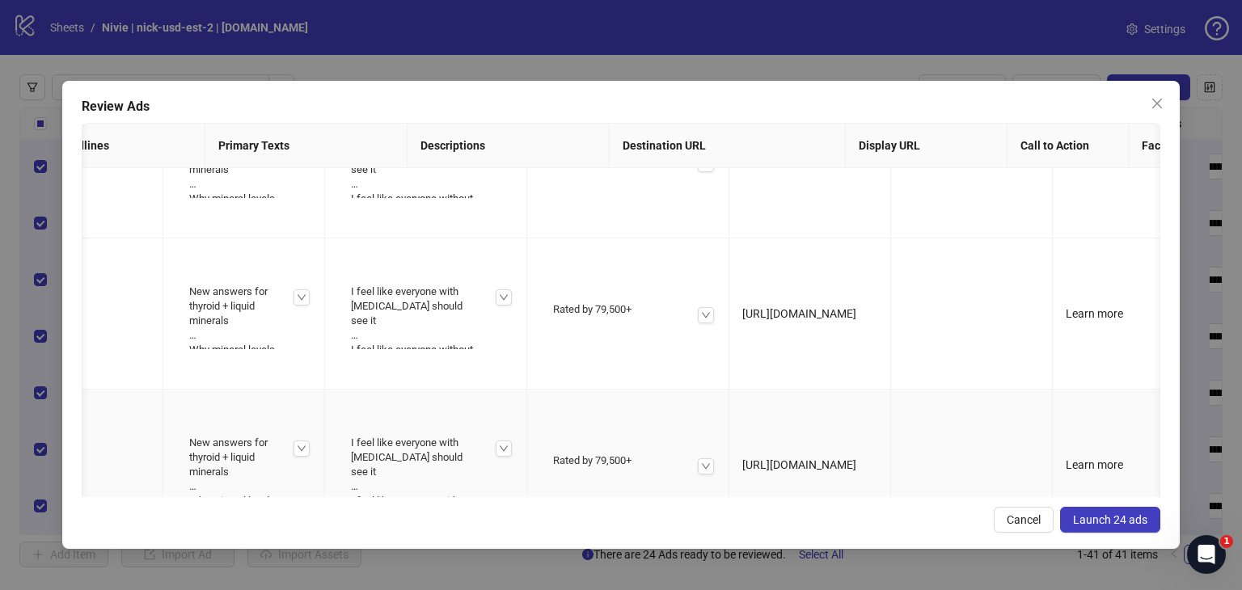
scroll to position [0, 928]
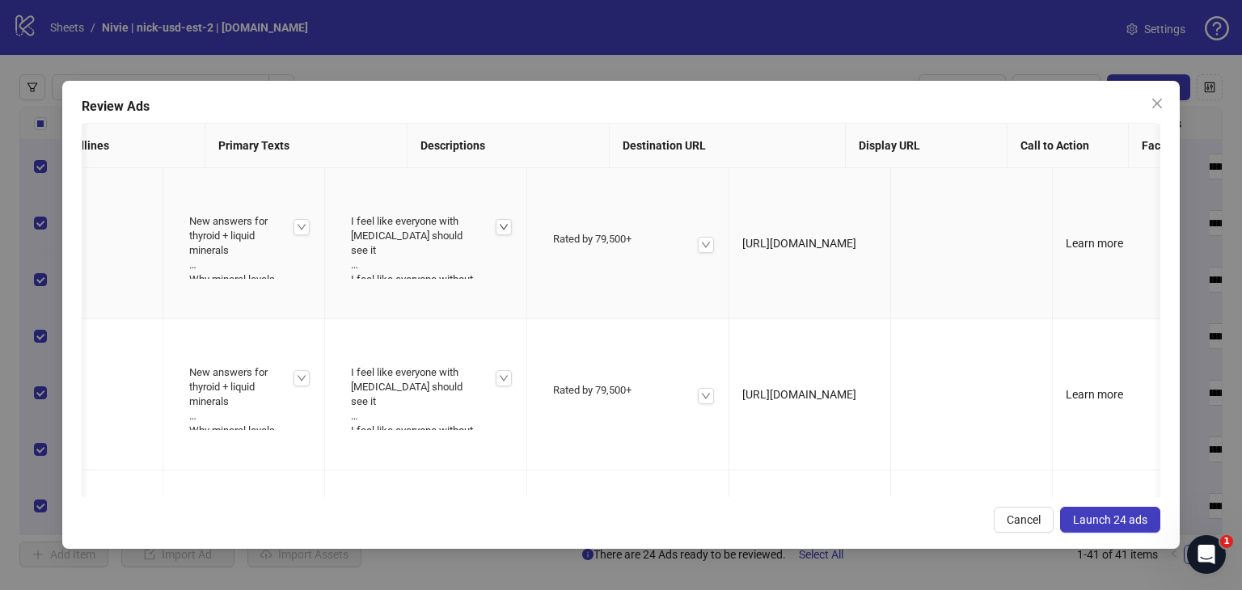
click at [499, 222] on icon "down" at bounding box center [504, 227] width 10 height 10
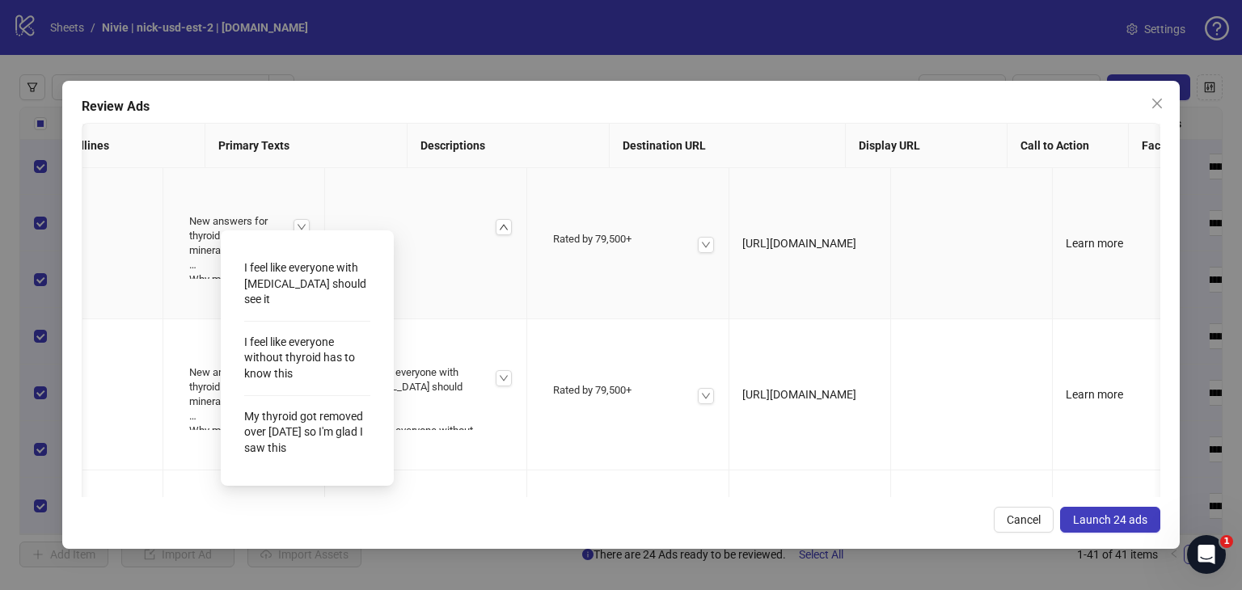
click at [499, 222] on icon "up" at bounding box center [504, 227] width 10 height 10
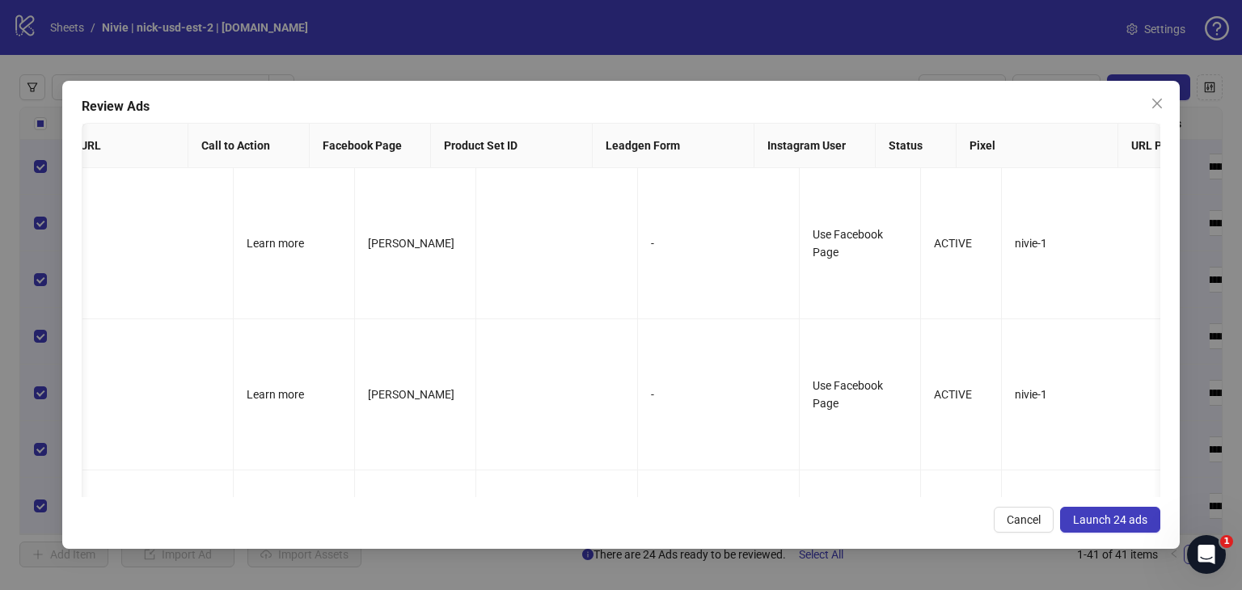
scroll to position [0, 1766]
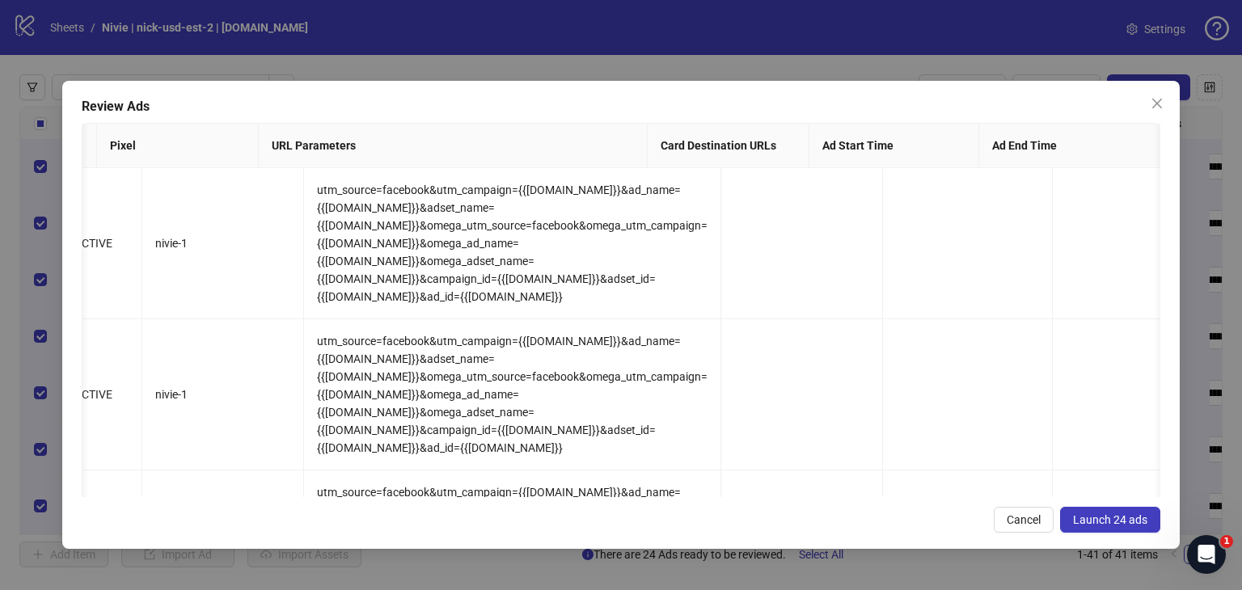
click at [1114, 522] on span "Launch 24 ads" at bounding box center [1110, 519] width 74 height 13
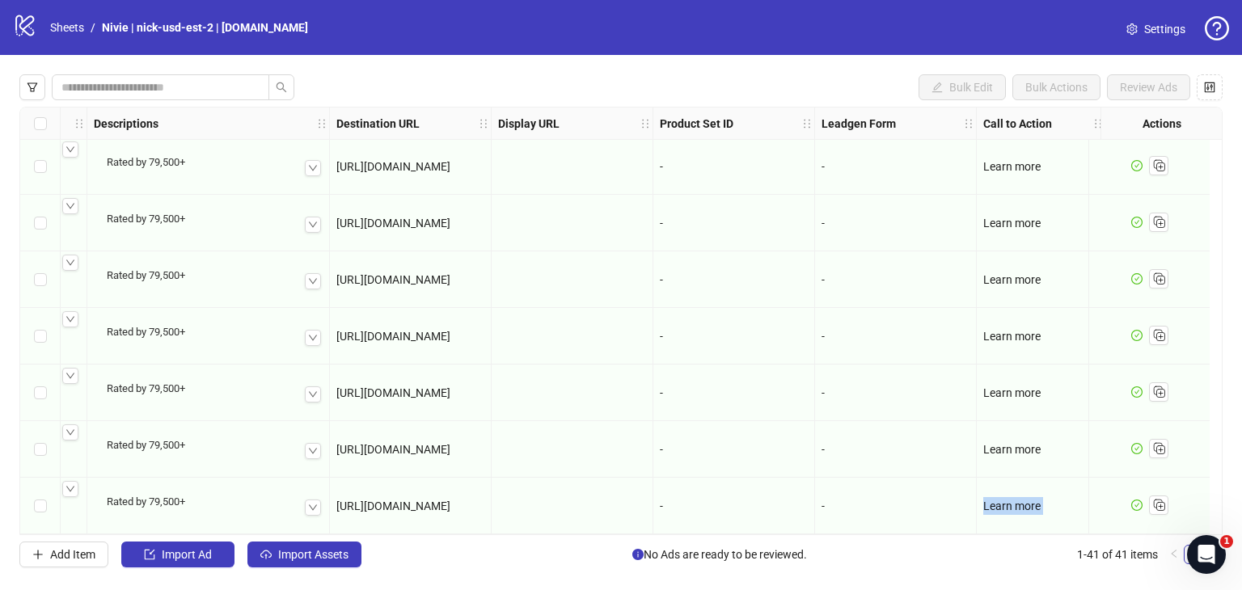
drag, startPoint x: 955, startPoint y: 526, endPoint x: 1012, endPoint y: 528, distance: 57.4
click at [1016, 528] on div "Ad Format Ad Name Campaign & Ad Set Assets Primary Texts Headlines Descriptions…" at bounding box center [620, 321] width 1203 height 429
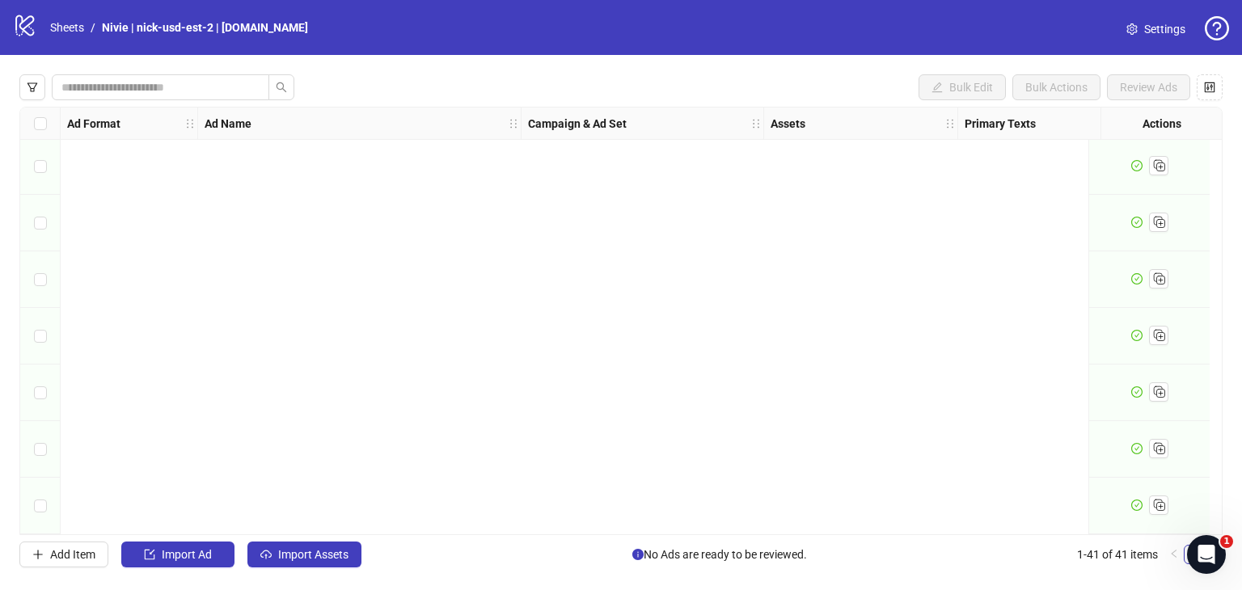
scroll to position [1446, 0]
